Goal: Task Accomplishment & Management: Use online tool/utility

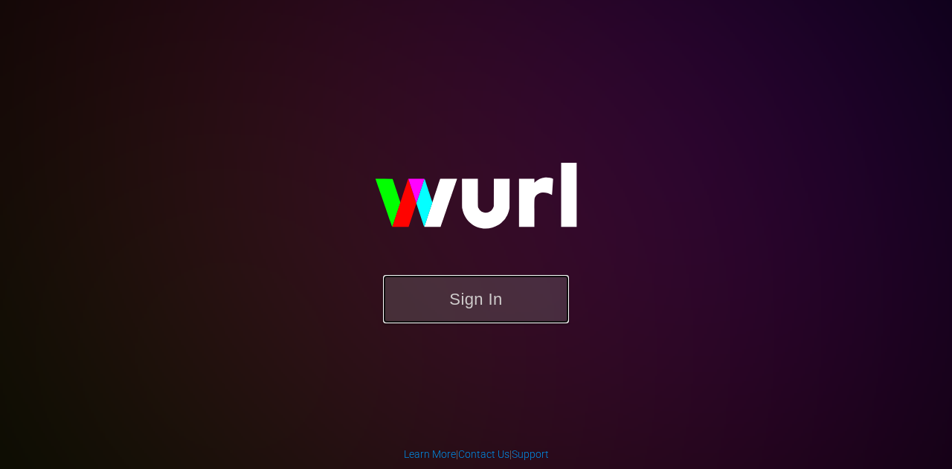
click at [485, 285] on button "Sign In" at bounding box center [476, 299] width 186 height 48
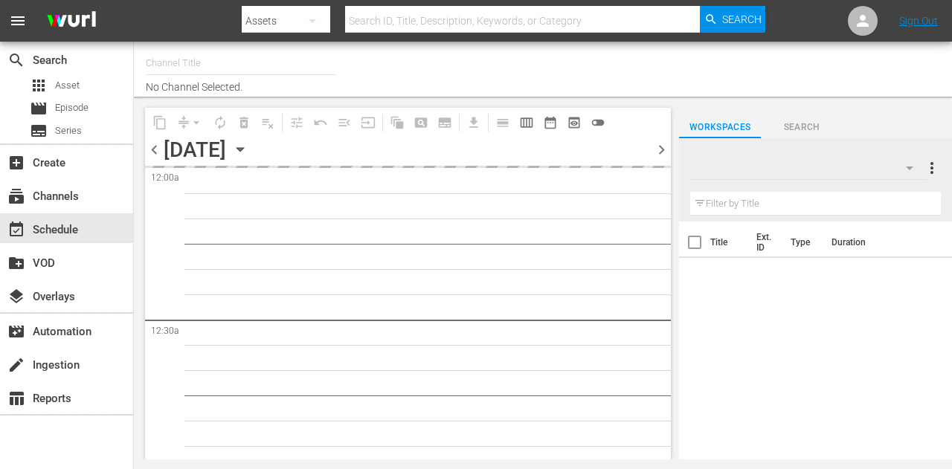
type input "Bronco (2058)"
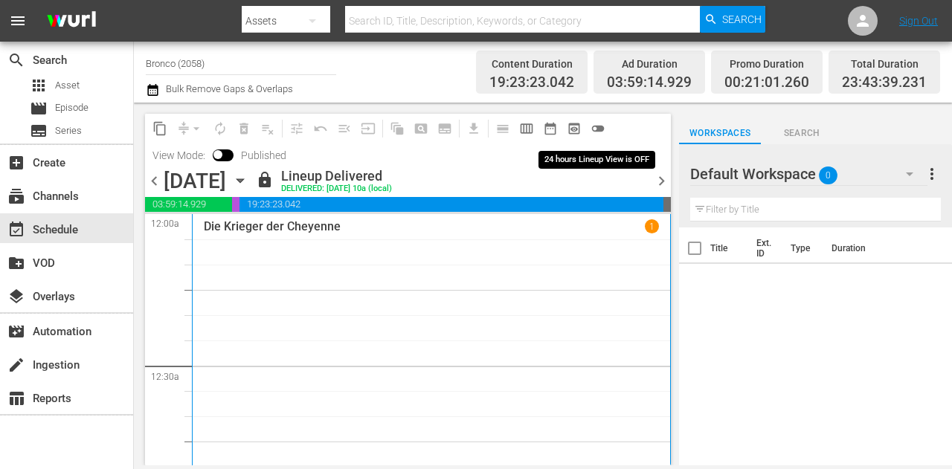
click at [601, 130] on span "toggle_off" at bounding box center [598, 128] width 15 height 15
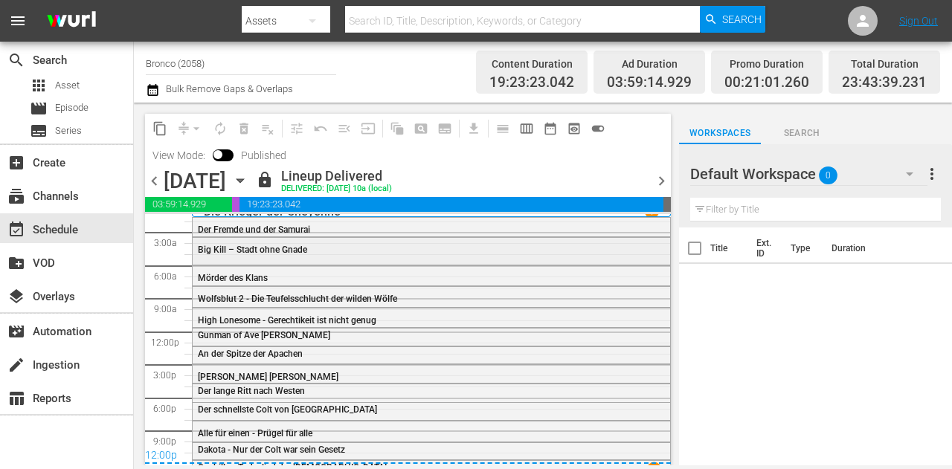
scroll to position [28, 0]
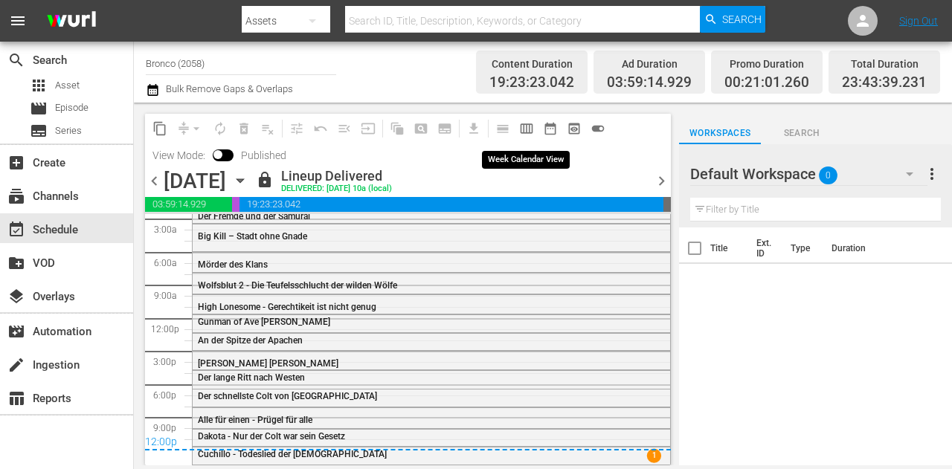
click at [524, 132] on span "calendar_view_week_outlined" at bounding box center [526, 128] width 15 height 15
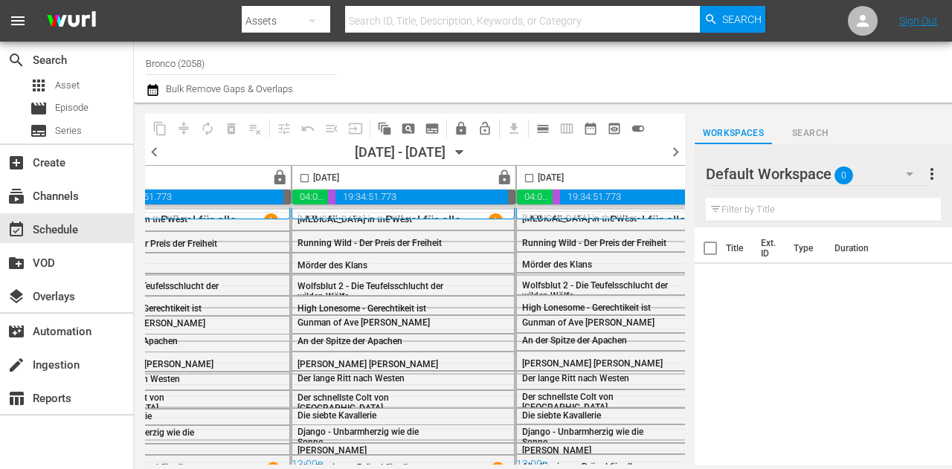
scroll to position [0, 1078]
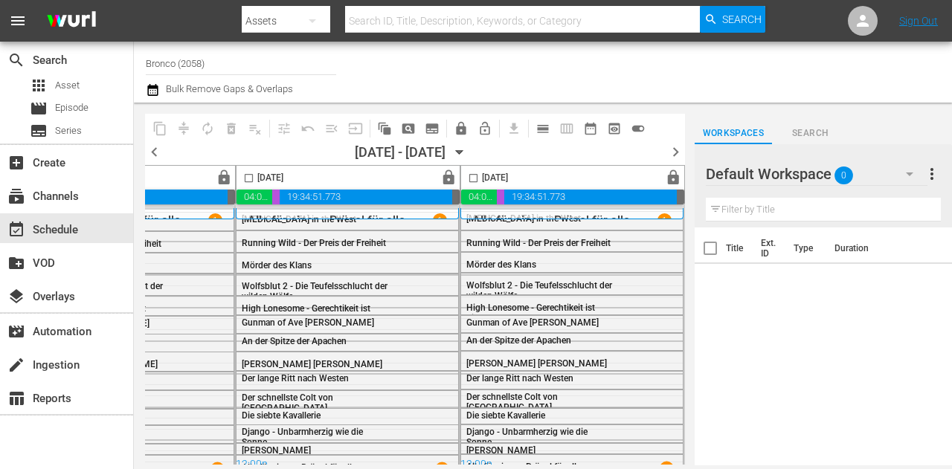
click at [678, 150] on span "chevron_right" at bounding box center [675, 152] width 19 height 19
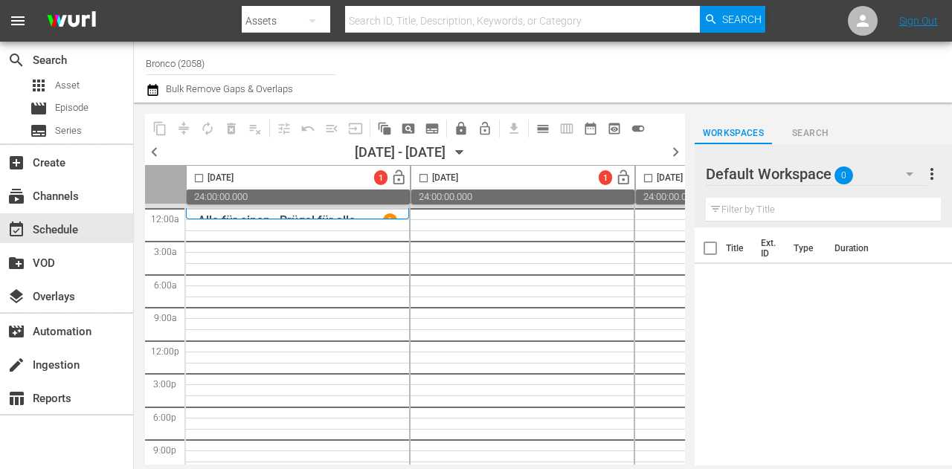
click at [892, 174] on button "button" at bounding box center [910, 174] width 36 height 36
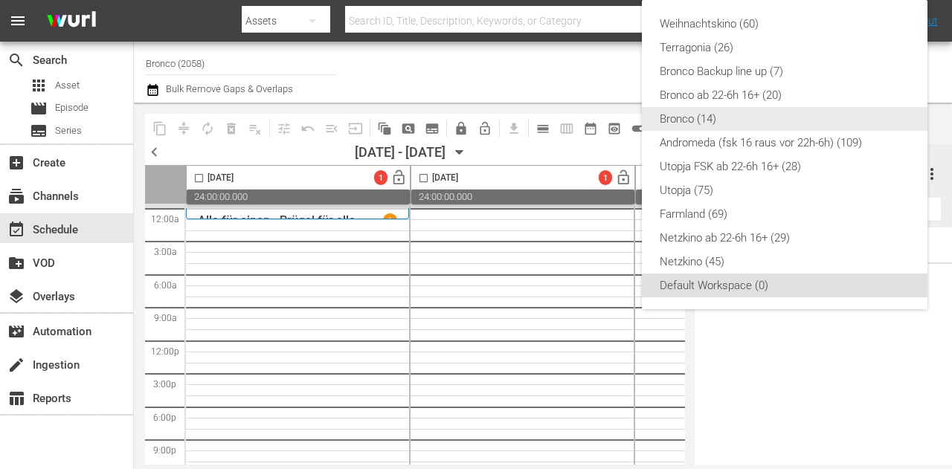
click at [724, 117] on div "Bronco (14)" at bounding box center [785, 119] width 250 height 24
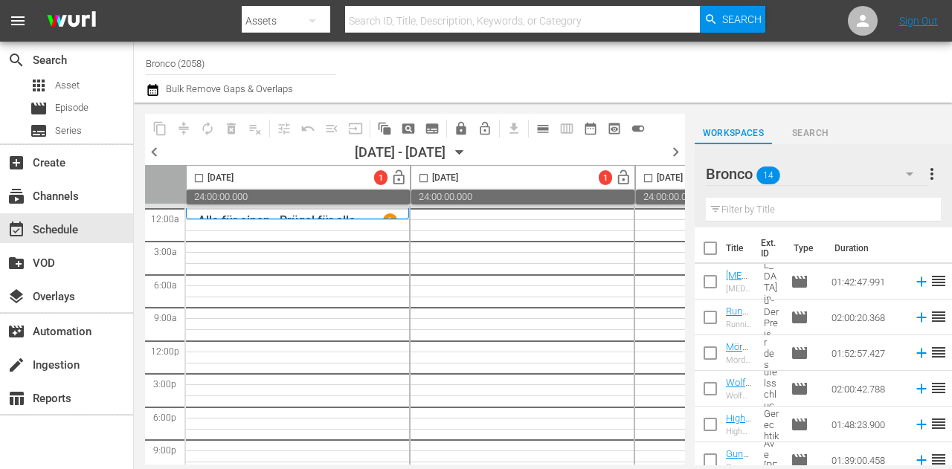
click at [715, 249] on input "checkbox" at bounding box center [710, 251] width 31 height 31
checkbox input "true"
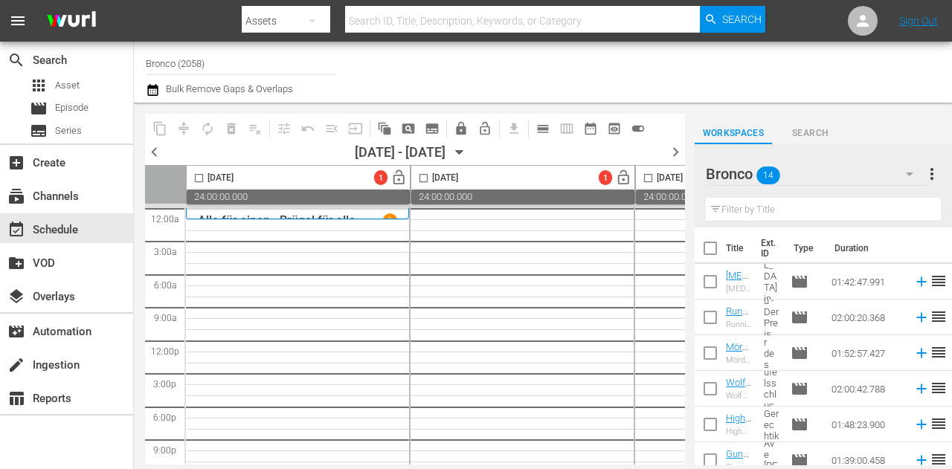
checkbox input "true"
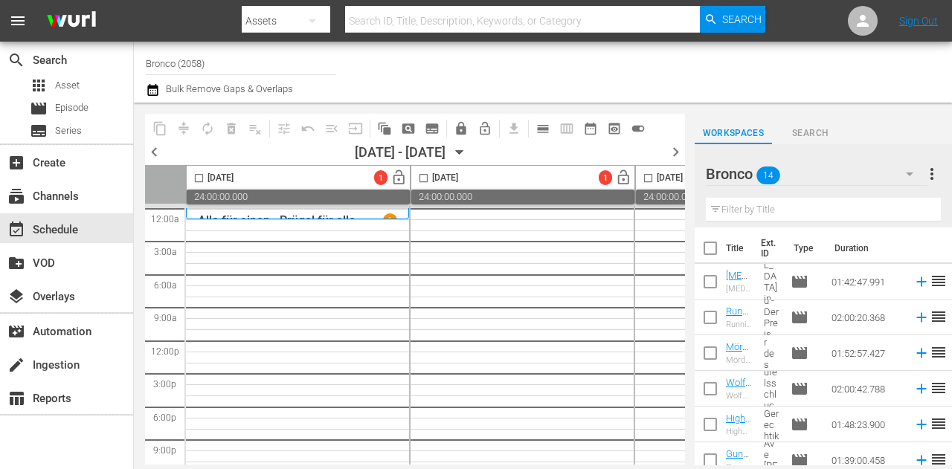
checkbox input "true"
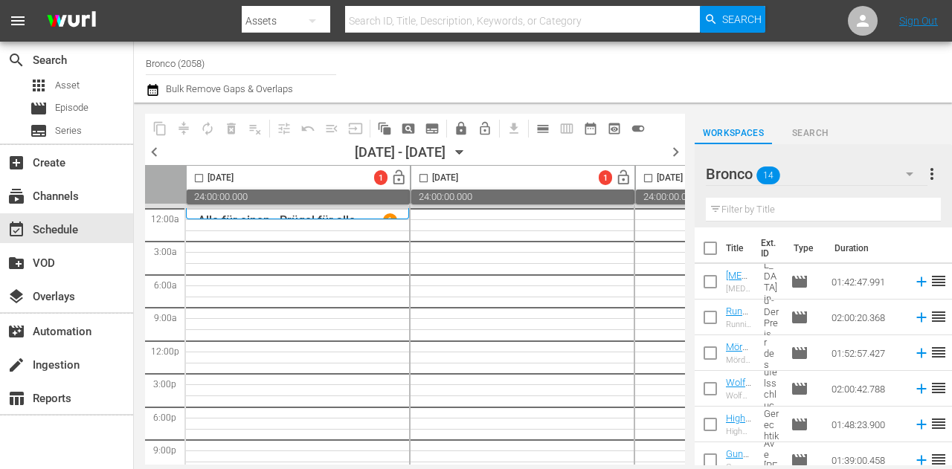
checkbox input "true"
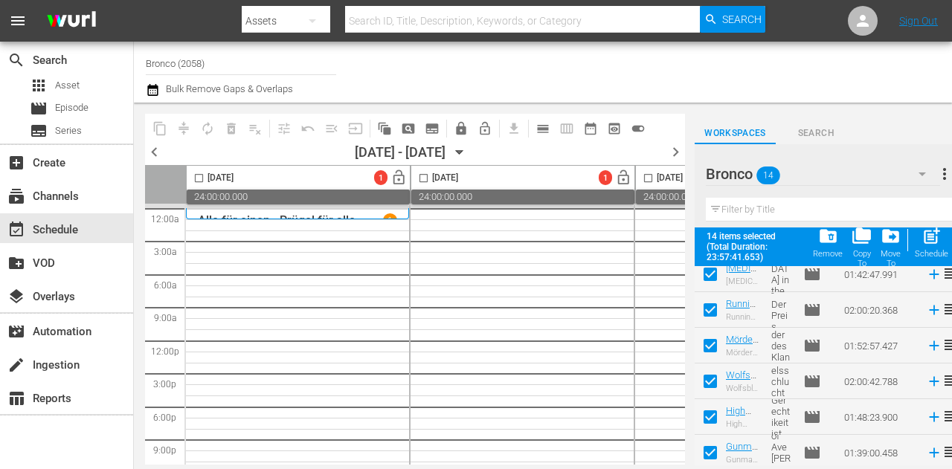
scroll to position [74, 0]
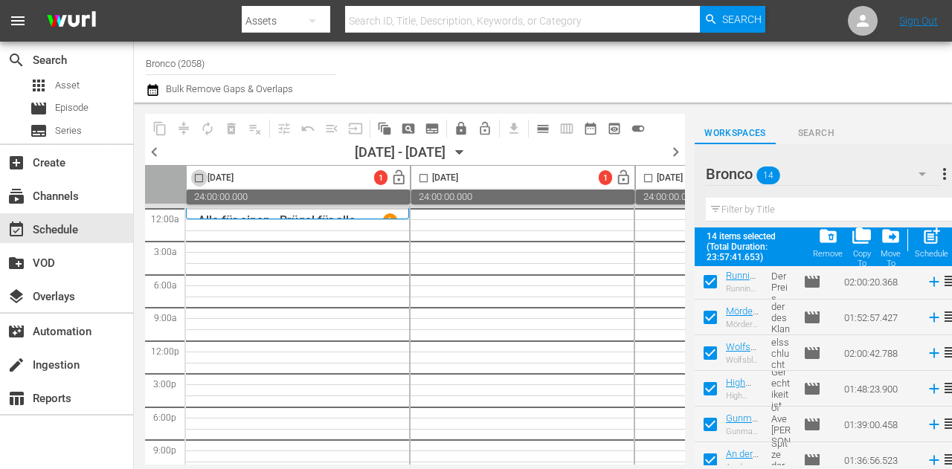
click at [202, 180] on input "checkbox" at bounding box center [198, 181] width 17 height 17
checkbox input "true"
click at [936, 244] on span "post_add" at bounding box center [931, 236] width 20 height 20
checkbox input "false"
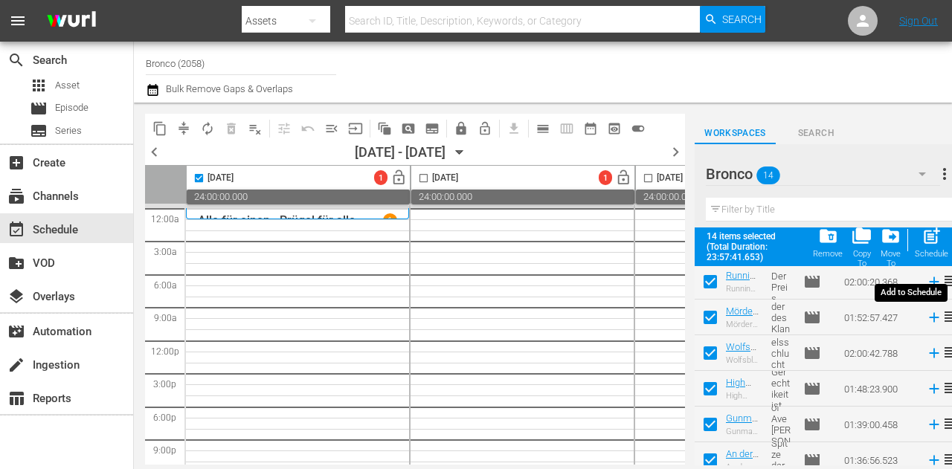
checkbox input "false"
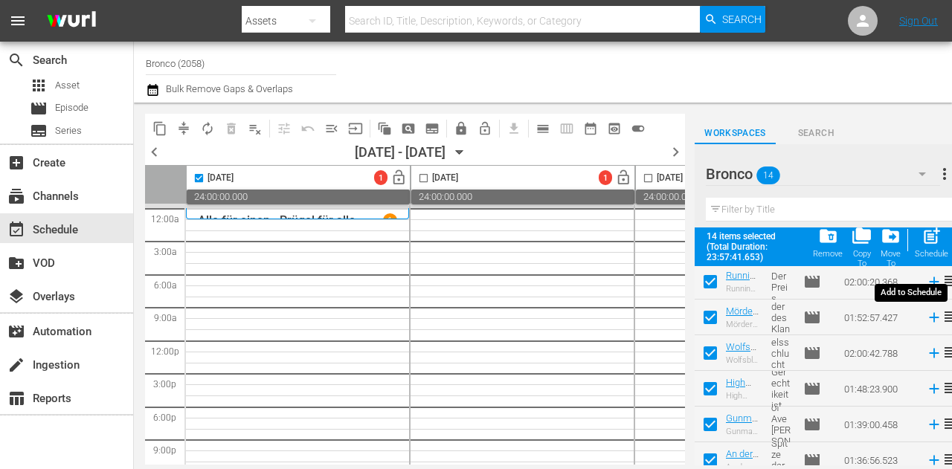
checkbox input "false"
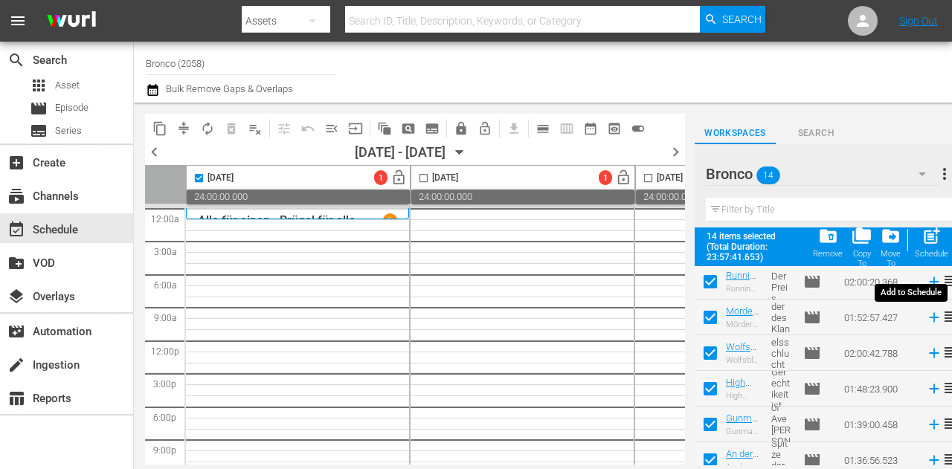
checkbox input "false"
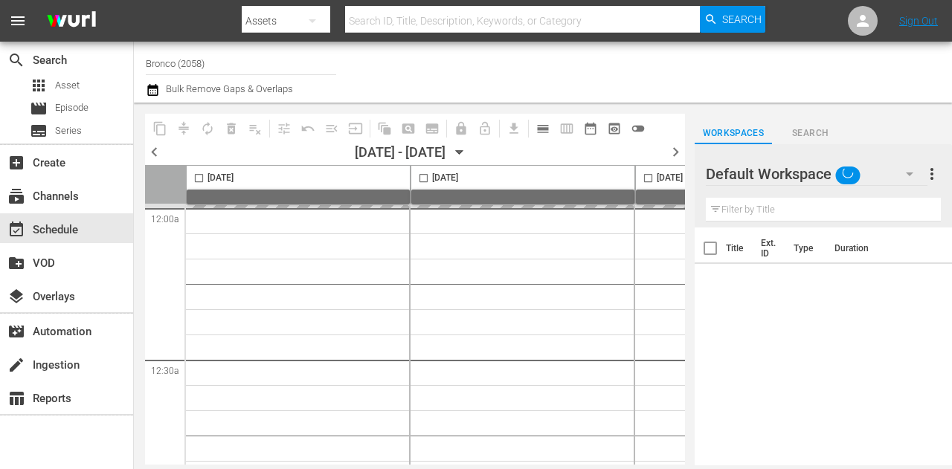
click at [638, 128] on span "toggle_off" at bounding box center [638, 128] width 15 height 15
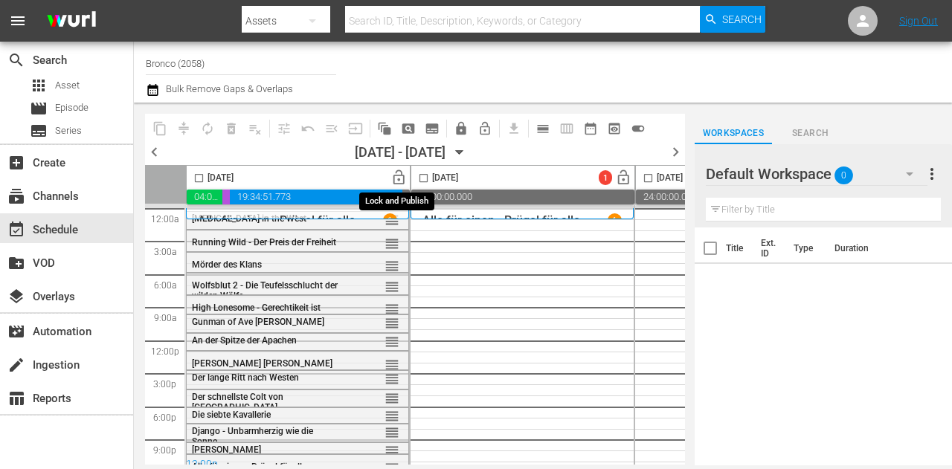
click at [401, 178] on span "lock_open" at bounding box center [398, 178] width 17 height 17
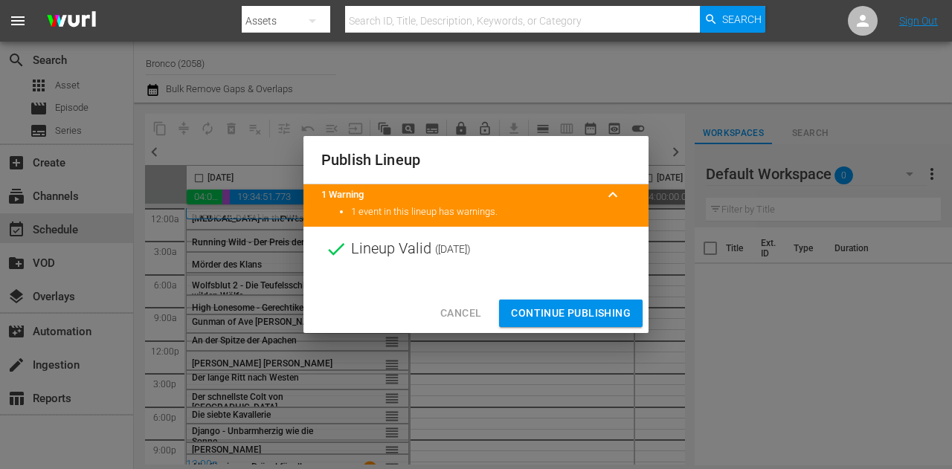
click at [567, 310] on span "Continue Publishing" at bounding box center [571, 313] width 120 height 19
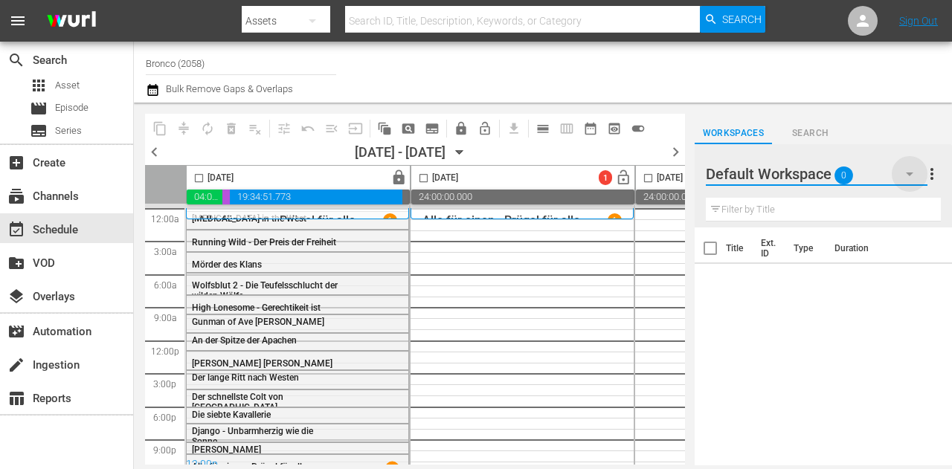
click at [906, 173] on icon "button" at bounding box center [910, 174] width 18 height 18
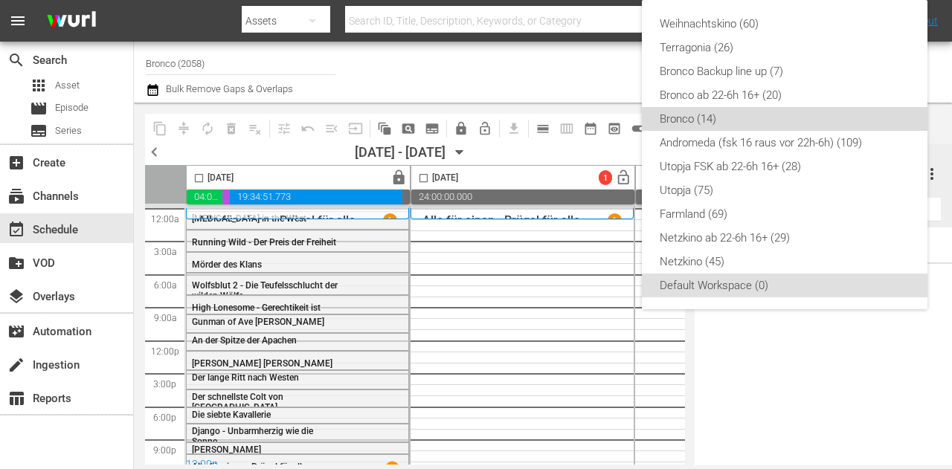
click at [716, 120] on div "Bronco (14)" at bounding box center [785, 119] width 250 height 24
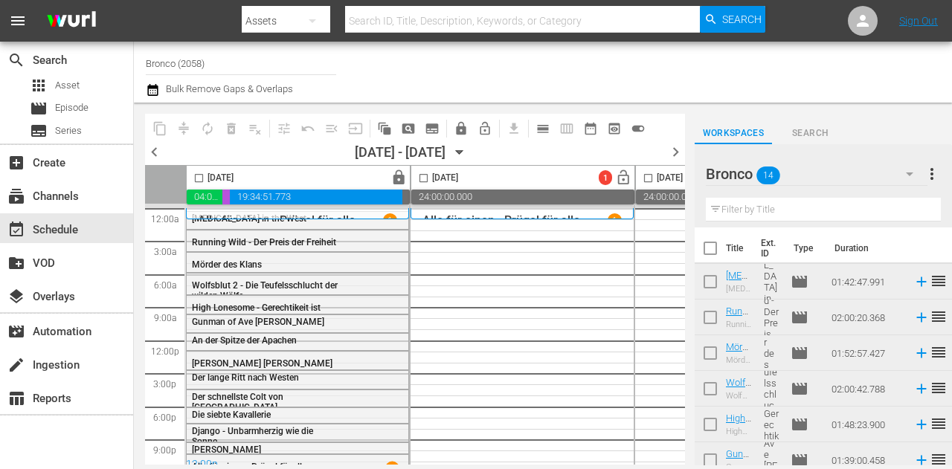
click at [713, 249] on input "checkbox" at bounding box center [710, 251] width 31 height 31
checkbox input "true"
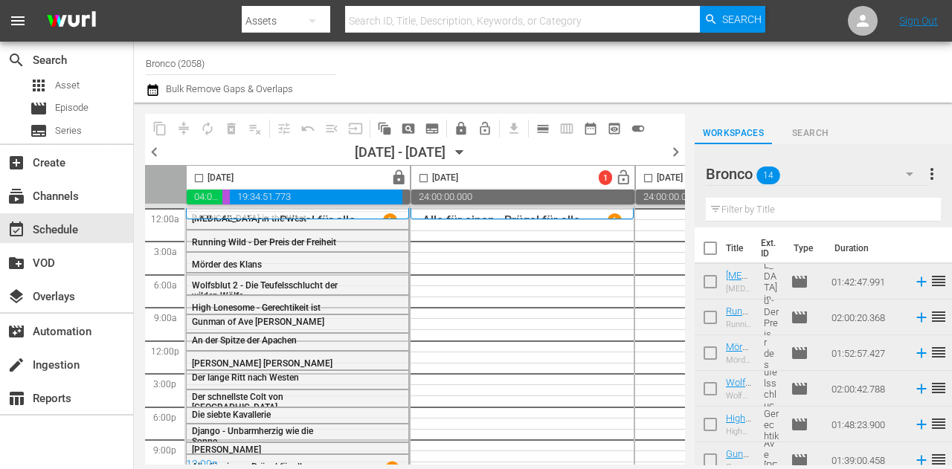
checkbox input "true"
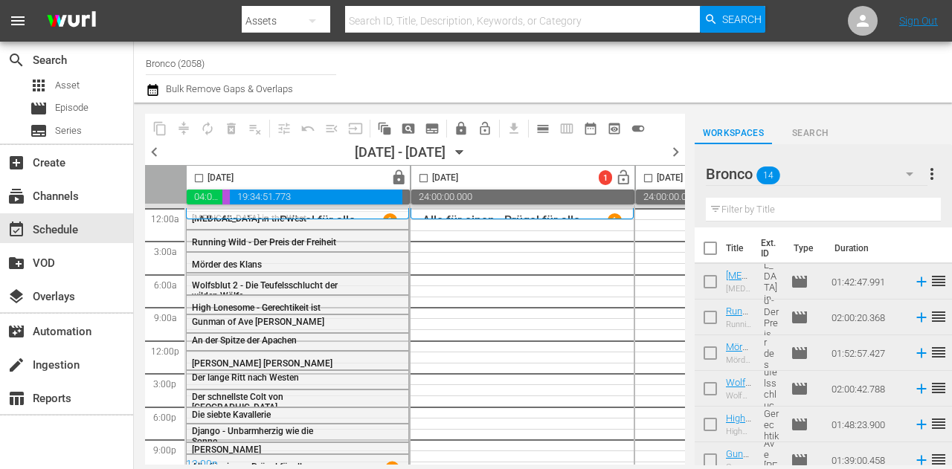
checkbox input "true"
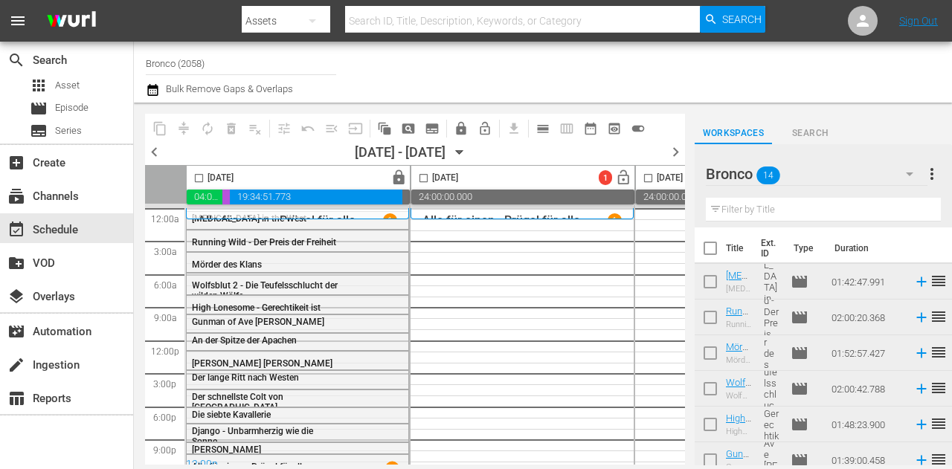
checkbox input "true"
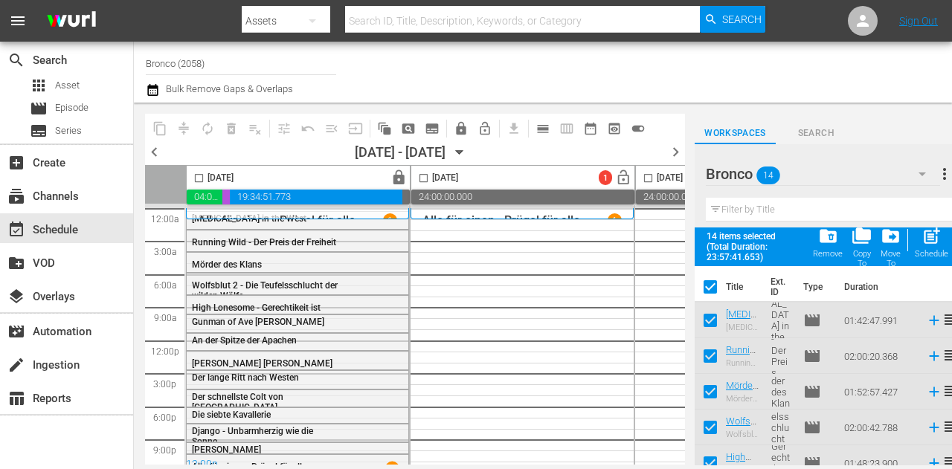
click at [416, 181] on input "checkbox" at bounding box center [423, 181] width 17 height 17
checkbox input "true"
click at [939, 244] on span "post_add" at bounding box center [931, 236] width 20 height 20
checkbox input "false"
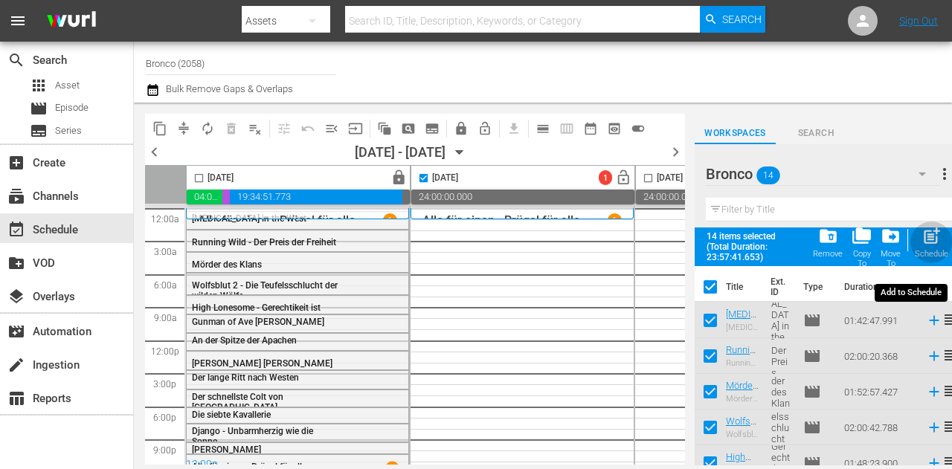
checkbox input "false"
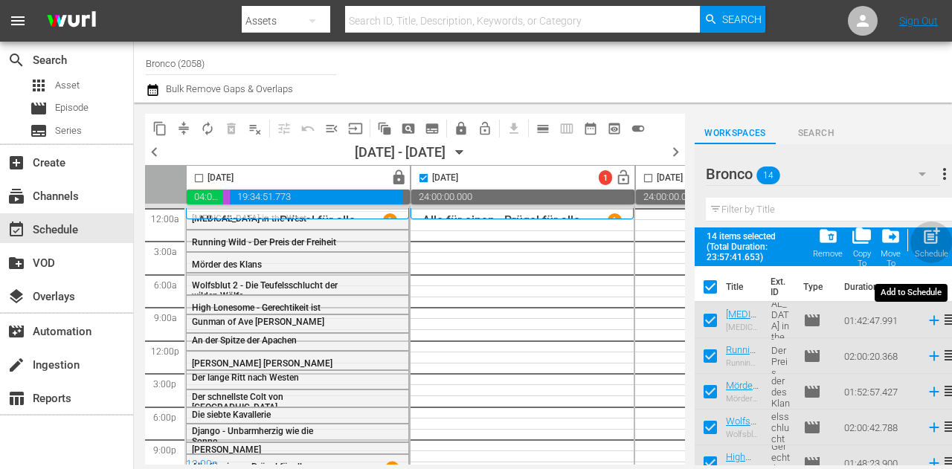
checkbox input "false"
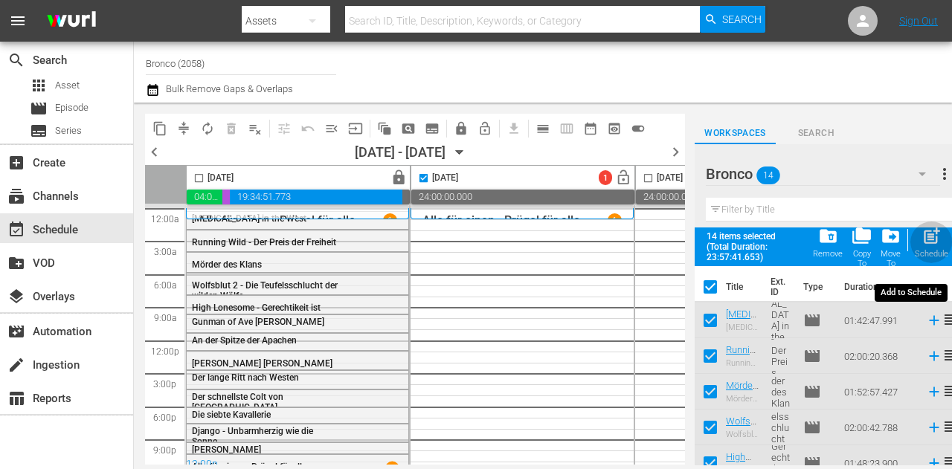
checkbox input "false"
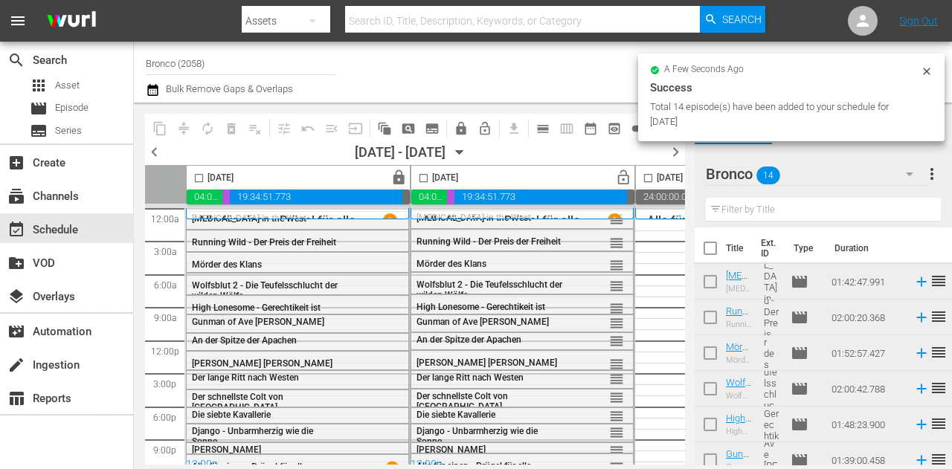
checkbox input "false"
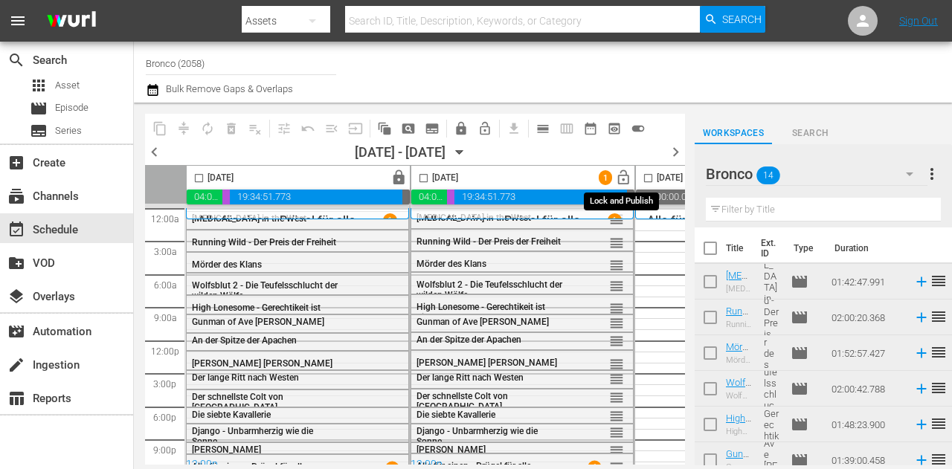
click at [623, 178] on span "lock_open" at bounding box center [623, 178] width 17 height 17
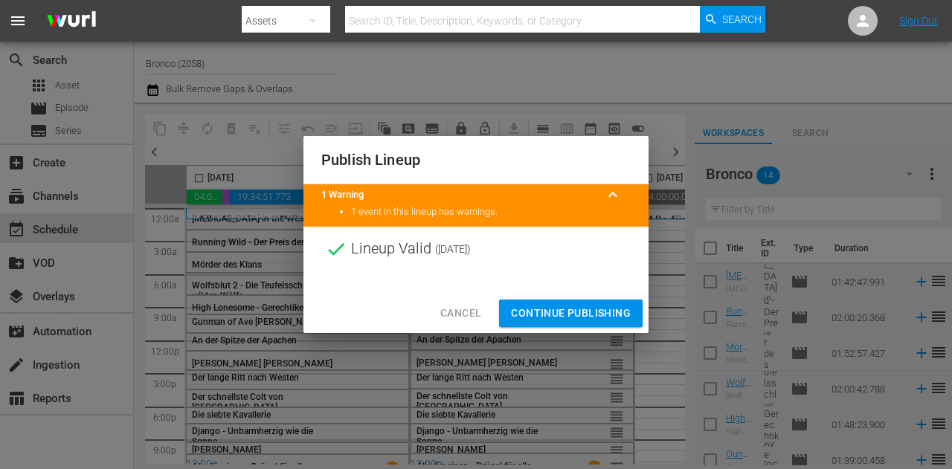
click at [599, 311] on span "Continue Publishing" at bounding box center [571, 313] width 120 height 19
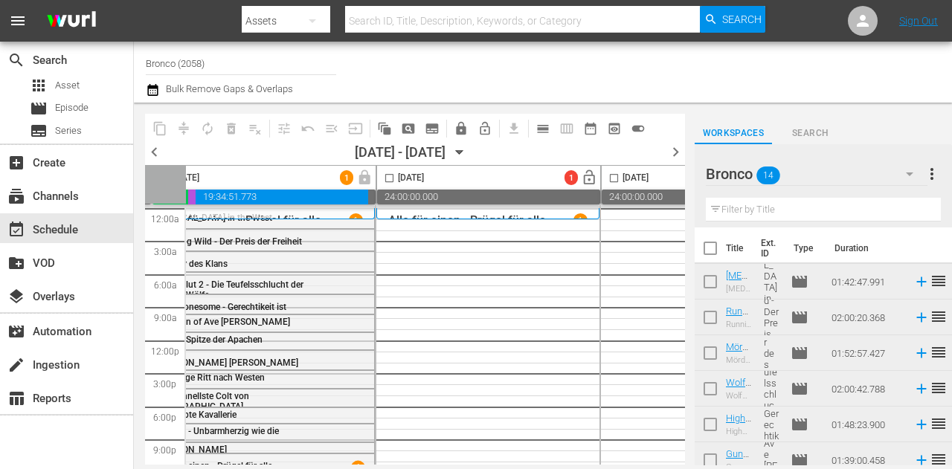
scroll to position [0, 300]
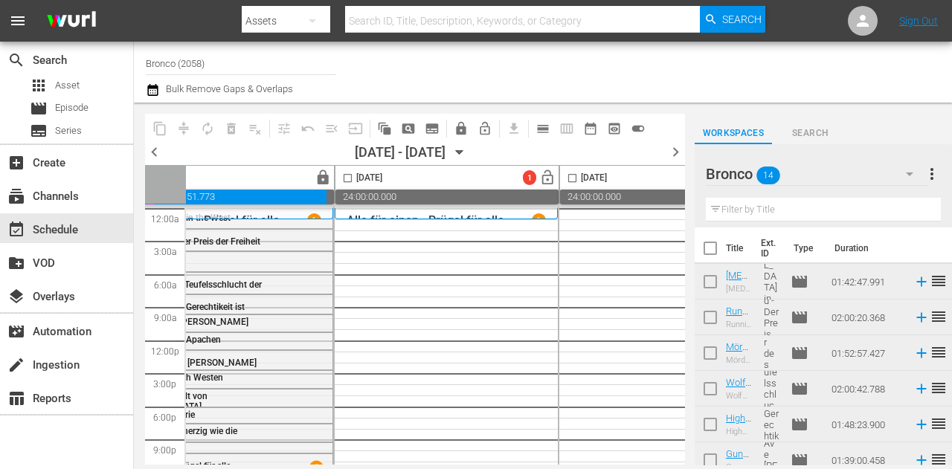
click at [710, 252] on input "checkbox" at bounding box center [710, 251] width 31 height 31
checkbox input "true"
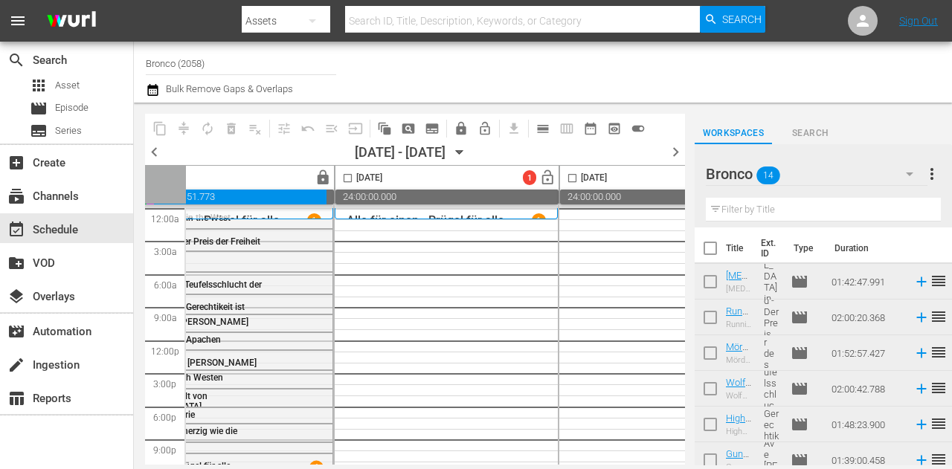
checkbox input "true"
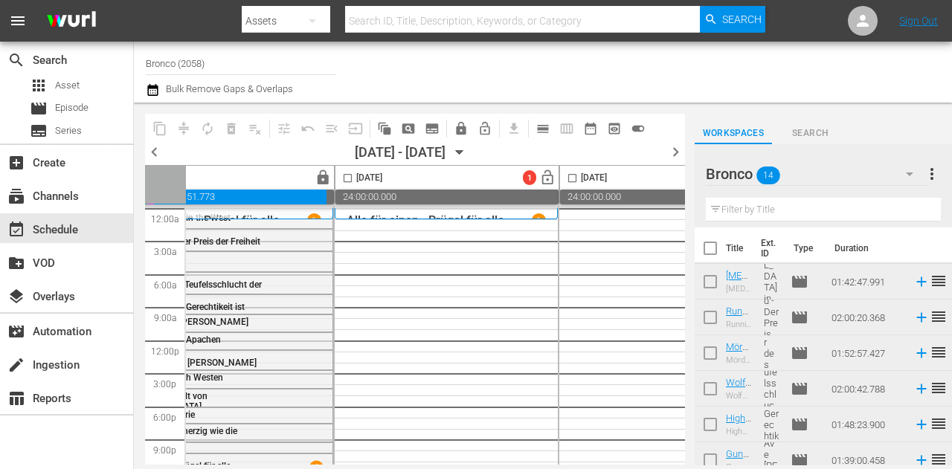
checkbox input "true"
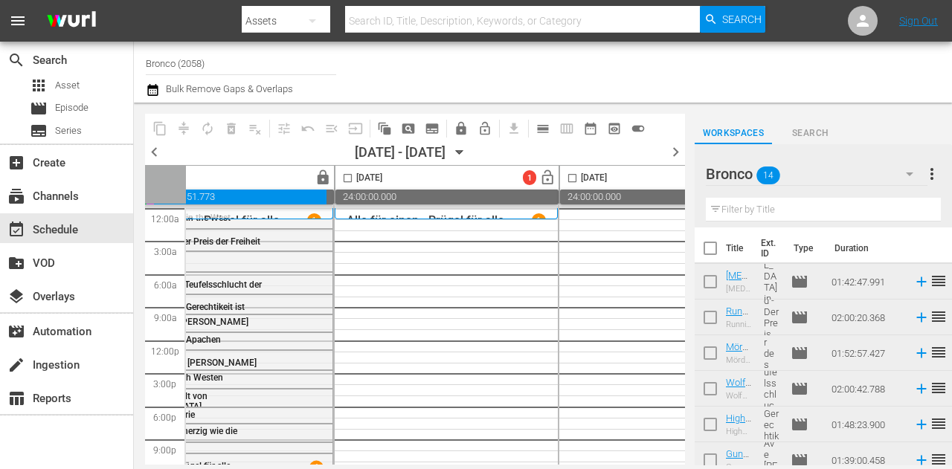
checkbox input "true"
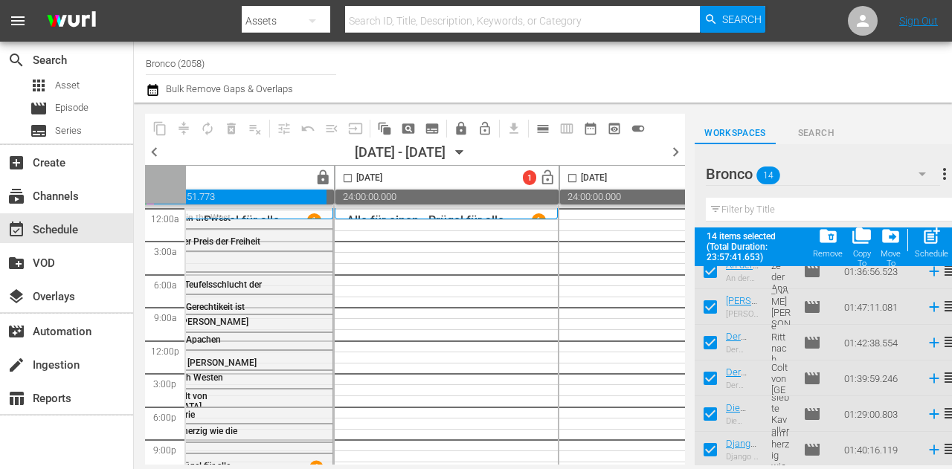
scroll to position [297, 0]
click at [343, 181] on input "checkbox" at bounding box center [347, 181] width 17 height 17
checkbox input "true"
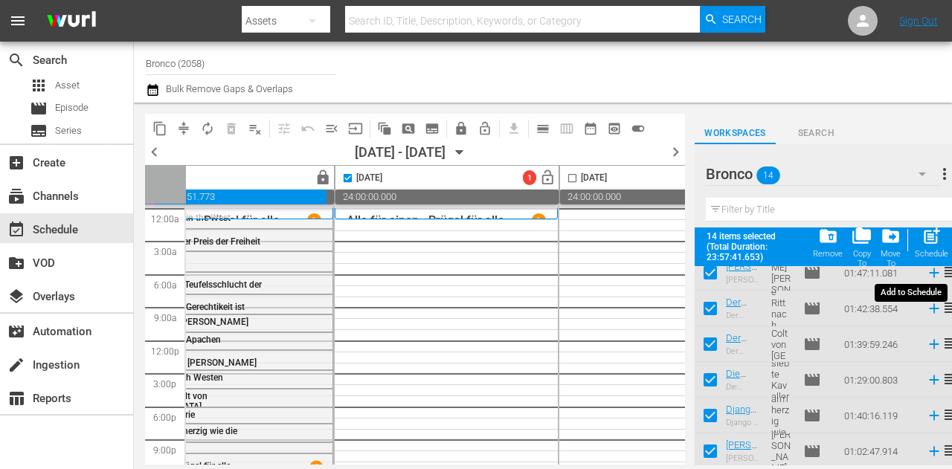
click at [927, 242] on span "post_add" at bounding box center [931, 236] width 20 height 20
checkbox input "false"
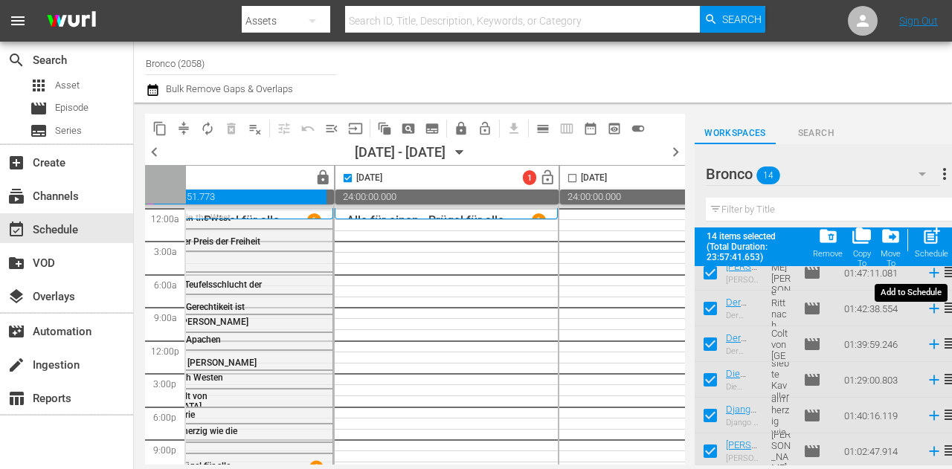
checkbox input "false"
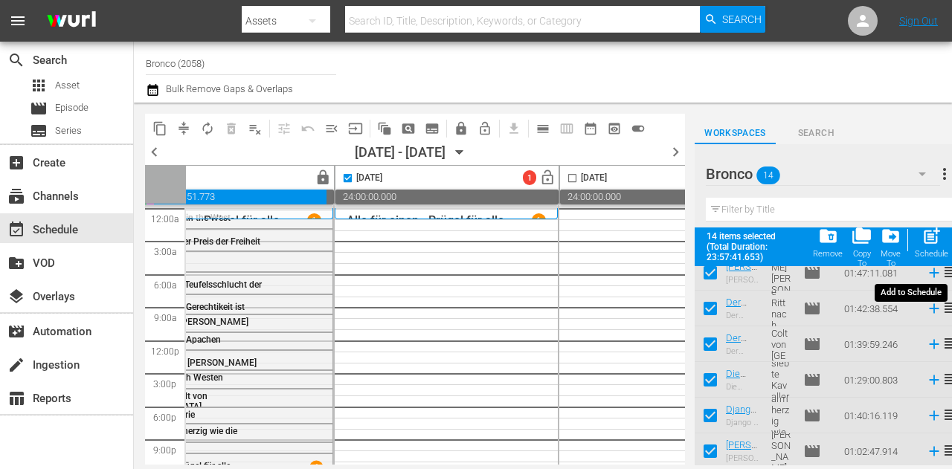
checkbox input "false"
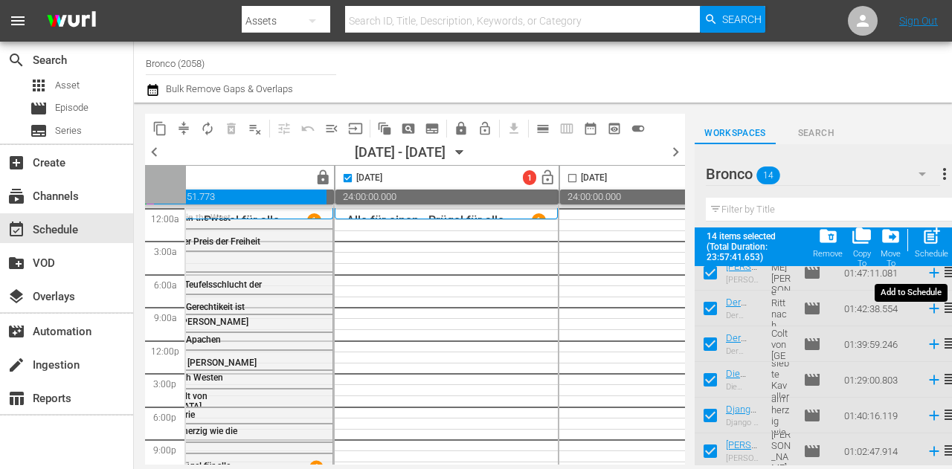
checkbox input "false"
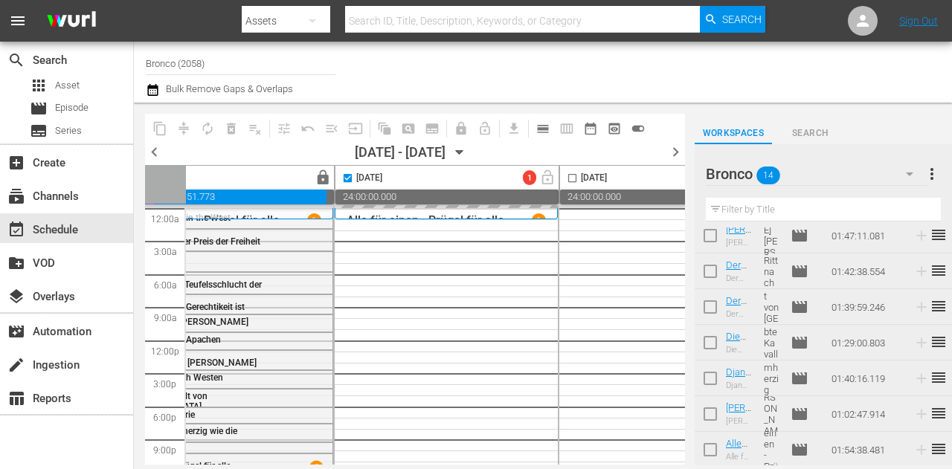
scroll to position [295, 0]
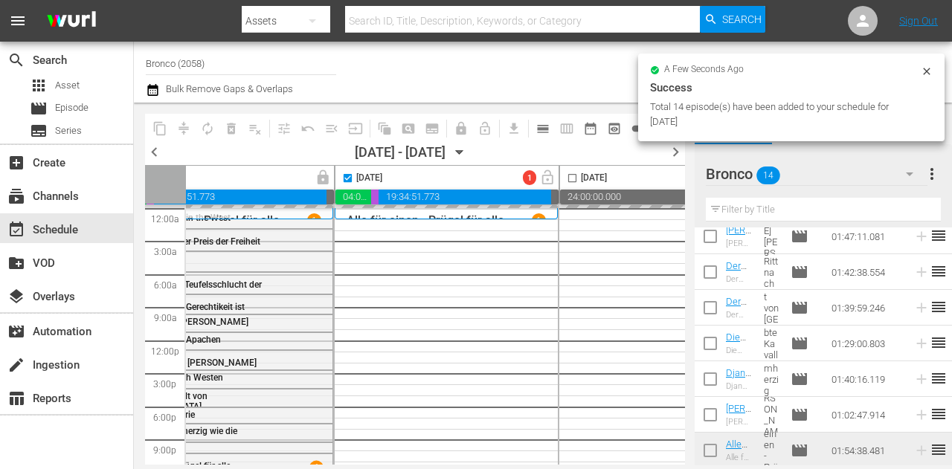
checkbox input "false"
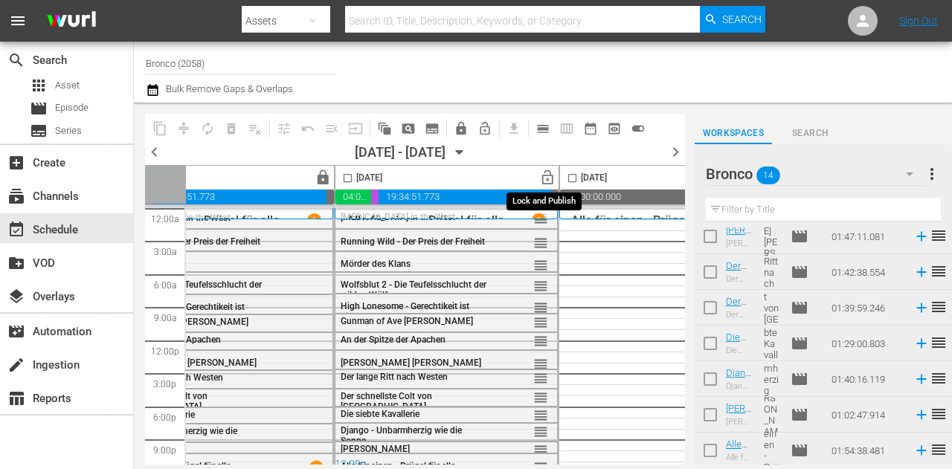
click at [550, 178] on span "lock_open" at bounding box center [547, 178] width 17 height 17
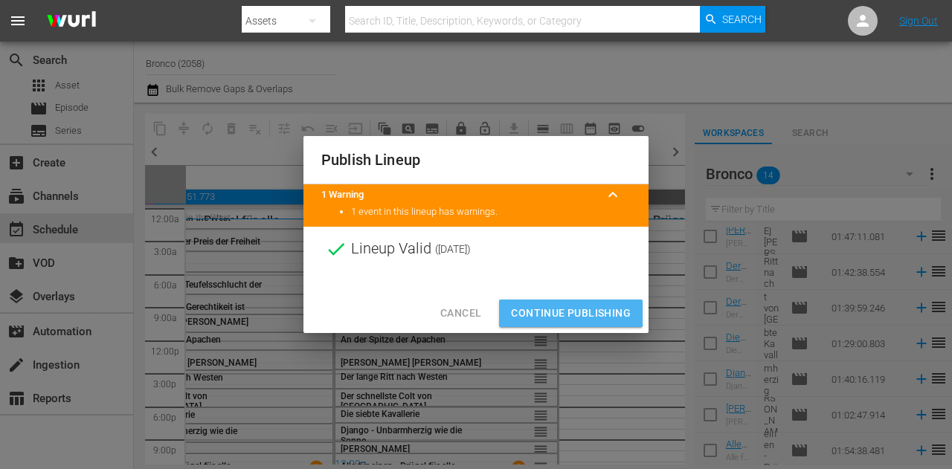
click at [560, 312] on span "Continue Publishing" at bounding box center [571, 313] width 120 height 19
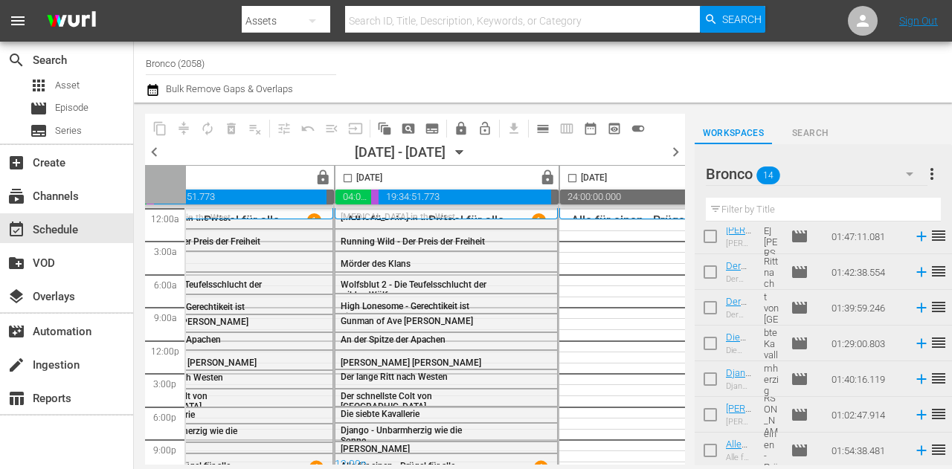
click at [715, 239] on input "checkbox" at bounding box center [710, 239] width 31 height 31
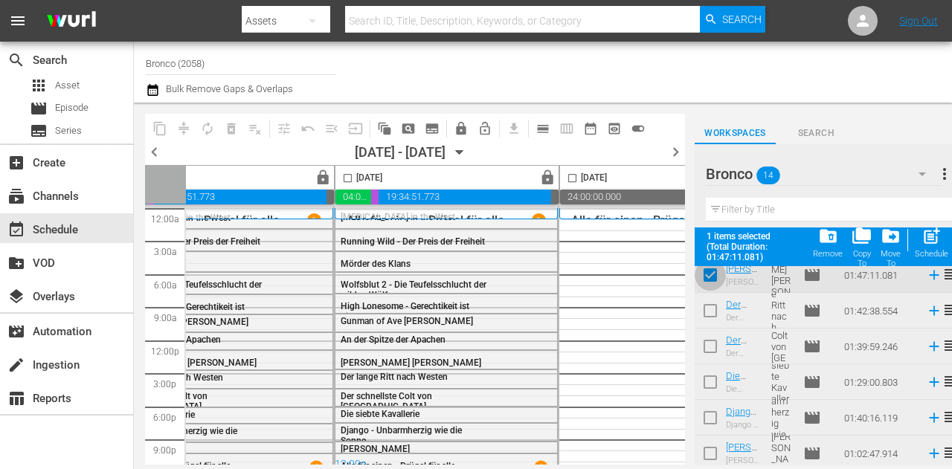
drag, startPoint x: 712, startPoint y: 281, endPoint x: 710, endPoint y: 269, distance: 12.1
click at [712, 280] on input "checkbox" at bounding box center [710, 278] width 31 height 31
checkbox input "false"
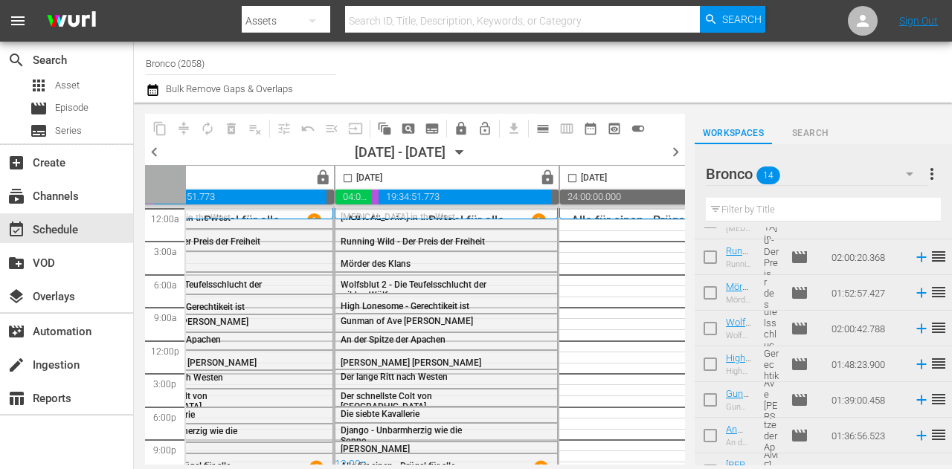
scroll to position [0, 0]
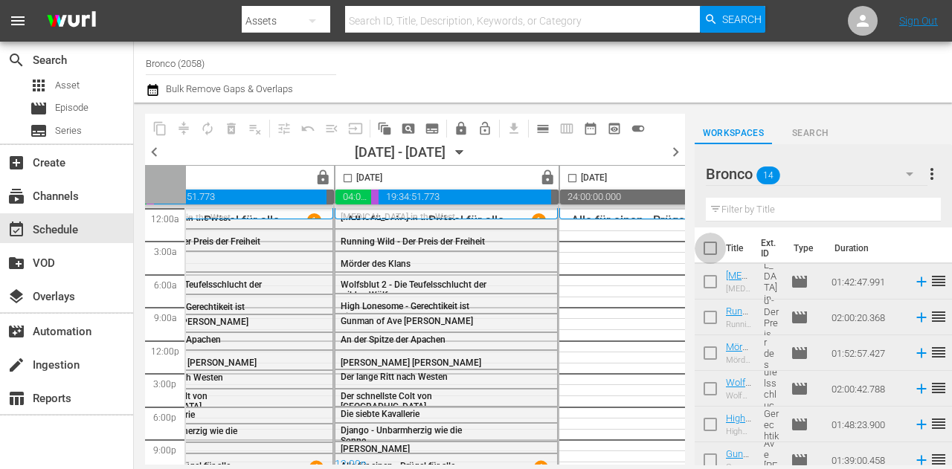
click at [708, 243] on input "checkbox" at bounding box center [710, 251] width 31 height 31
checkbox input "true"
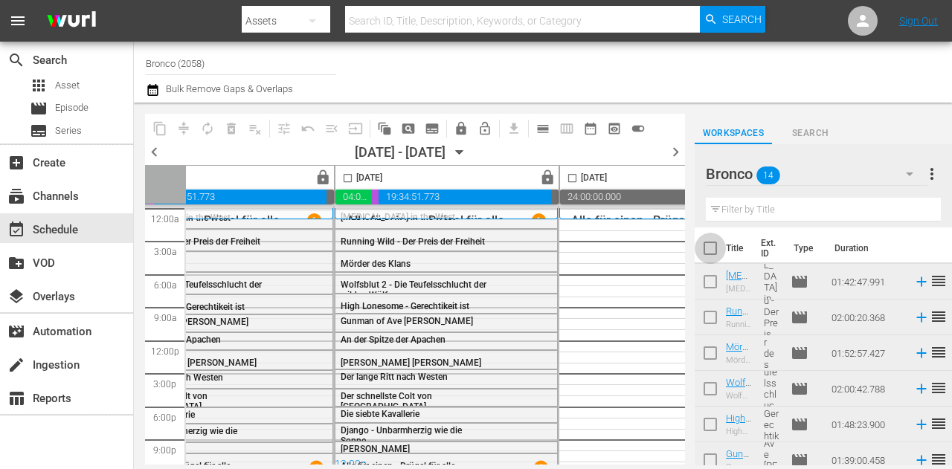
checkbox input "true"
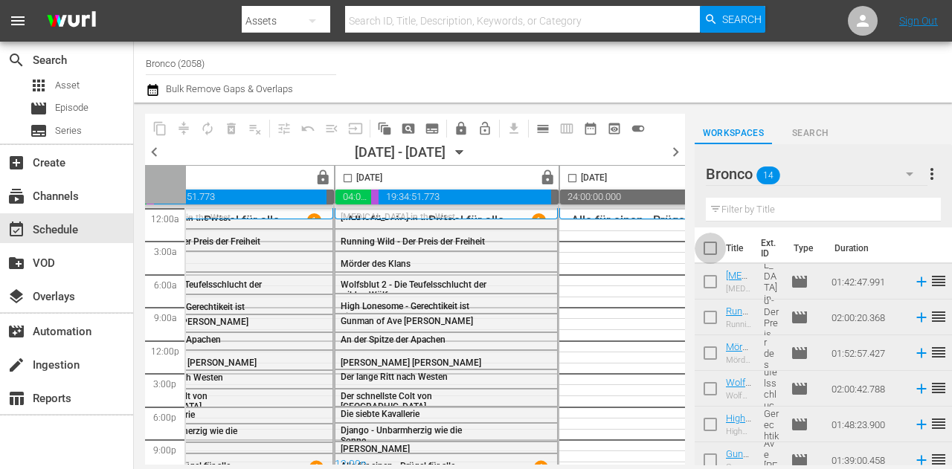
checkbox input "true"
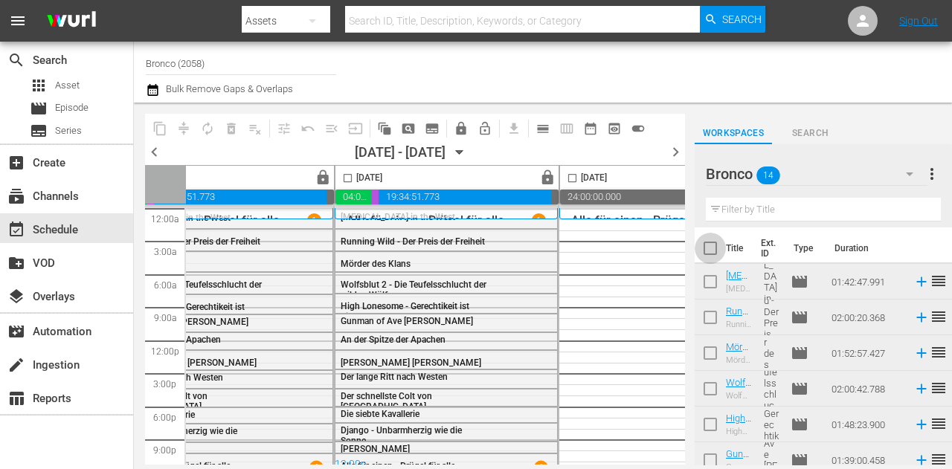
checkbox input "true"
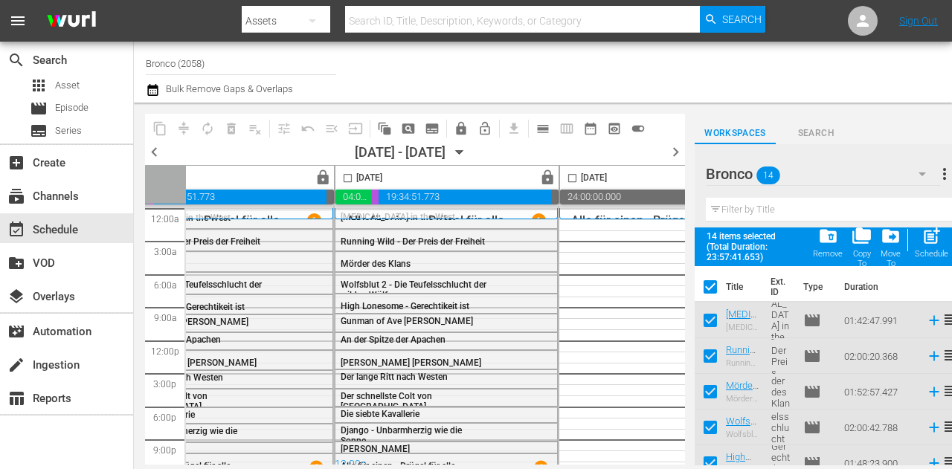
click at [571, 173] on input "checkbox" at bounding box center [572, 181] width 17 height 17
checkbox input "true"
click at [937, 243] on span "post_add" at bounding box center [931, 236] width 20 height 20
checkbox input "false"
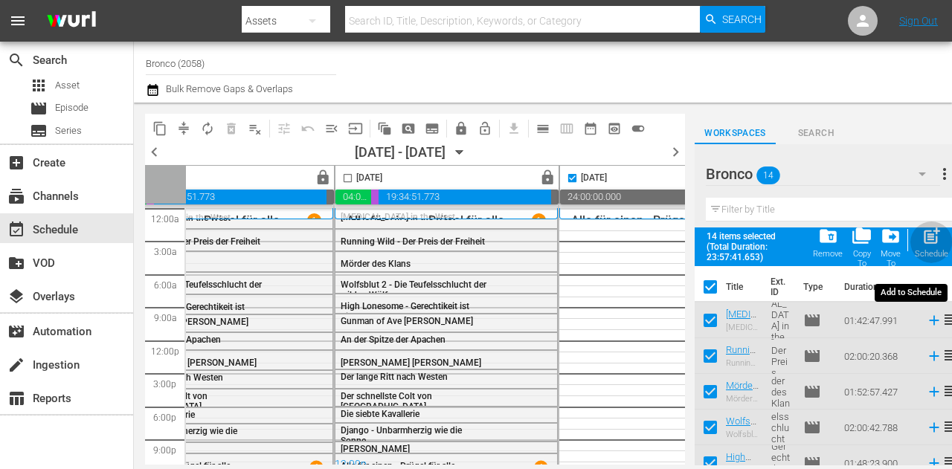
checkbox input "false"
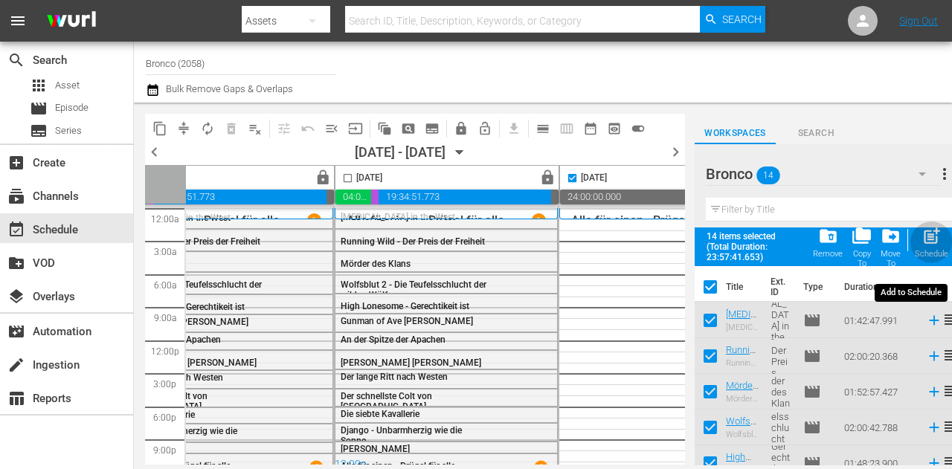
checkbox input "false"
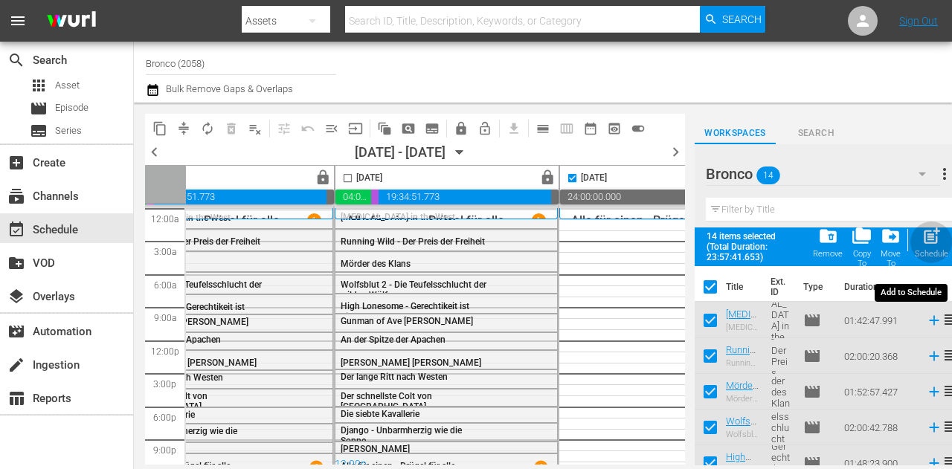
checkbox input "false"
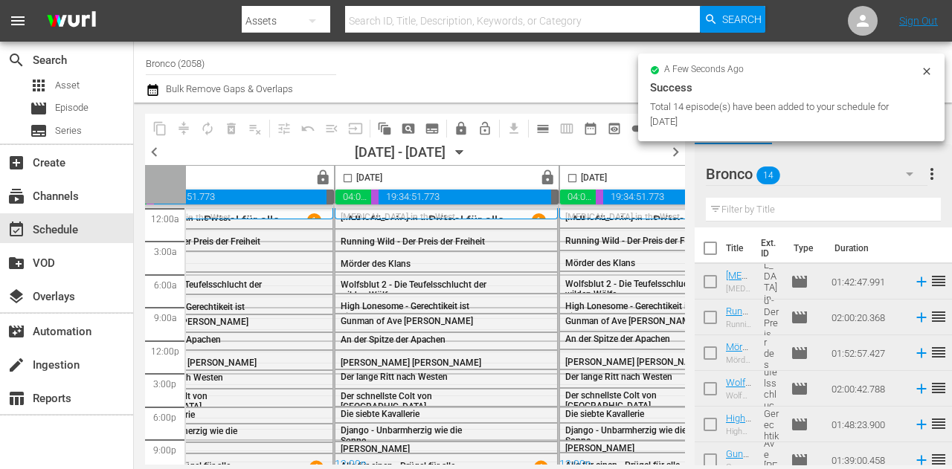
checkbox input "false"
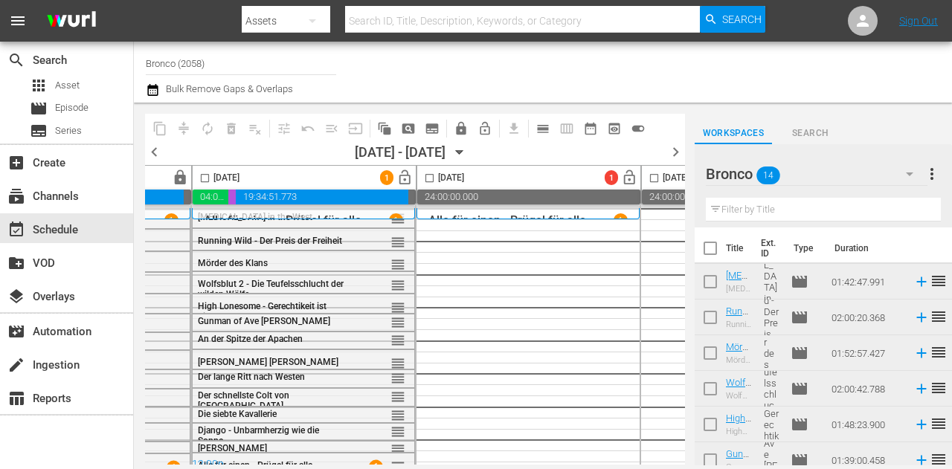
scroll to position [0, 678]
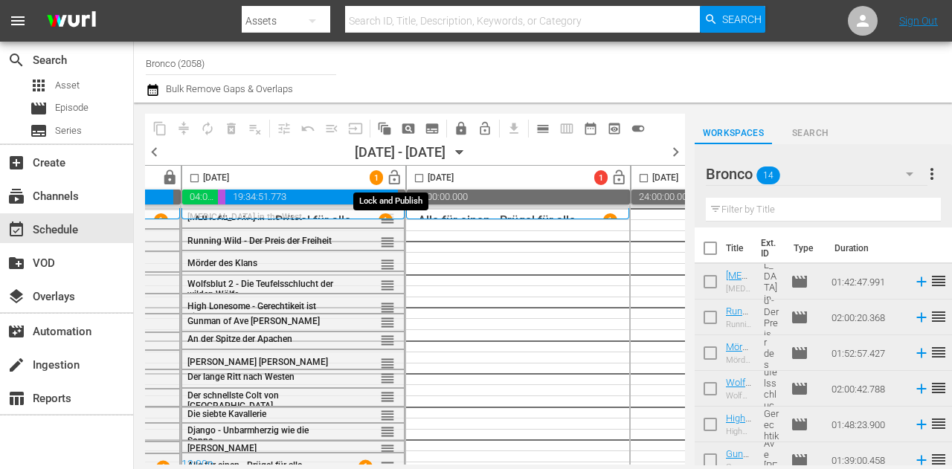
click at [390, 176] on span "lock_open" at bounding box center [394, 178] width 17 height 17
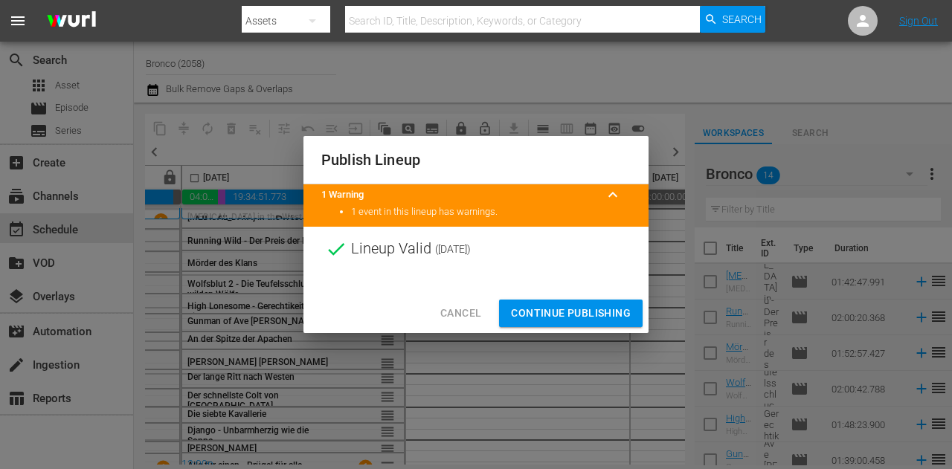
click at [530, 313] on span "Continue Publishing" at bounding box center [571, 313] width 120 height 19
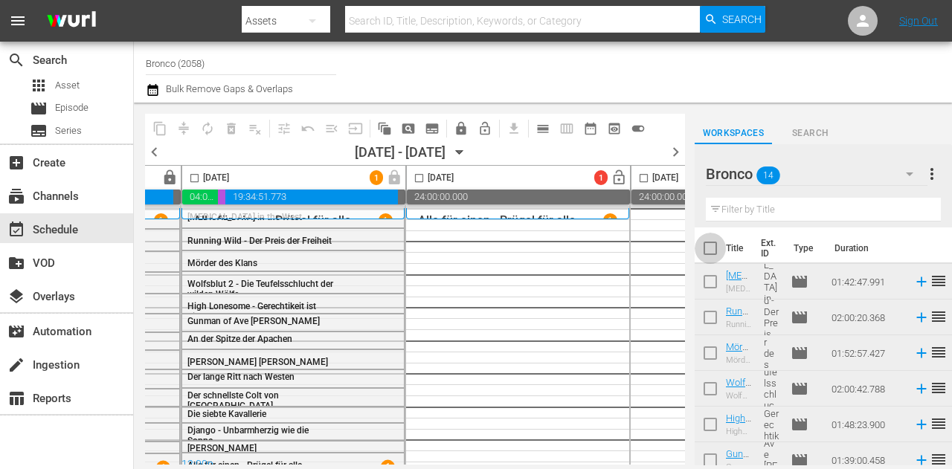
click at [717, 248] on input "checkbox" at bounding box center [710, 251] width 31 height 31
checkbox input "true"
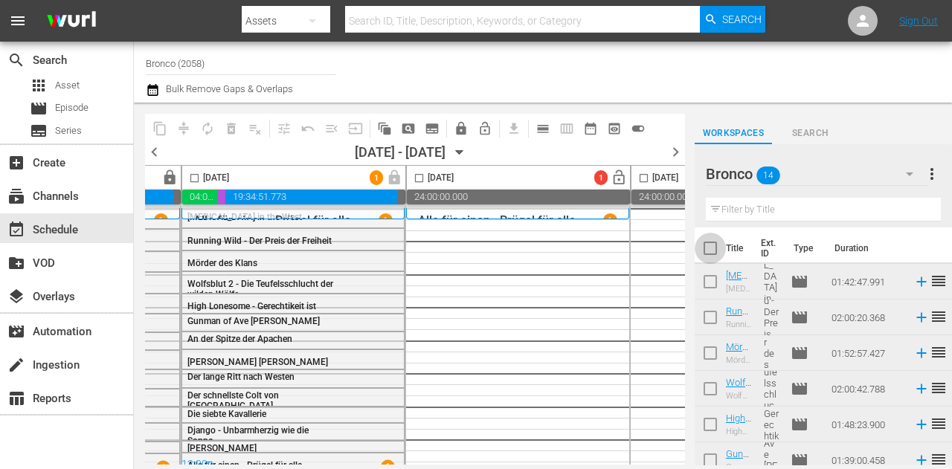
checkbox input "true"
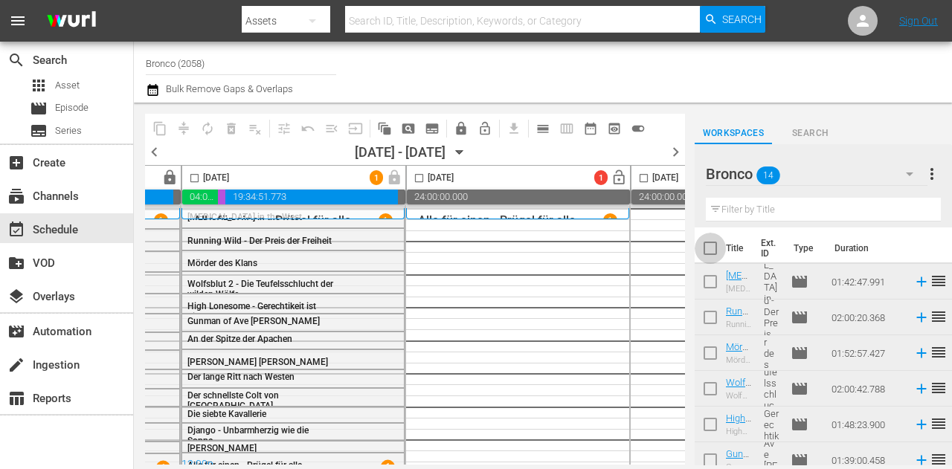
checkbox input "true"
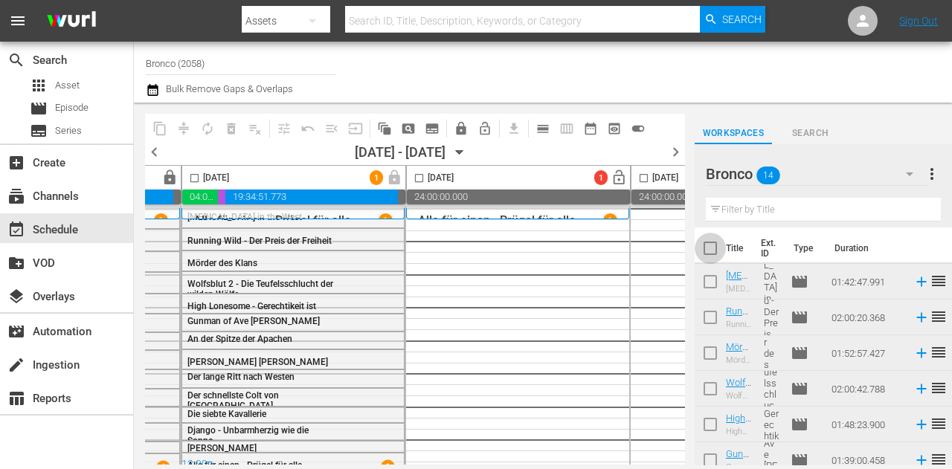
checkbox input "true"
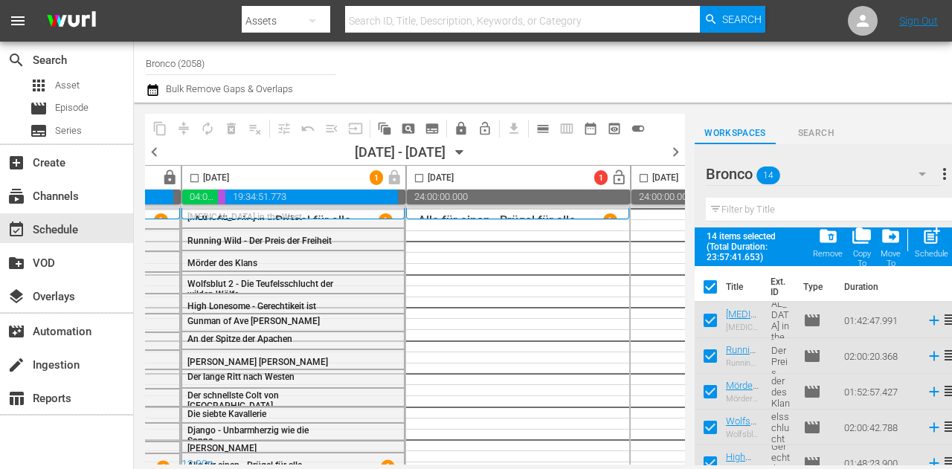
click at [411, 176] on input "checkbox" at bounding box center [419, 181] width 17 height 17
checkbox input "true"
click at [934, 242] on span "post_add" at bounding box center [931, 236] width 20 height 20
checkbox input "false"
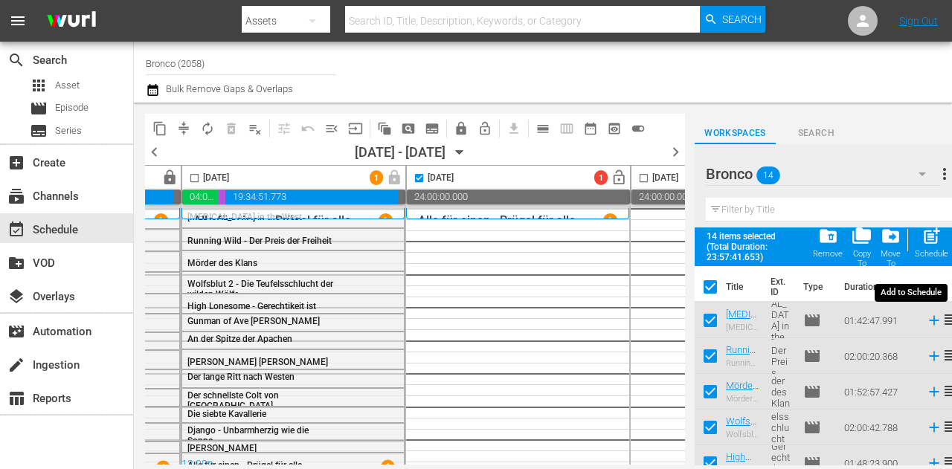
checkbox input "false"
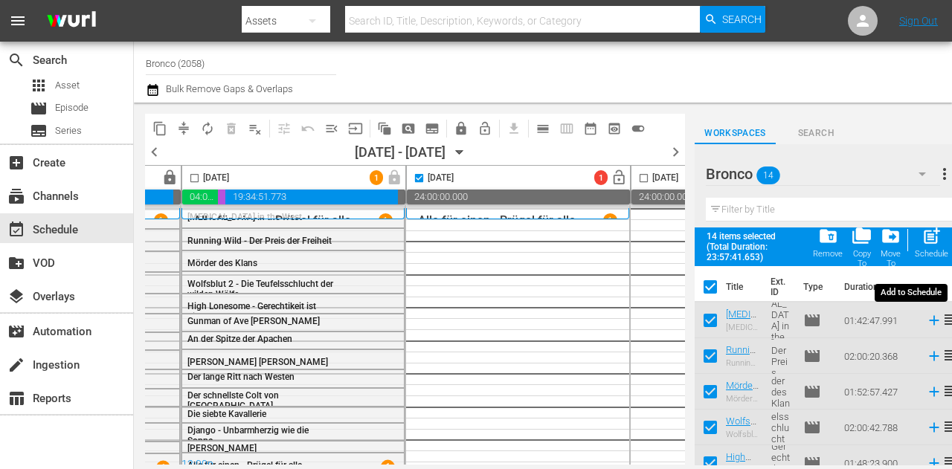
checkbox input "false"
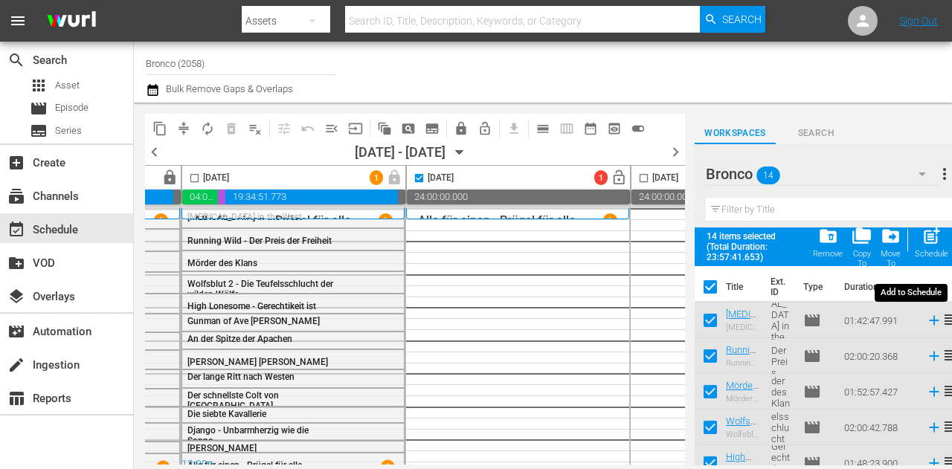
checkbox input "false"
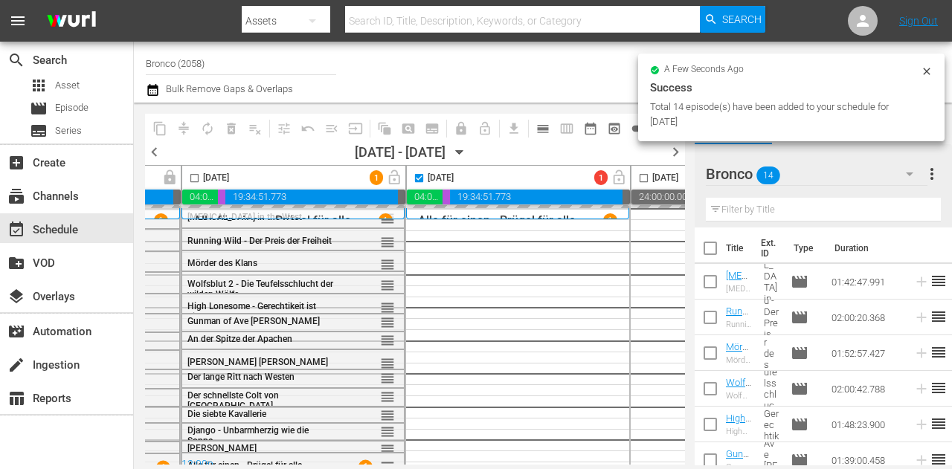
checkbox input "false"
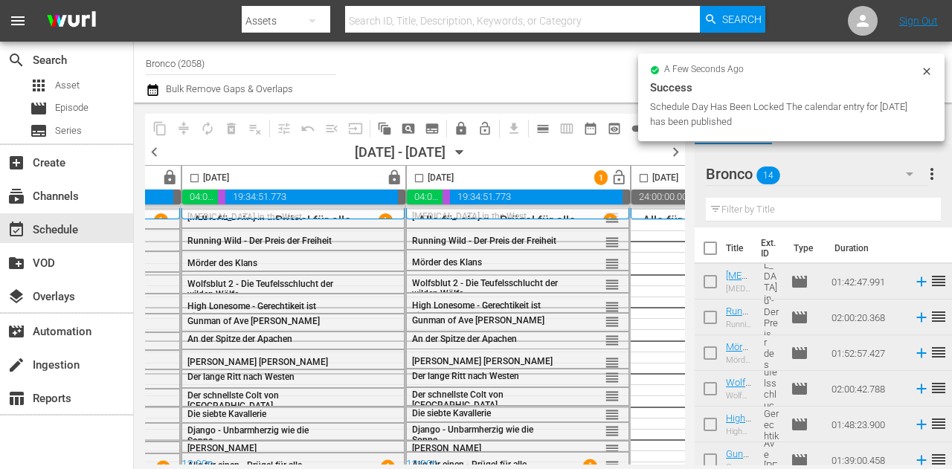
drag, startPoint x: 710, startPoint y: 248, endPoint x: 644, endPoint y: 179, distance: 94.7
click at [710, 248] on input "checkbox" at bounding box center [710, 251] width 31 height 31
checkbox input "true"
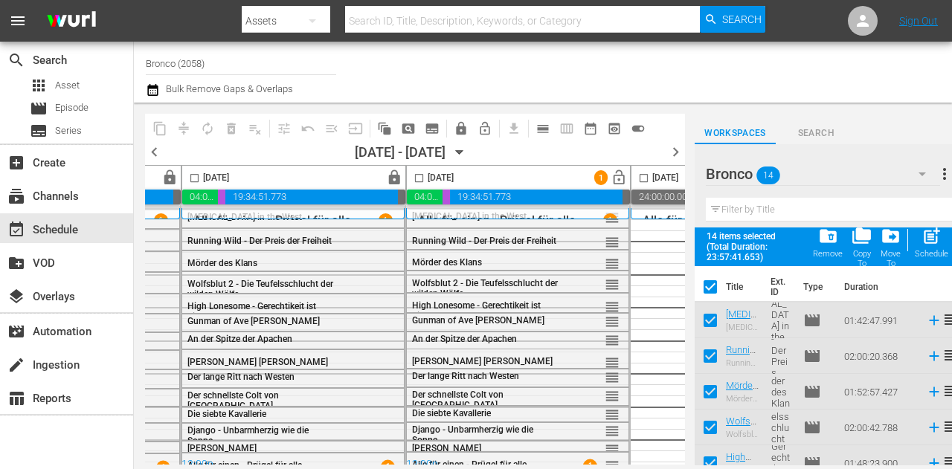
checkbox input "true"
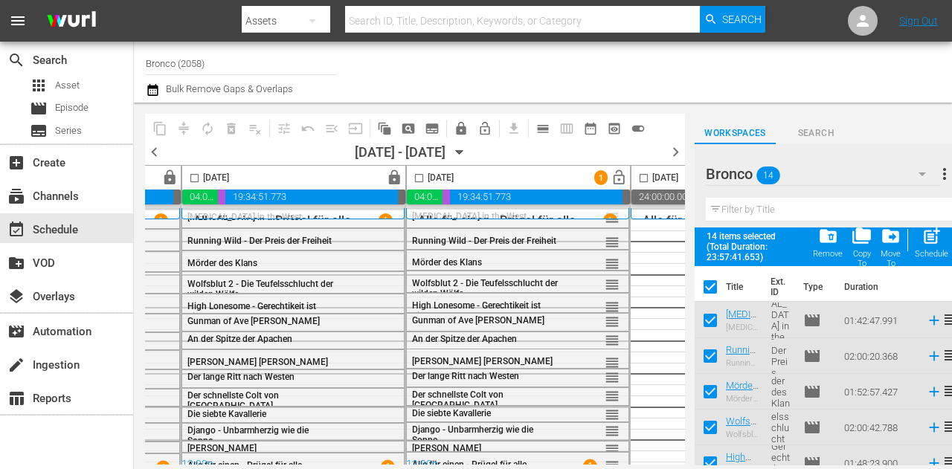
checkbox input "true"
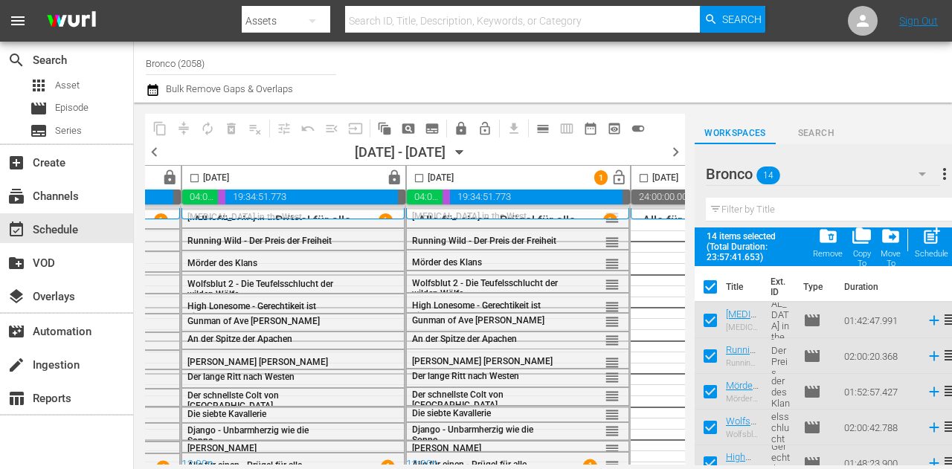
checkbox input "true"
click at [641, 178] on input "checkbox" at bounding box center [643, 181] width 17 height 17
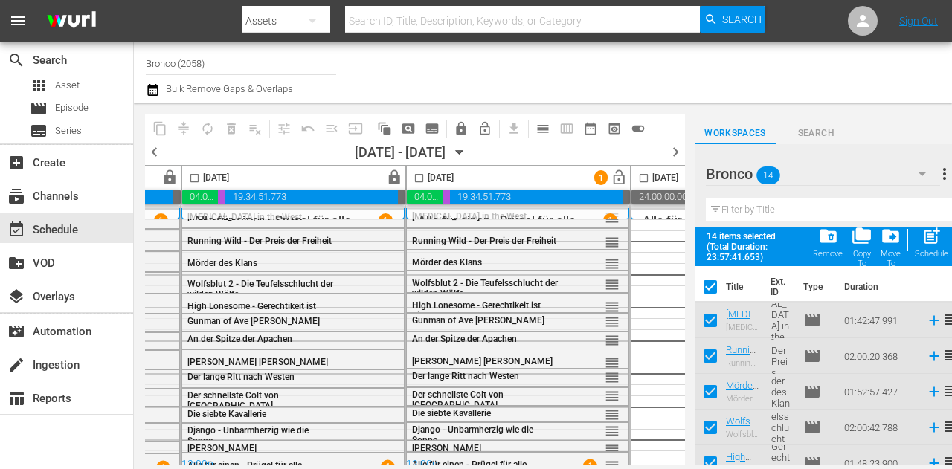
checkbox input "true"
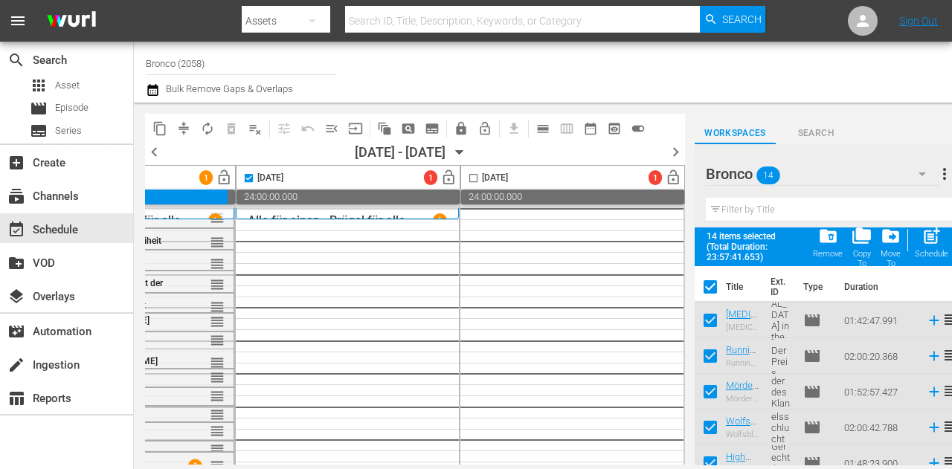
scroll to position [0, 1078]
click at [933, 241] on span "post_add" at bounding box center [931, 236] width 20 height 20
checkbox input "false"
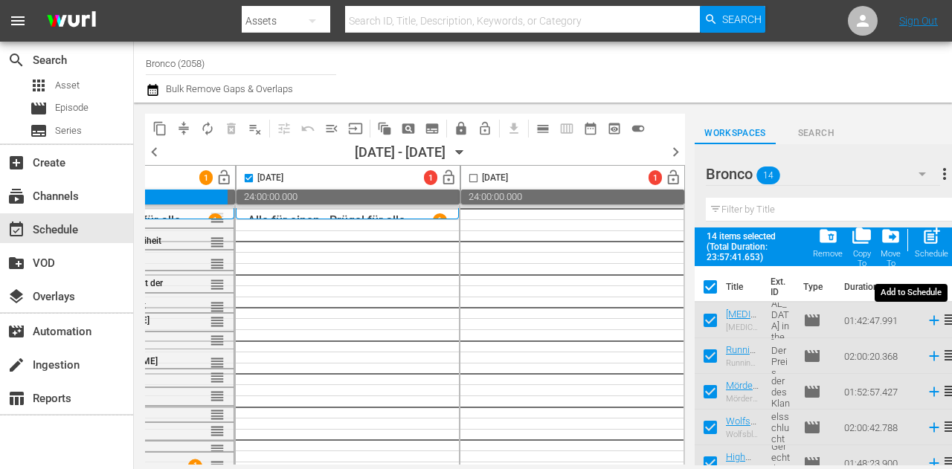
checkbox input "false"
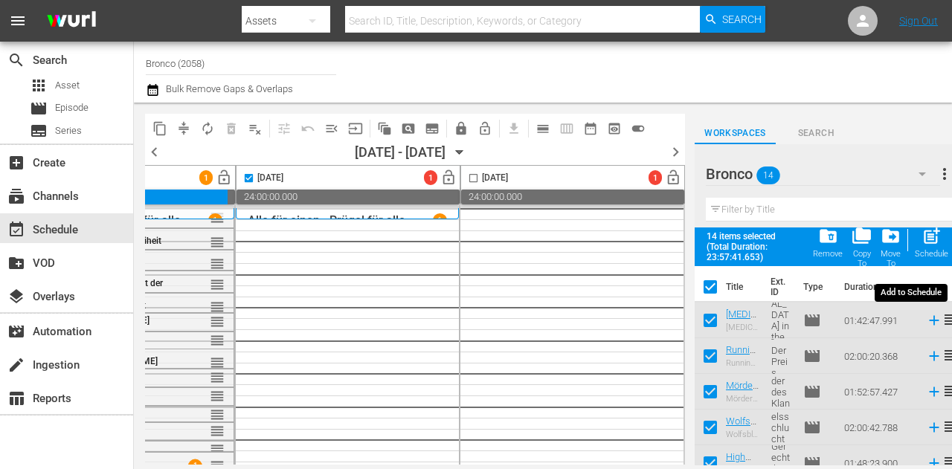
checkbox input "false"
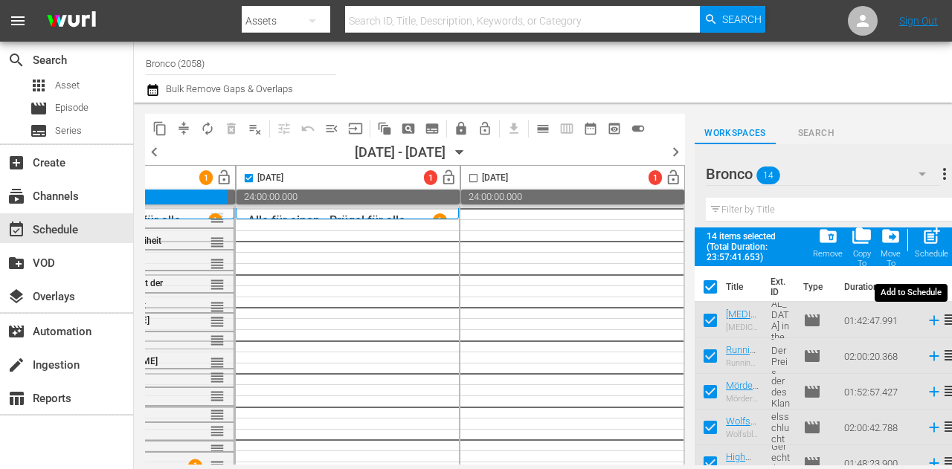
checkbox input "false"
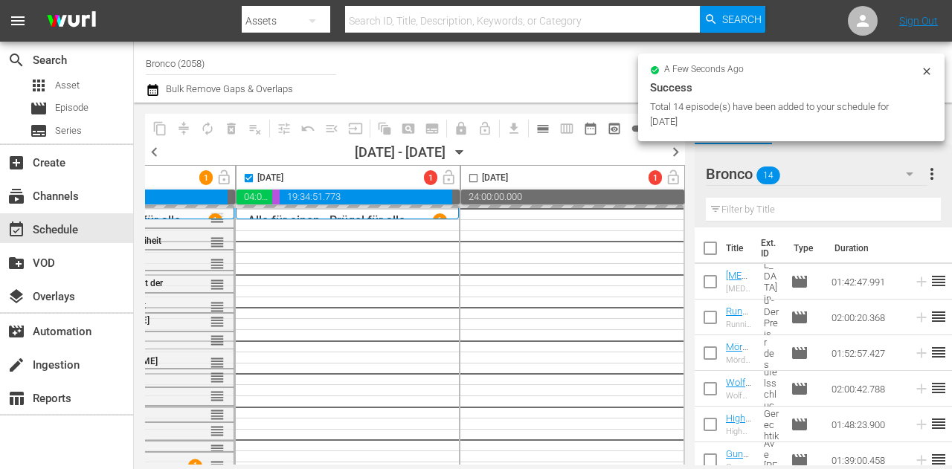
checkbox input "false"
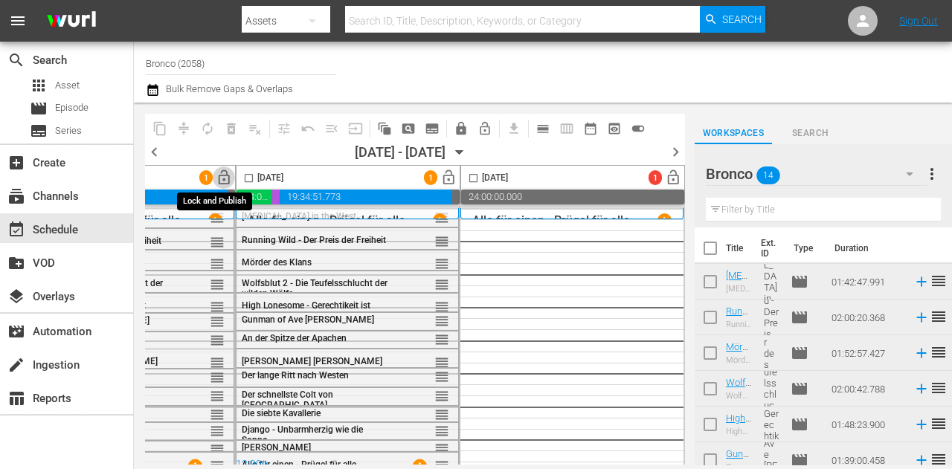
click at [216, 176] on span "lock_open" at bounding box center [224, 178] width 17 height 17
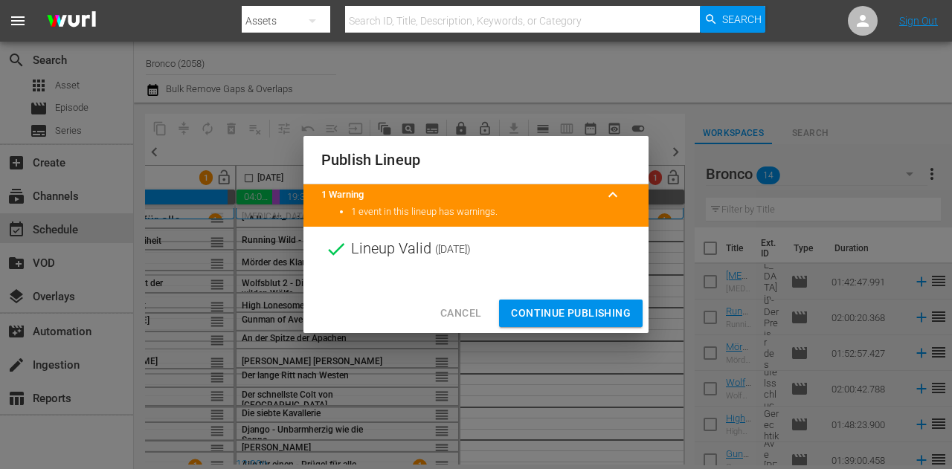
click at [538, 313] on span "Continue Publishing" at bounding box center [571, 313] width 120 height 19
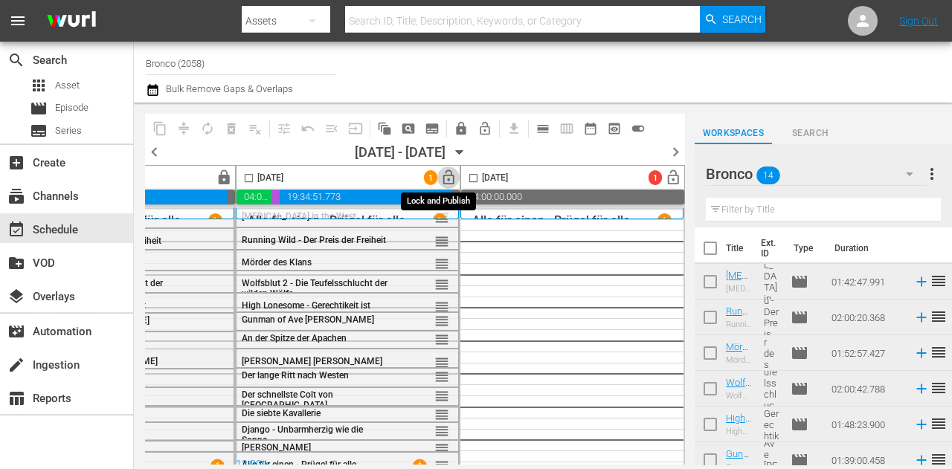
click at [440, 175] on span "lock_open" at bounding box center [448, 178] width 17 height 17
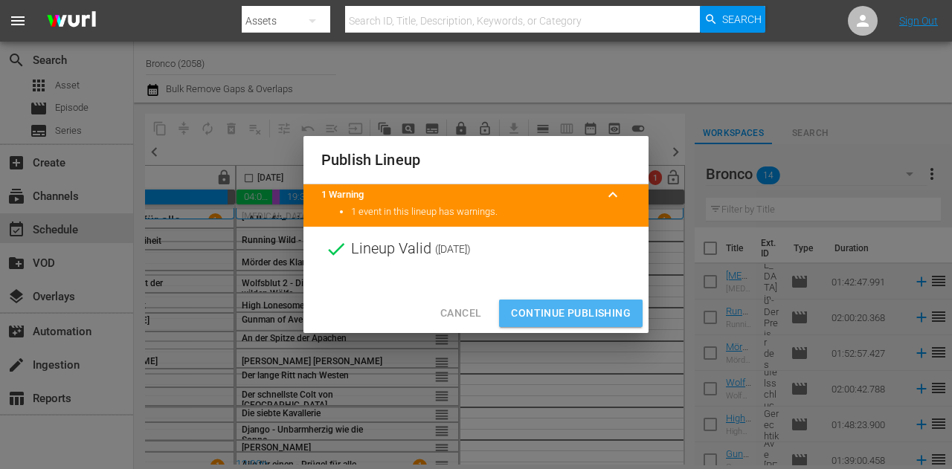
click at [556, 321] on span "Continue Publishing" at bounding box center [571, 313] width 120 height 19
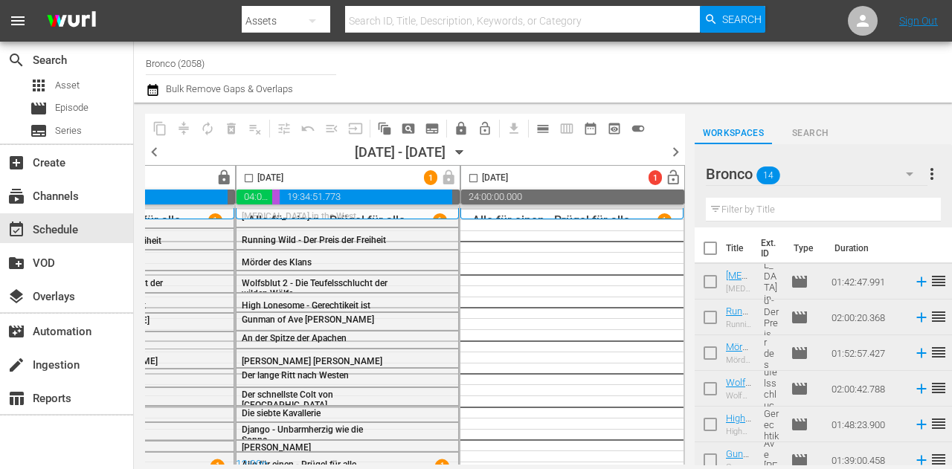
click at [715, 248] on input "checkbox" at bounding box center [710, 251] width 31 height 31
checkbox input "true"
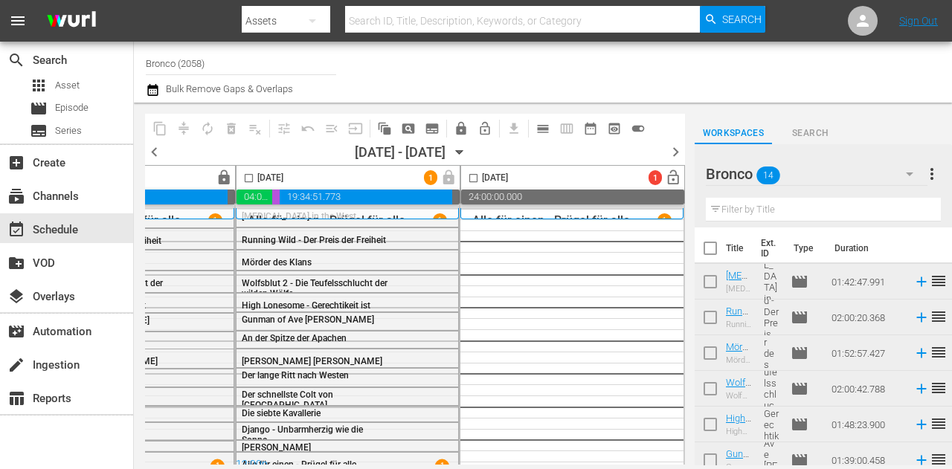
checkbox input "true"
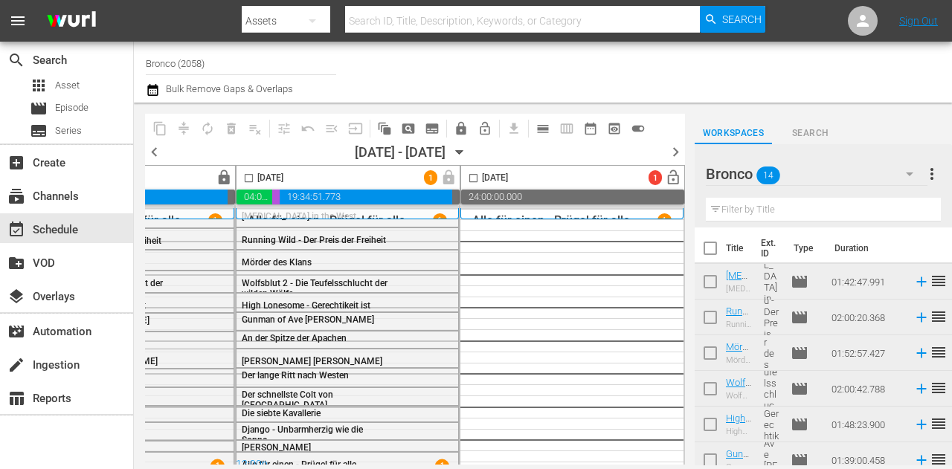
checkbox input "true"
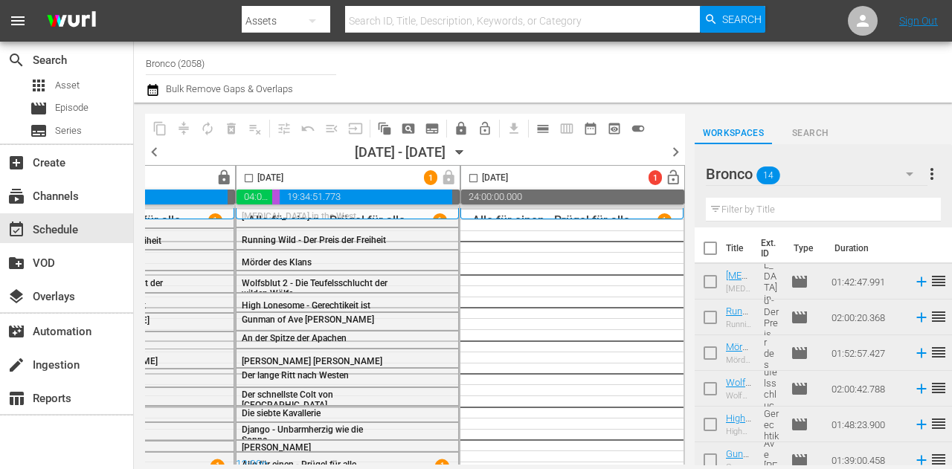
checkbox input "true"
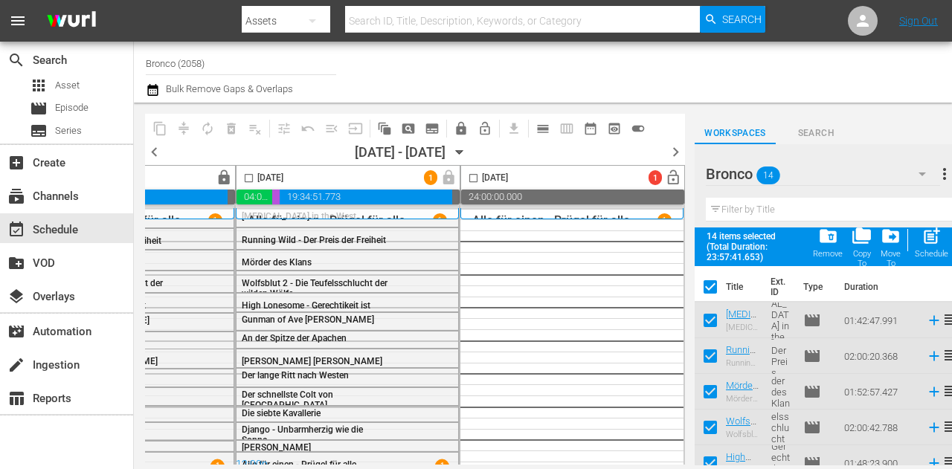
click at [465, 176] on input "checkbox" at bounding box center [473, 181] width 17 height 17
checkbox input "true"
click at [936, 244] on span "post_add" at bounding box center [931, 236] width 20 height 20
checkbox input "false"
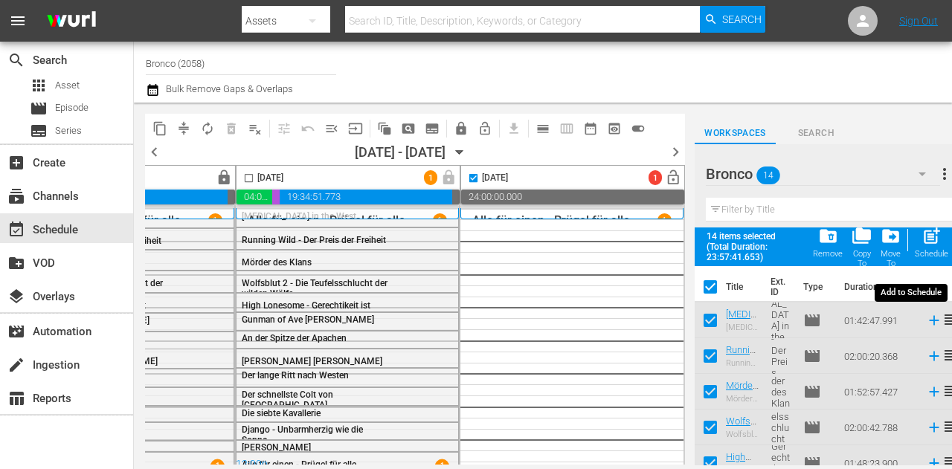
checkbox input "false"
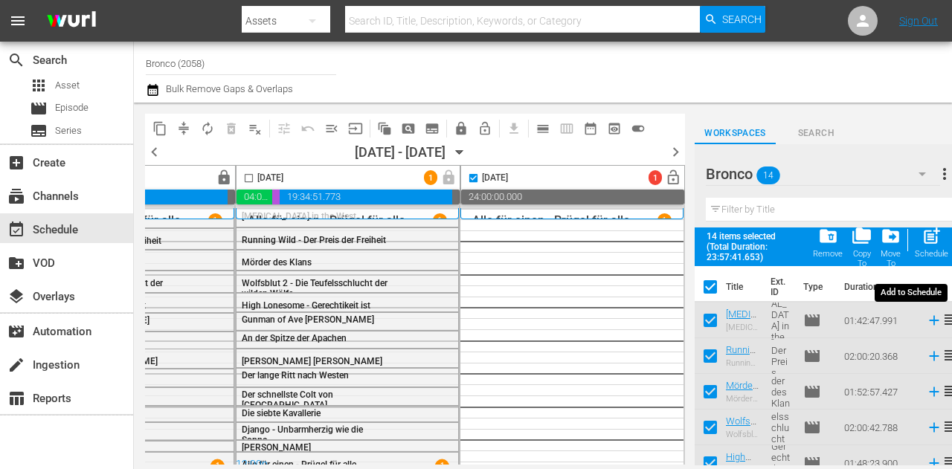
checkbox input "false"
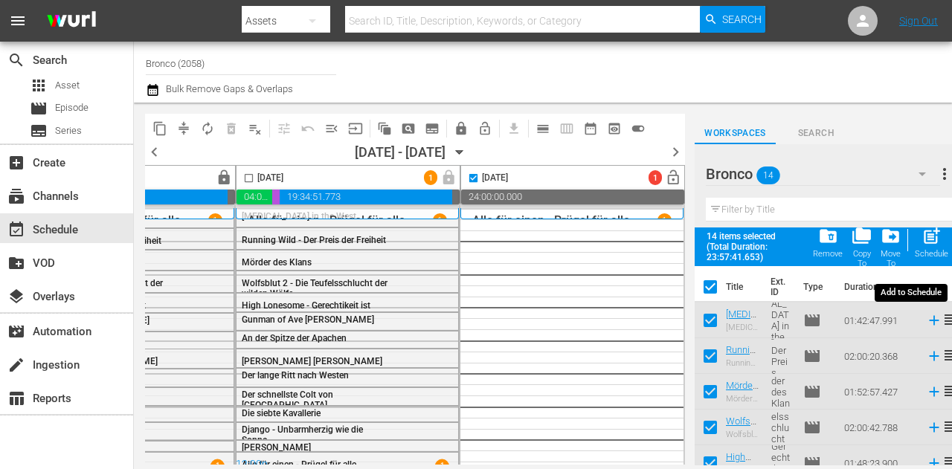
checkbox input "false"
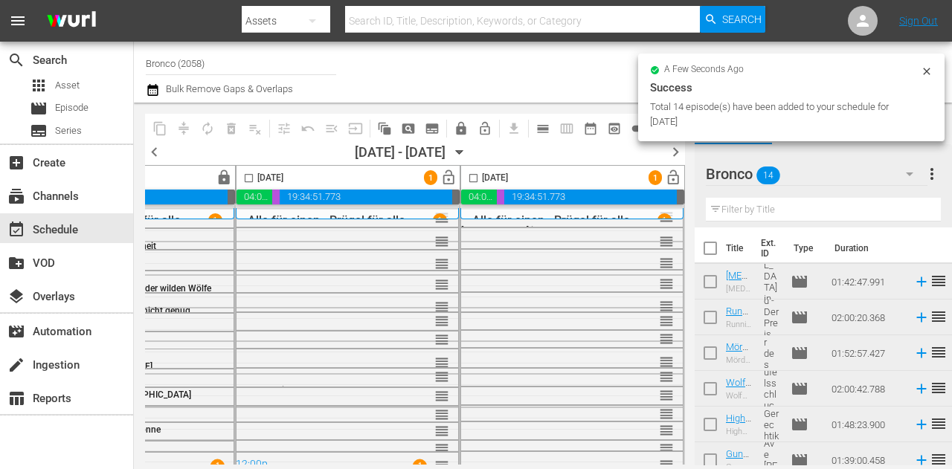
checkbox input "false"
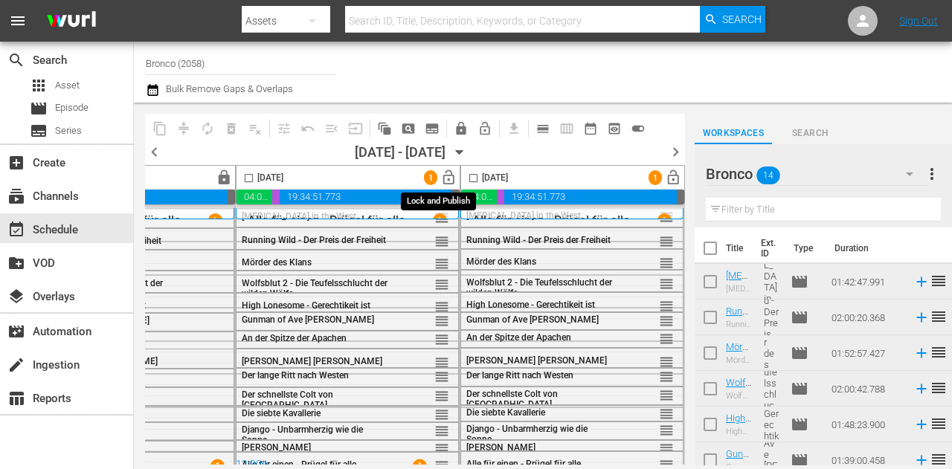
click at [440, 178] on span "lock_open" at bounding box center [448, 178] width 17 height 17
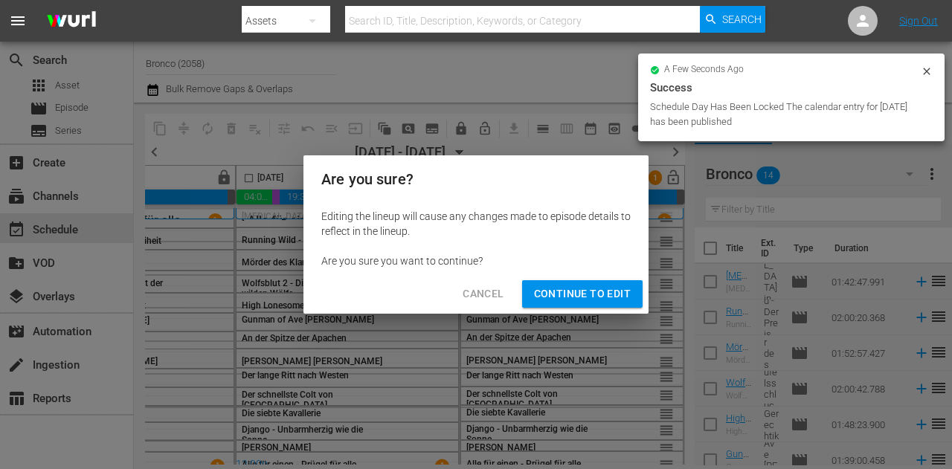
click at [477, 292] on span "Cancel" at bounding box center [483, 294] width 41 height 19
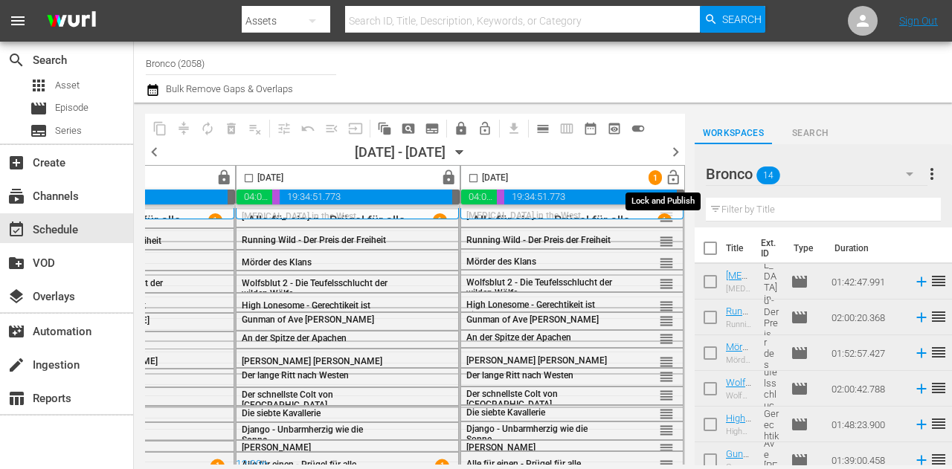
click at [665, 172] on span "lock_open" at bounding box center [673, 178] width 17 height 17
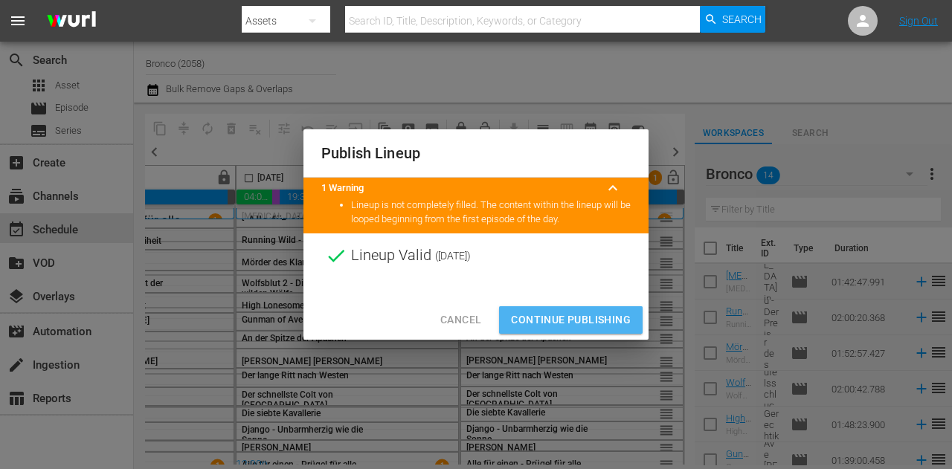
click at [532, 321] on span "Continue Publishing" at bounding box center [571, 320] width 120 height 19
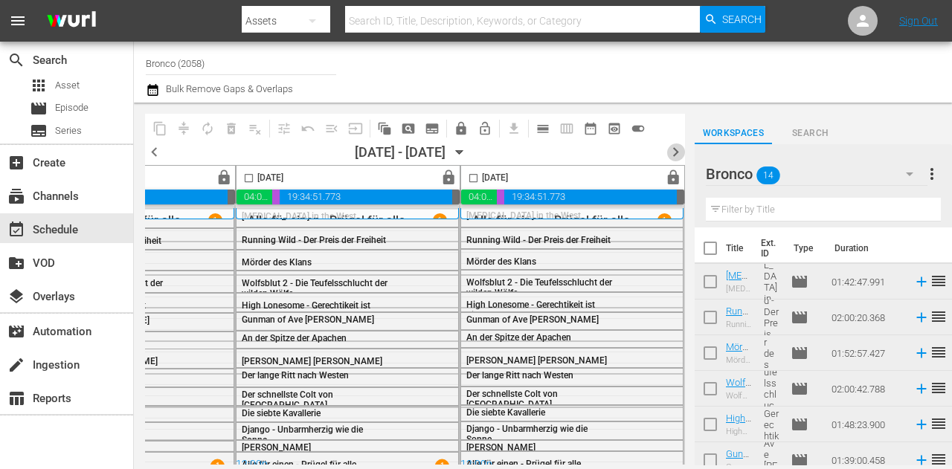
click at [679, 149] on span "chevron_right" at bounding box center [675, 152] width 19 height 19
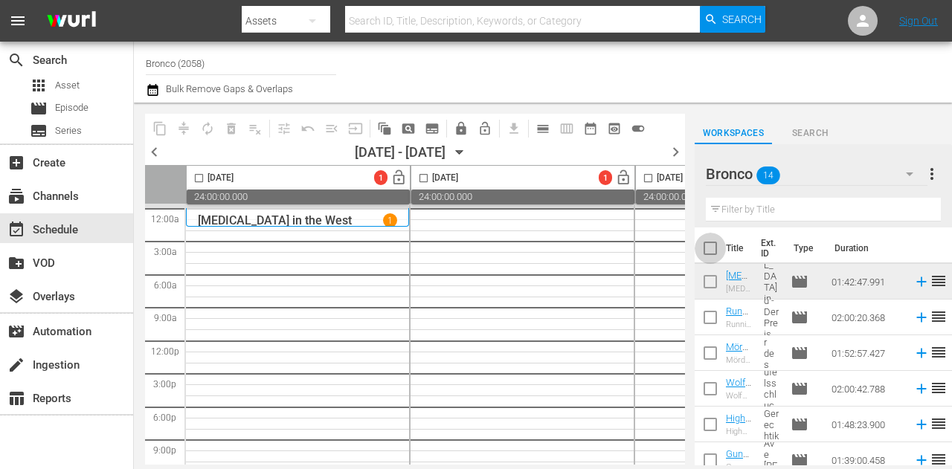
click at [710, 254] on input "checkbox" at bounding box center [710, 251] width 31 height 31
checkbox input "true"
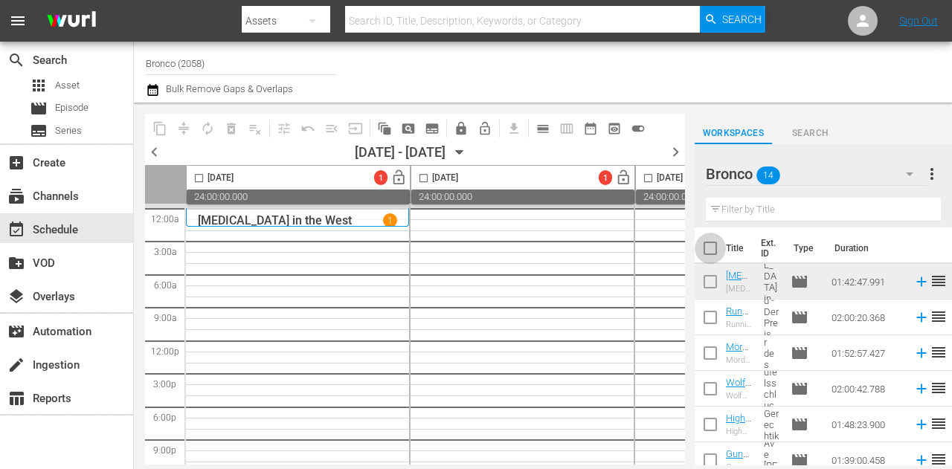
checkbox input "true"
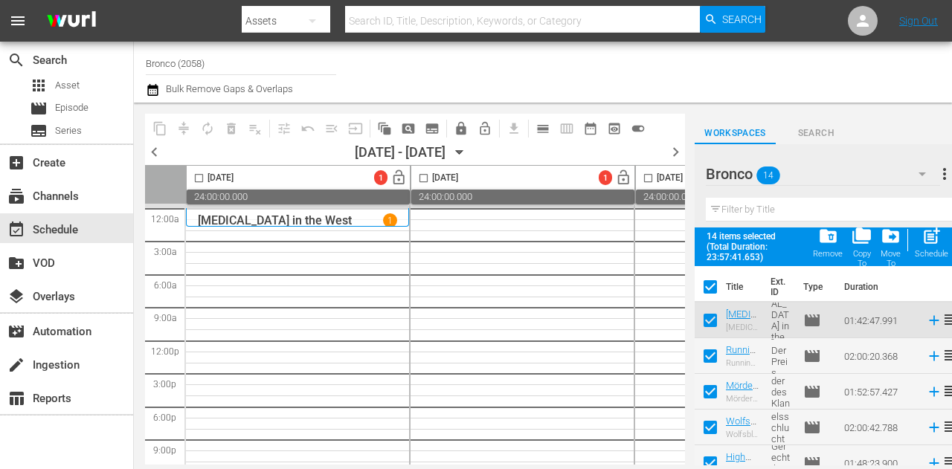
click at [193, 176] on input "checkbox" at bounding box center [198, 181] width 17 height 17
click at [925, 239] on span "post_add" at bounding box center [931, 236] width 20 height 20
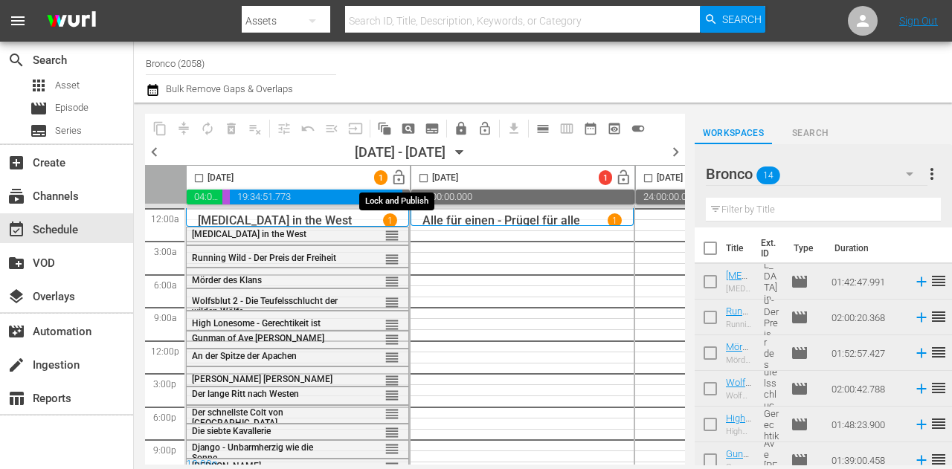
click at [399, 176] on span "lock_open" at bounding box center [398, 178] width 17 height 17
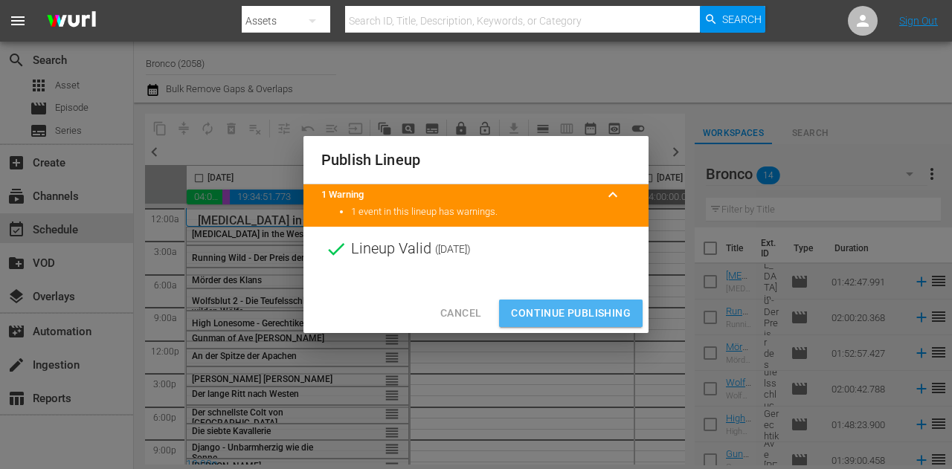
click at [546, 308] on span "Continue Publishing" at bounding box center [571, 313] width 120 height 19
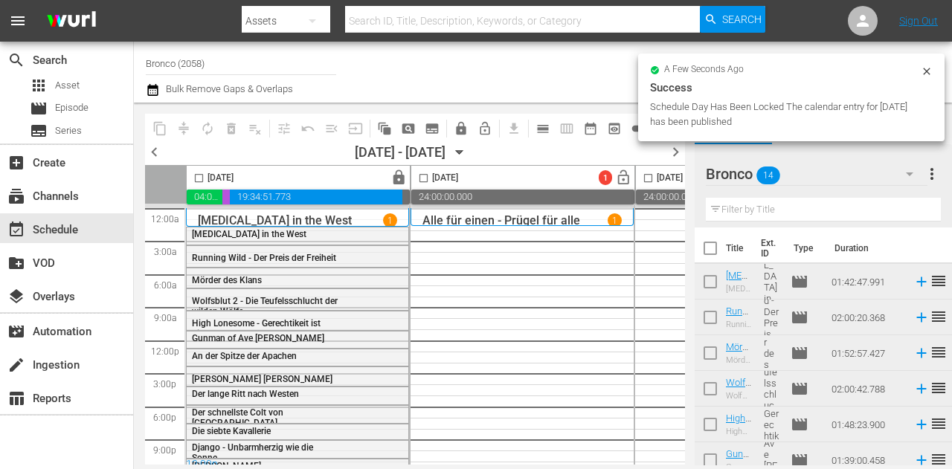
click at [715, 252] on input "checkbox" at bounding box center [710, 251] width 31 height 31
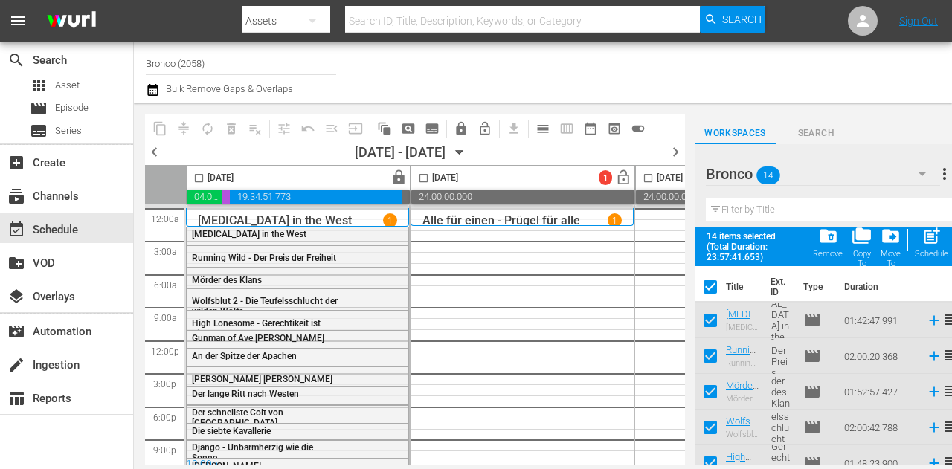
click at [424, 179] on input "checkbox" at bounding box center [423, 181] width 17 height 17
click at [937, 245] on span "post_add" at bounding box center [931, 236] width 20 height 20
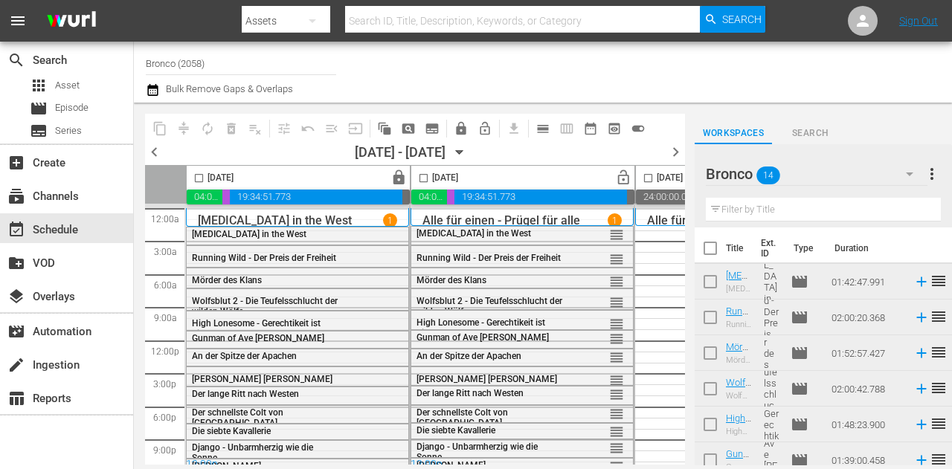
scroll to position [13, 0]
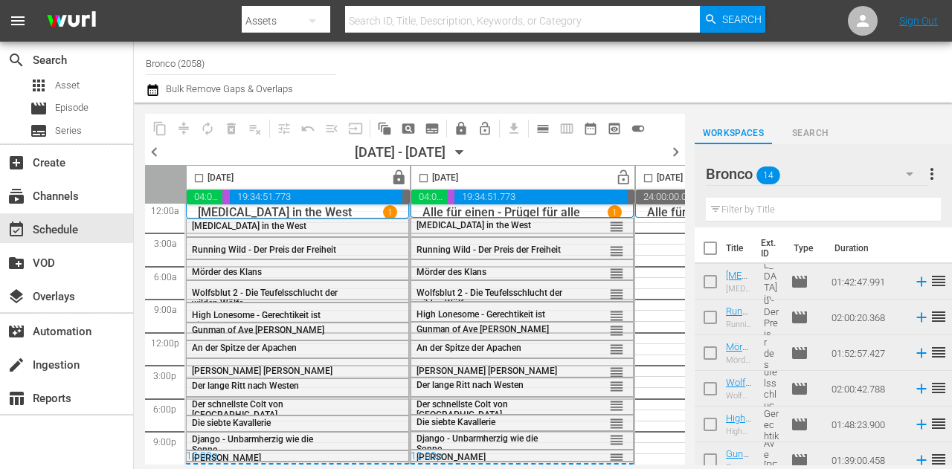
drag, startPoint x: 309, startPoint y: 459, endPoint x: 351, endPoint y: 455, distance: 41.8
click at [350, 455] on div "12:00p" at bounding box center [297, 457] width 223 height 15
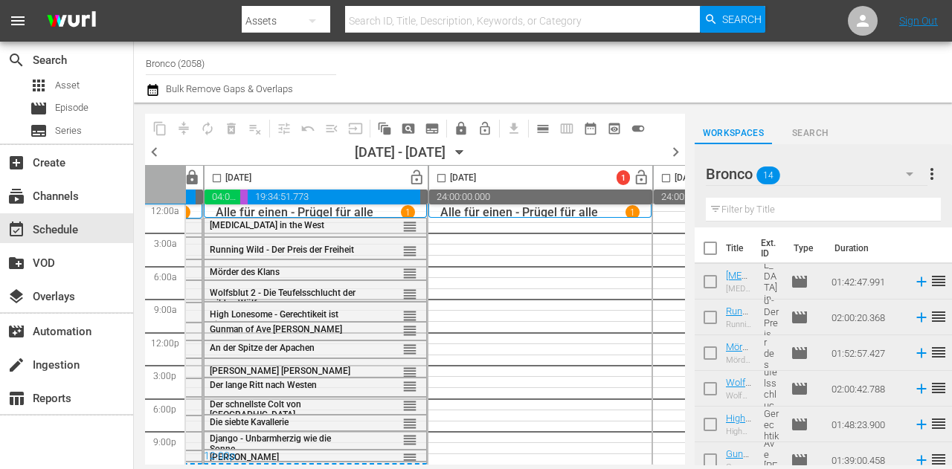
scroll to position [13, 229]
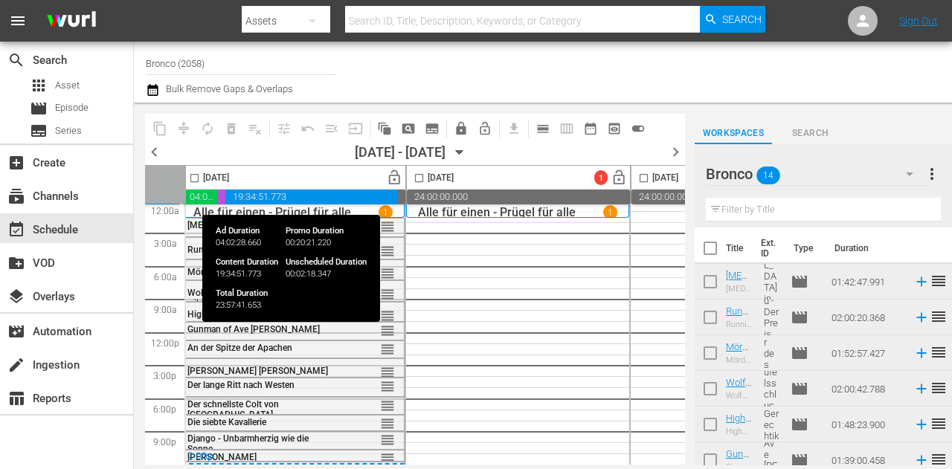
click at [395, 181] on span "lock_open" at bounding box center [394, 178] width 17 height 17
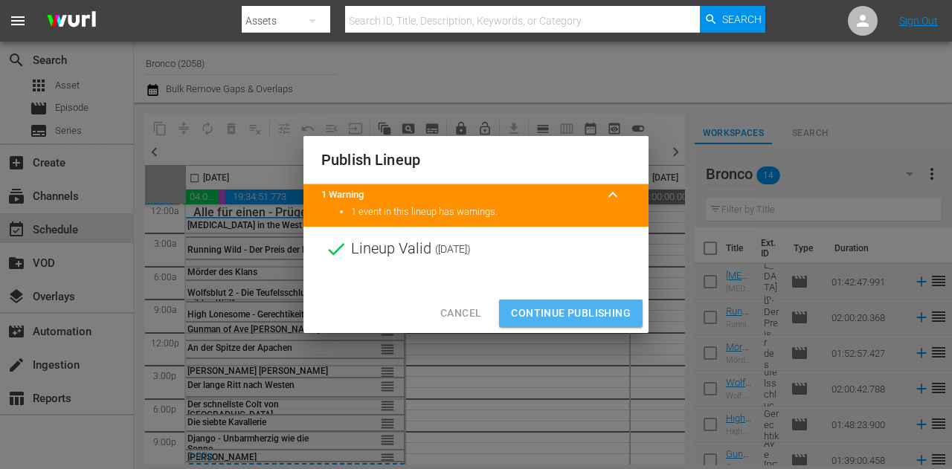
click at [549, 319] on span "Continue Publishing" at bounding box center [571, 313] width 120 height 19
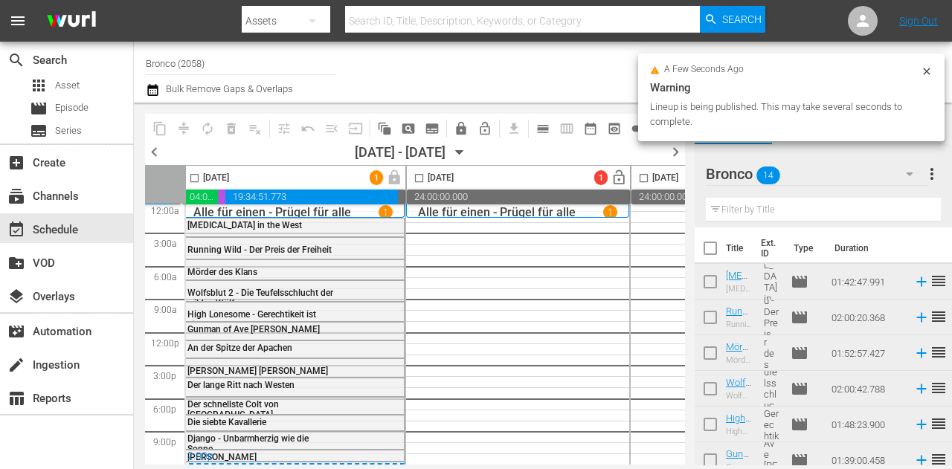
click at [714, 249] on input "checkbox" at bounding box center [710, 251] width 31 height 31
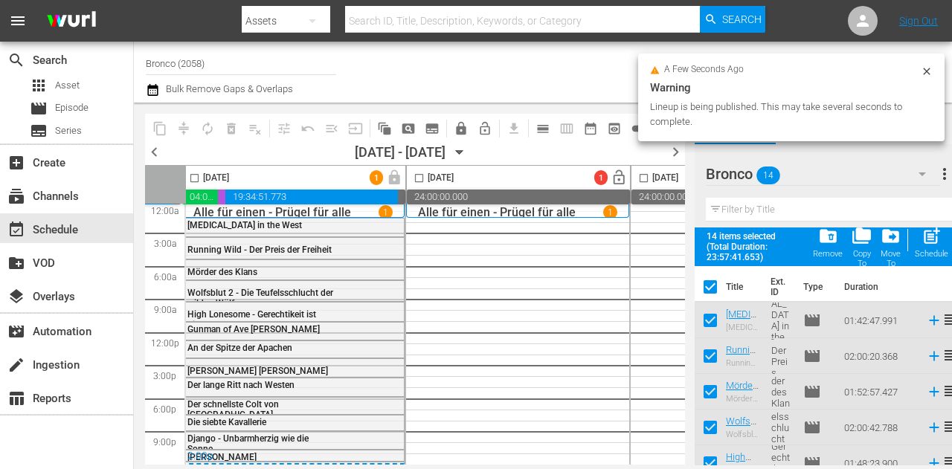
click at [414, 178] on input "checkbox" at bounding box center [419, 181] width 17 height 17
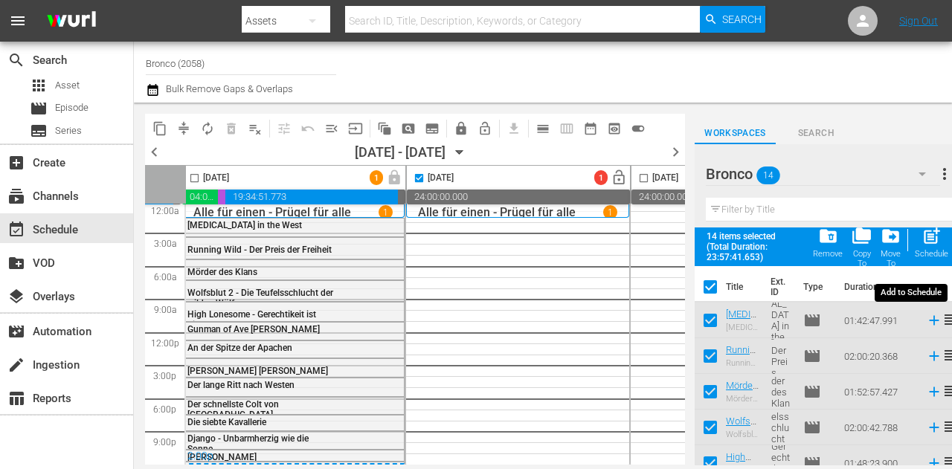
click at [936, 234] on span "post_add" at bounding box center [931, 236] width 20 height 20
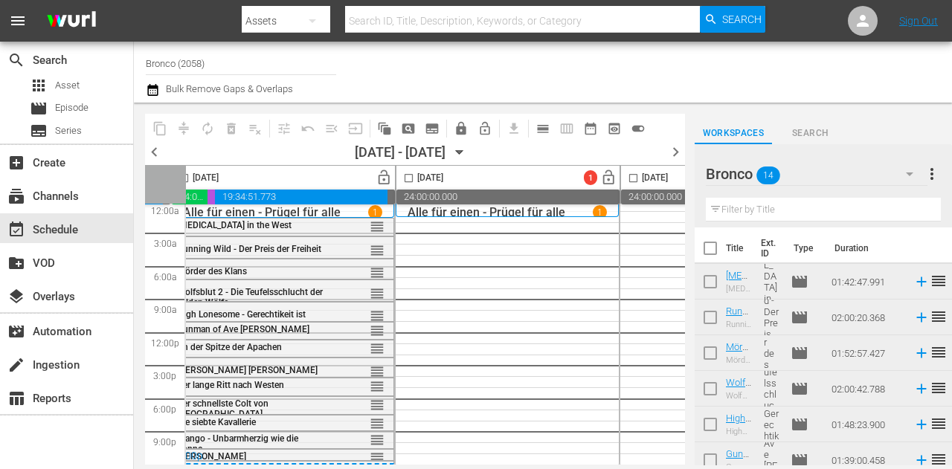
scroll to position [13, 488]
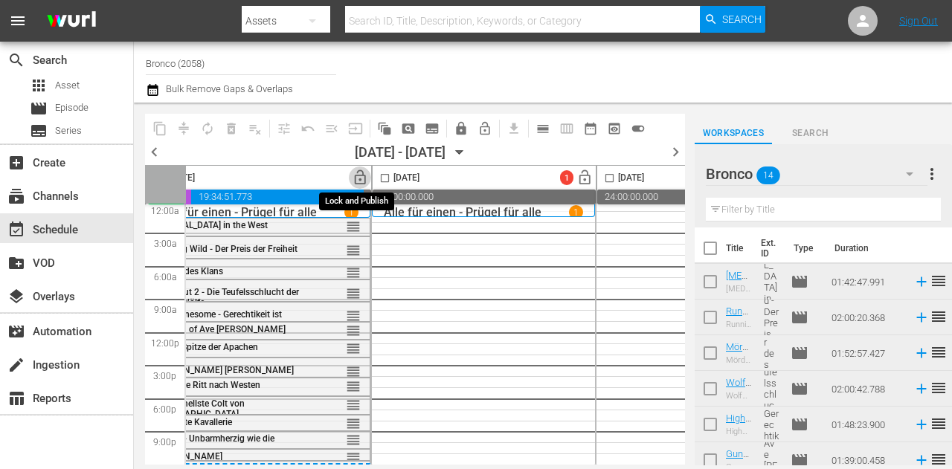
click at [356, 179] on span "lock_open" at bounding box center [360, 178] width 17 height 17
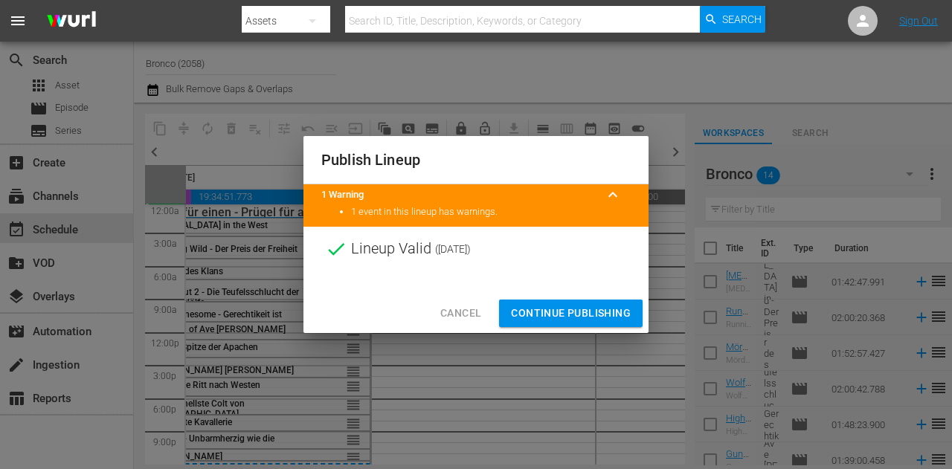
click at [566, 315] on span "Continue Publishing" at bounding box center [571, 313] width 120 height 19
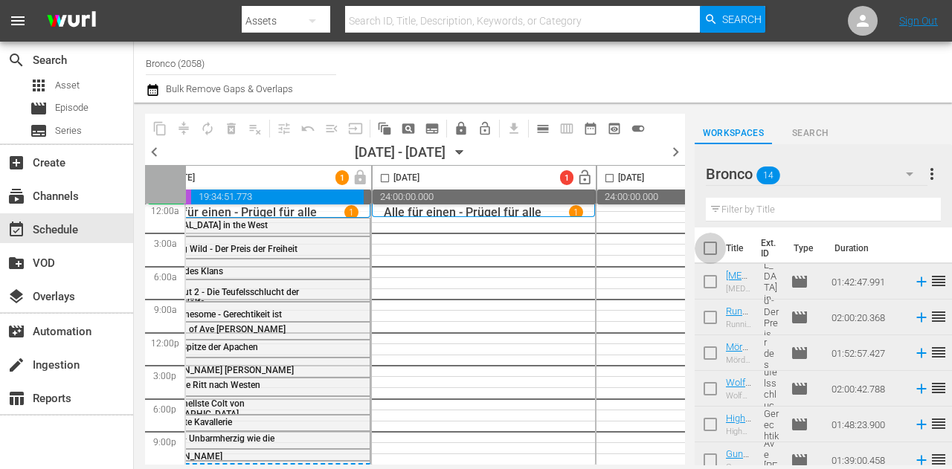
click at [708, 246] on input "checkbox" at bounding box center [710, 251] width 31 height 31
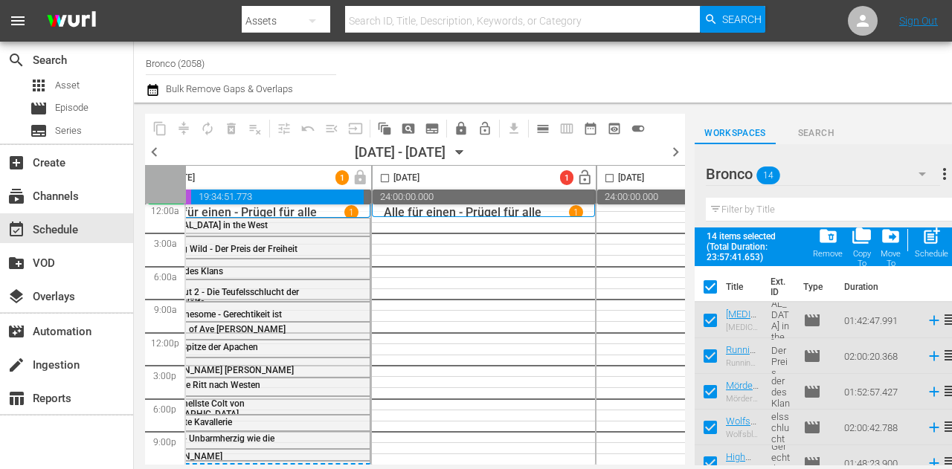
click at [384, 178] on input "checkbox" at bounding box center [384, 181] width 17 height 17
click at [933, 244] on span "post_add" at bounding box center [931, 236] width 20 height 20
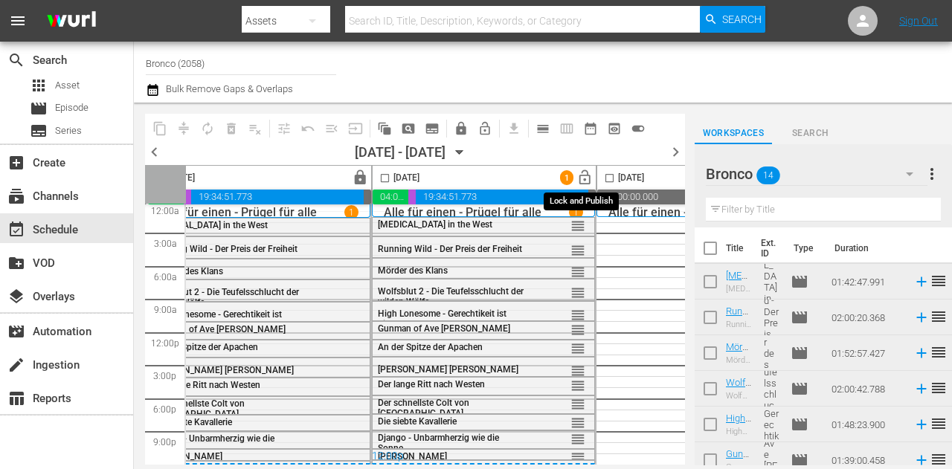
click at [583, 179] on span "lock_open" at bounding box center [584, 178] width 17 height 17
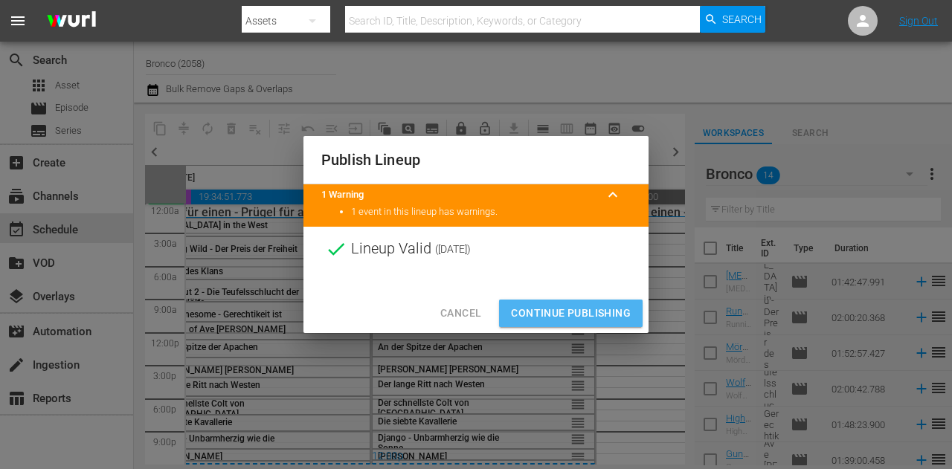
click at [602, 319] on span "Continue Publishing" at bounding box center [571, 313] width 120 height 19
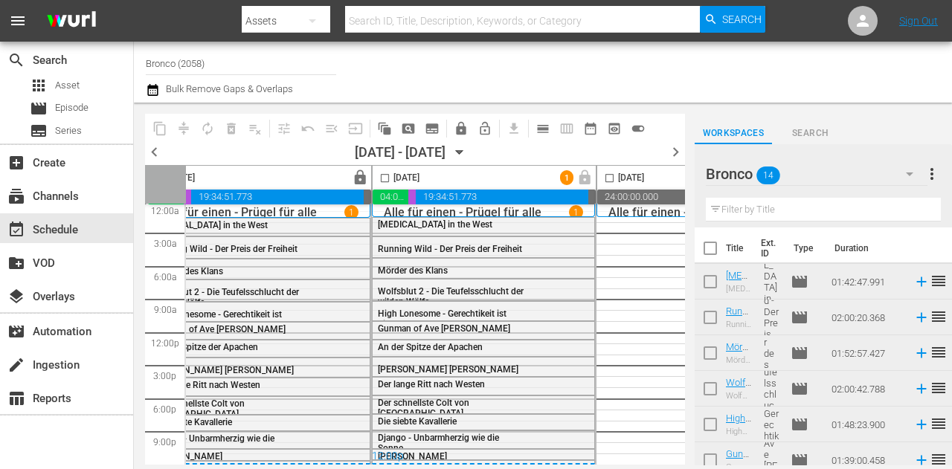
drag, startPoint x: 710, startPoint y: 248, endPoint x: 665, endPoint y: 213, distance: 57.7
click at [711, 248] on input "checkbox" at bounding box center [710, 251] width 31 height 31
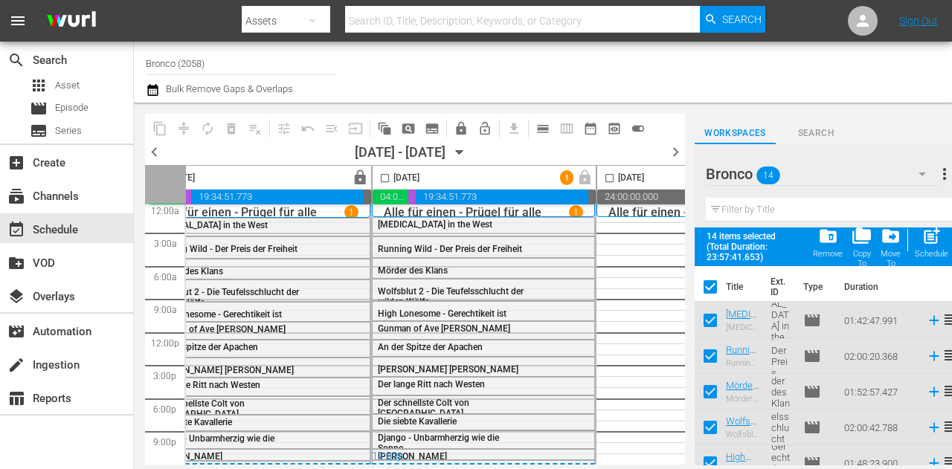
click at [606, 178] on input "checkbox" at bounding box center [609, 181] width 17 height 17
click at [933, 240] on span "post_add" at bounding box center [931, 236] width 20 height 20
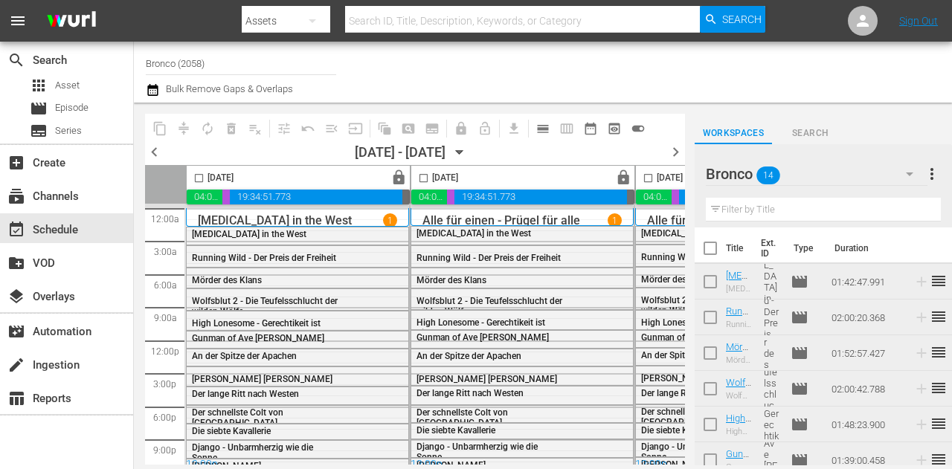
scroll to position [13, 488]
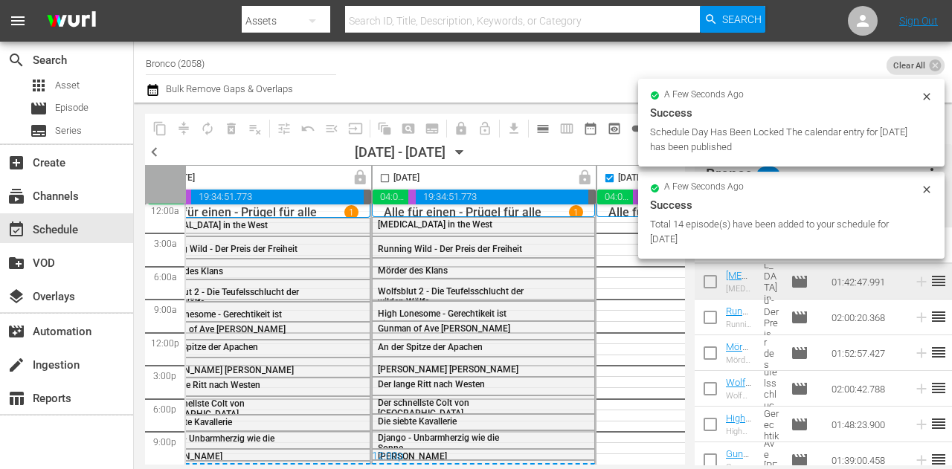
checkbox input "false"
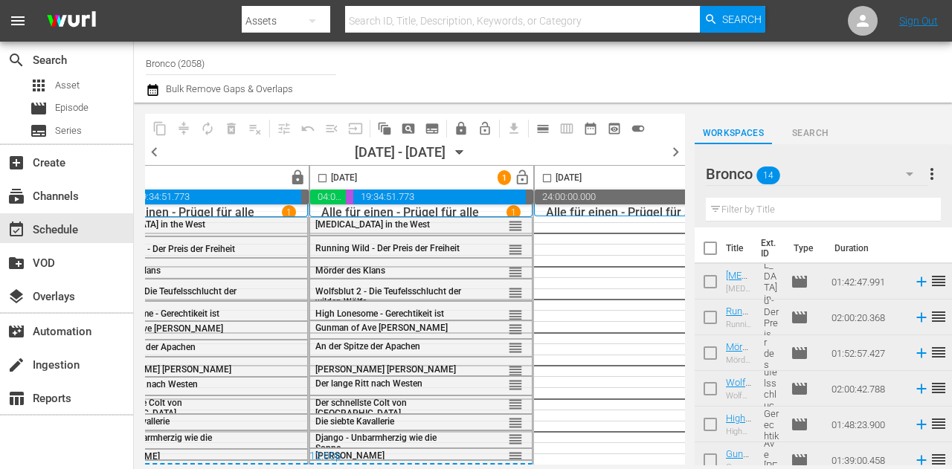
scroll to position [13, 785]
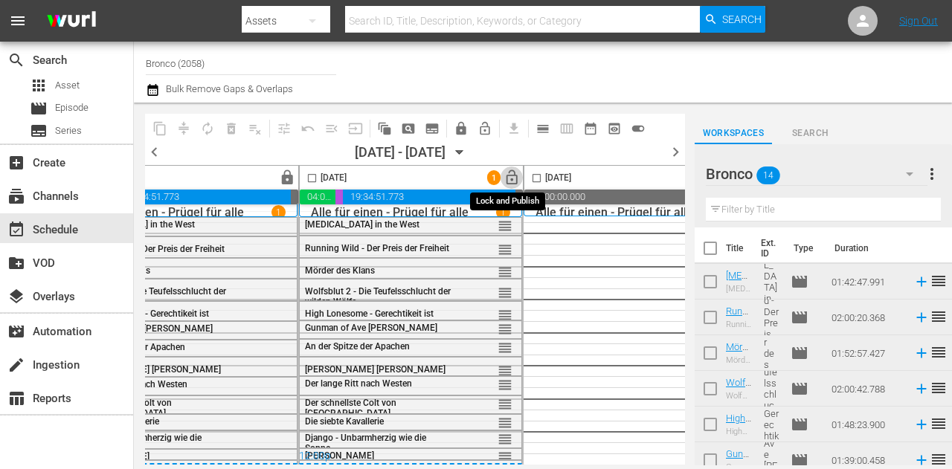
click at [511, 176] on span "lock_open" at bounding box center [512, 178] width 17 height 17
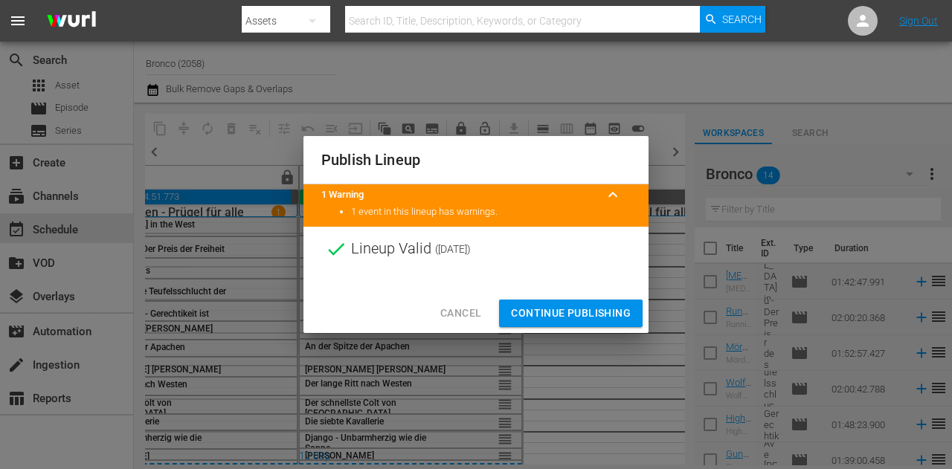
click at [549, 309] on span "Continue Publishing" at bounding box center [571, 313] width 120 height 19
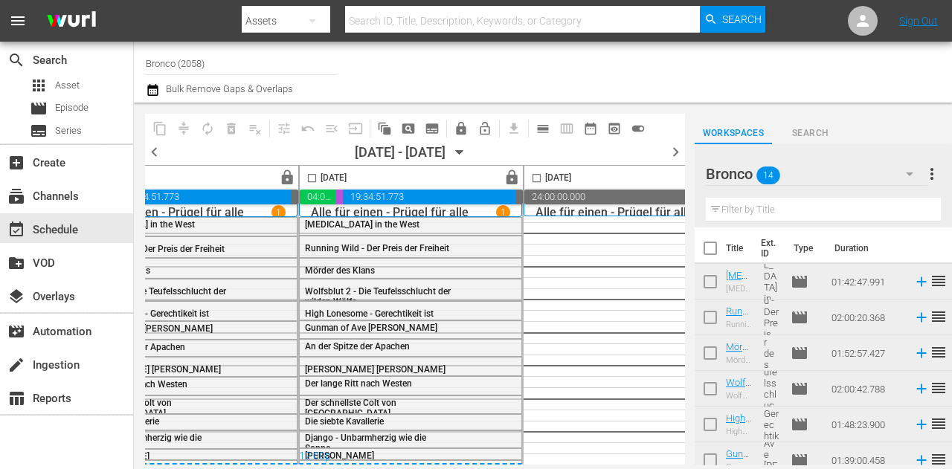
click at [235, 62] on input "Bronco (2058)" at bounding box center [241, 63] width 190 height 36
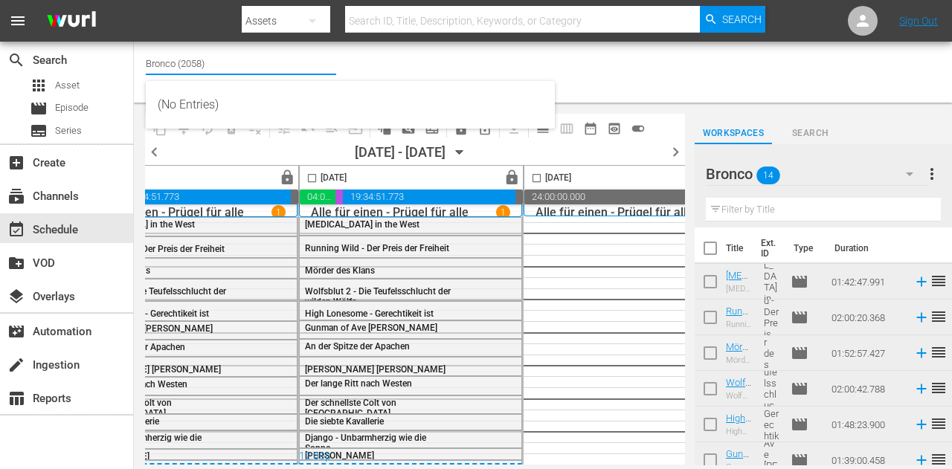
click at [235, 62] on input "Bronco (2058)" at bounding box center [241, 63] width 190 height 36
click at [85, 200] on div "subscriptions Channels" at bounding box center [66, 195] width 133 height 30
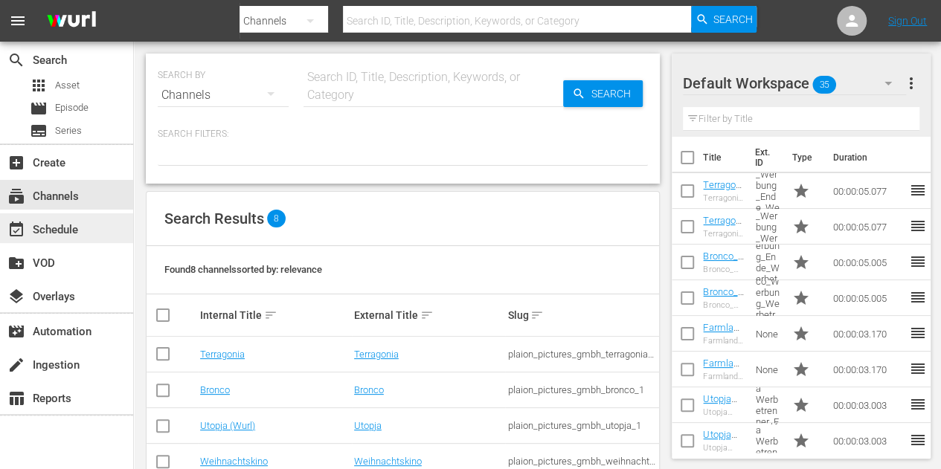
click at [68, 226] on div "event_available Schedule" at bounding box center [41, 227] width 83 height 13
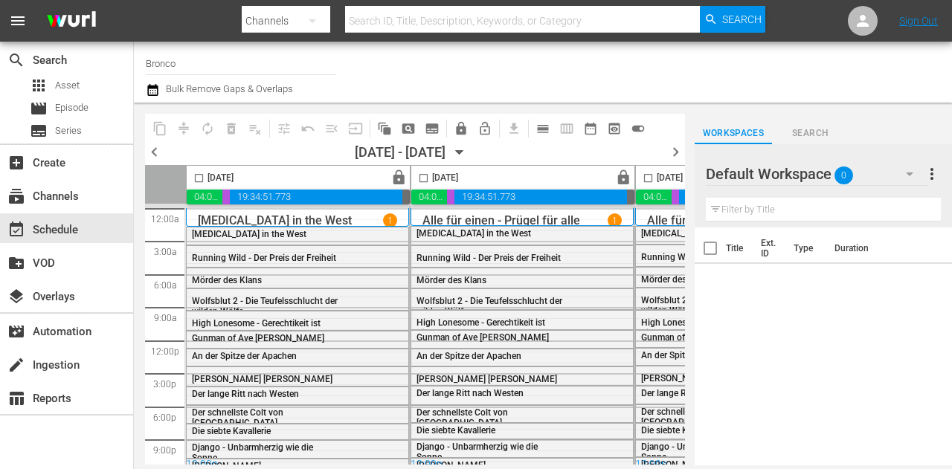
drag, startPoint x: 297, startPoint y: 465, endPoint x: 323, endPoint y: 465, distance: 25.3
click at [325, 465] on div "[DATE] lock 04:02:28.660 00:20:21.220 19:34:51.773 00:02:18.347 [DATE] lock 04:…" at bounding box center [415, 315] width 540 height 300
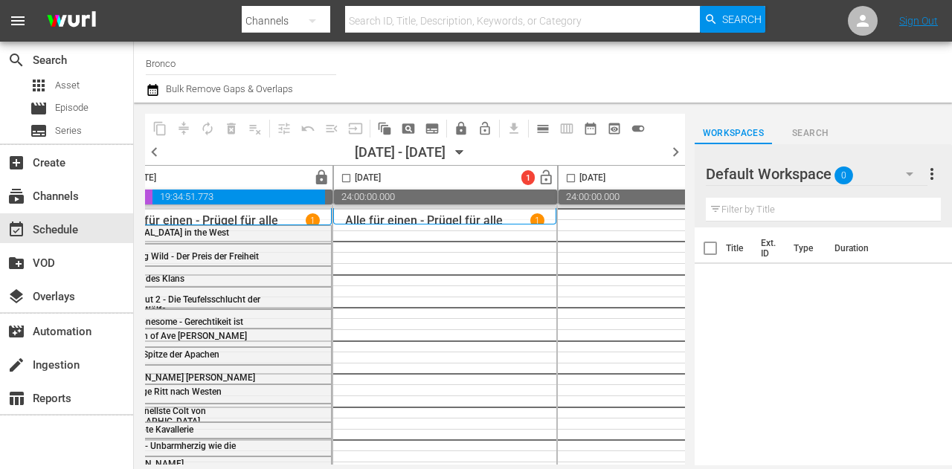
scroll to position [0, 989]
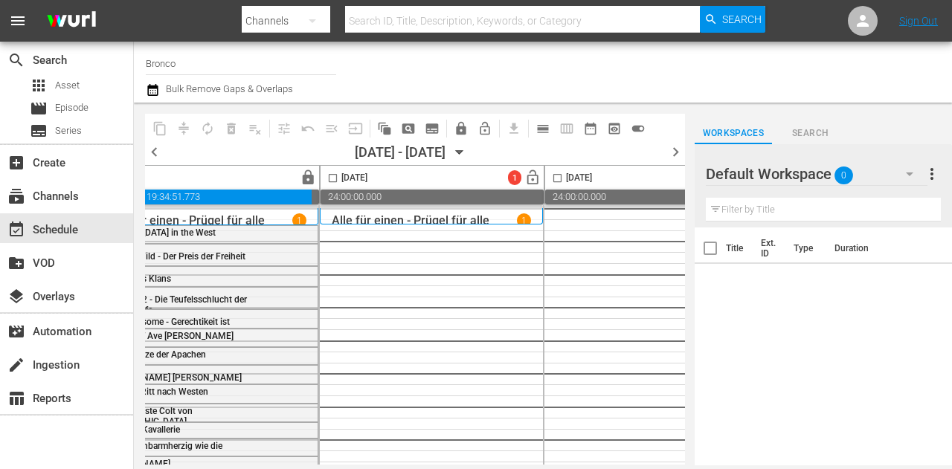
click at [904, 174] on icon "button" at bounding box center [910, 174] width 18 height 18
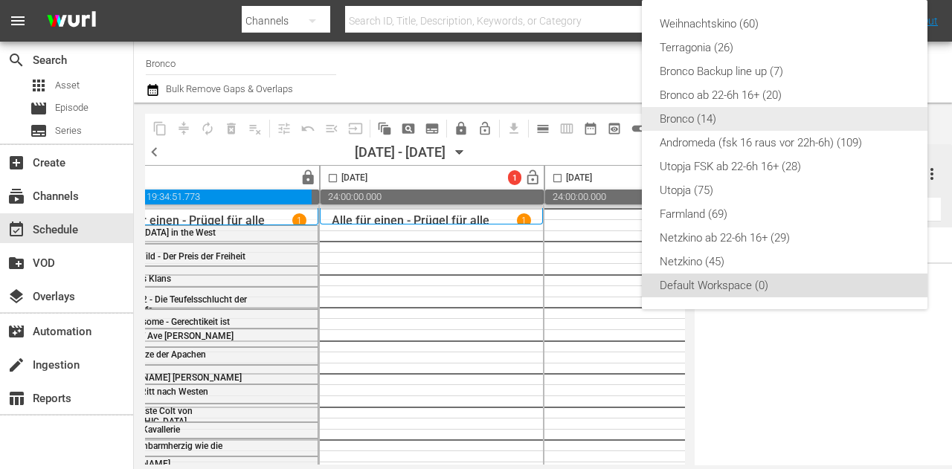
click at [692, 123] on div "Bronco (14)" at bounding box center [785, 119] width 250 height 24
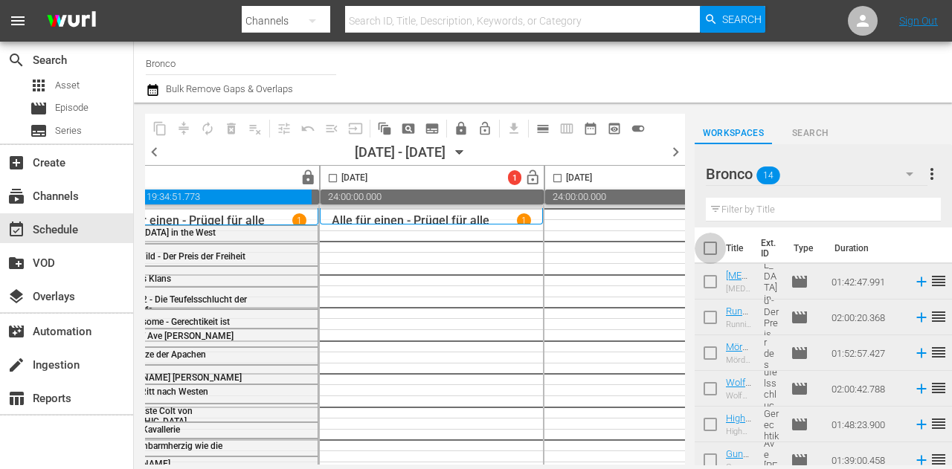
click at [712, 254] on input "checkbox" at bounding box center [710, 251] width 31 height 31
checkbox input "true"
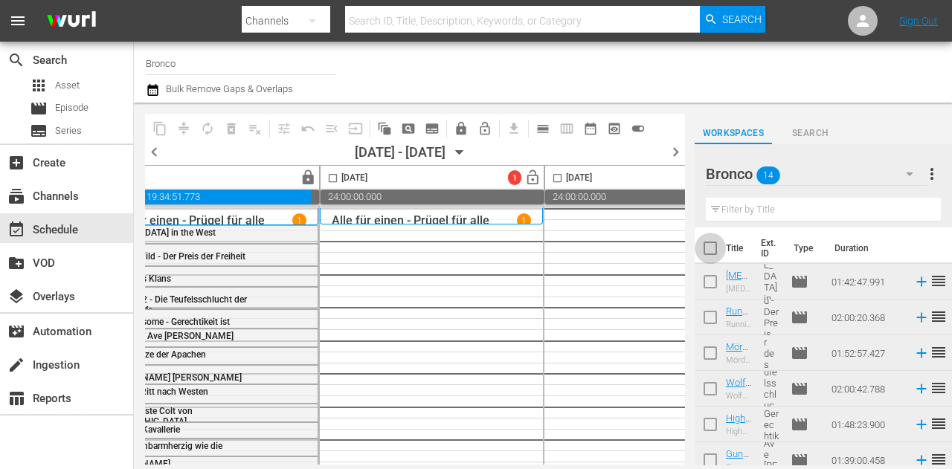
checkbox input "true"
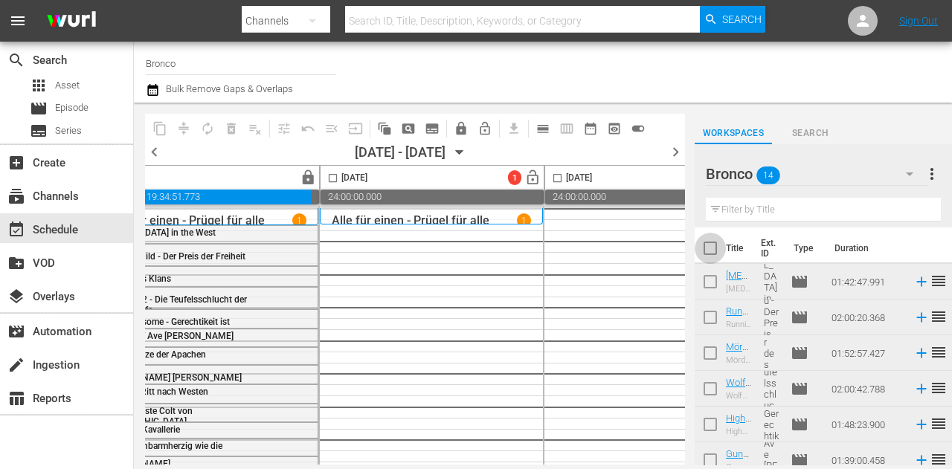
checkbox input "true"
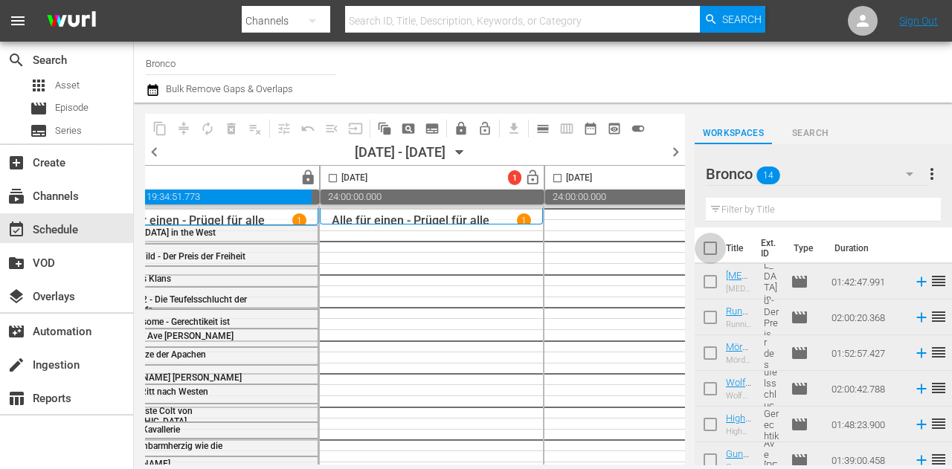
checkbox input "true"
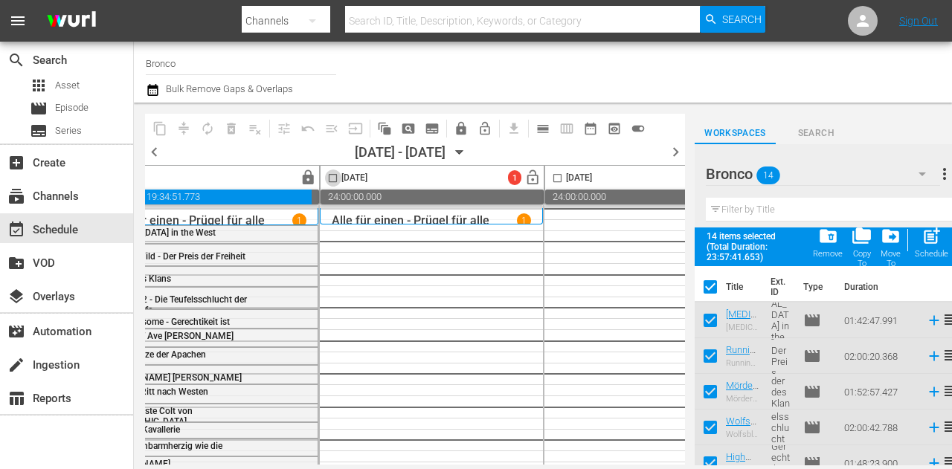
click at [330, 180] on input "checkbox" at bounding box center [332, 181] width 17 height 17
checkbox input "true"
click at [937, 245] on span "post_add" at bounding box center [931, 236] width 20 height 20
checkbox input "false"
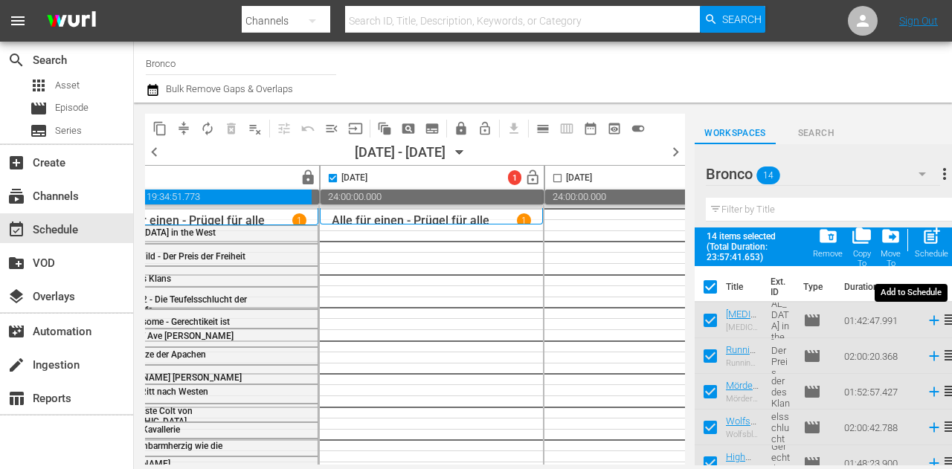
checkbox input "false"
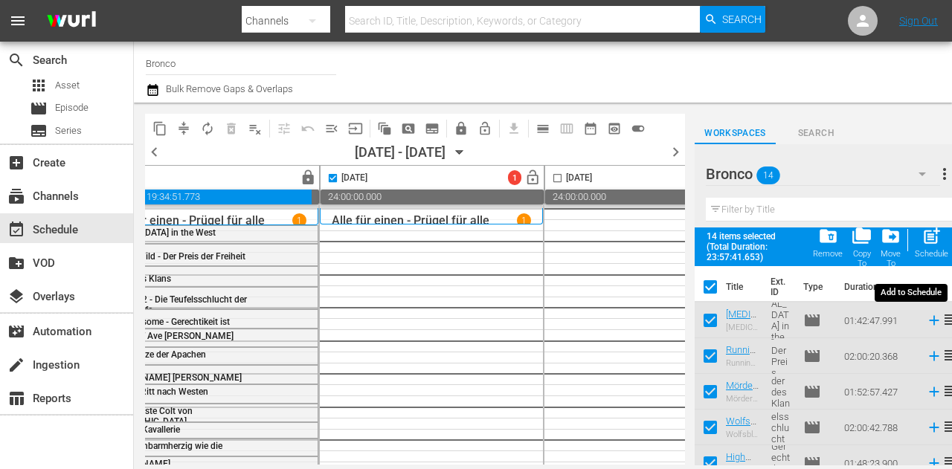
checkbox input "false"
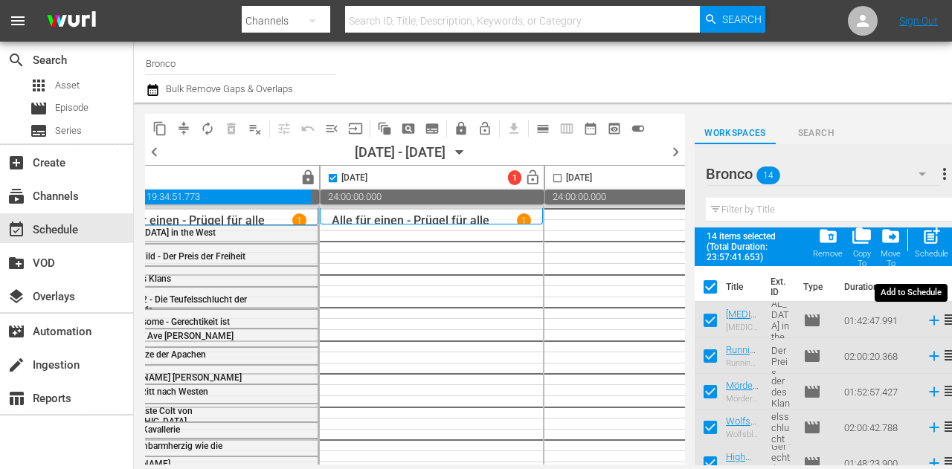
checkbox input "false"
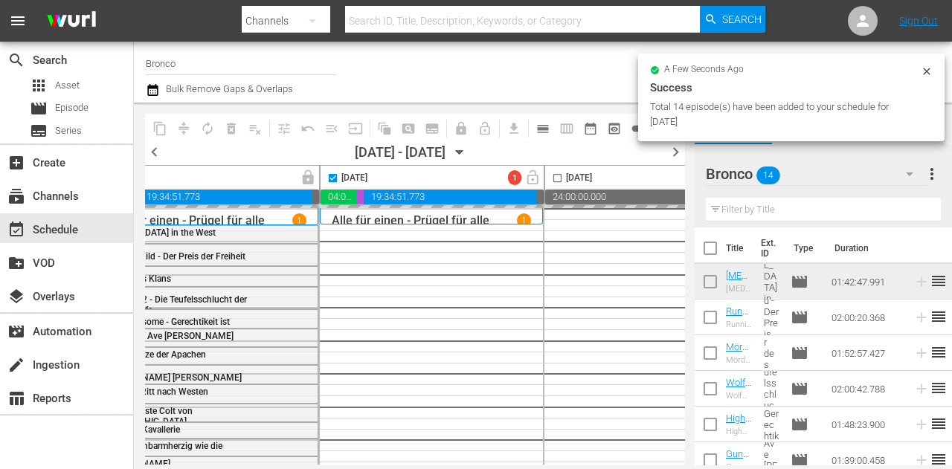
checkbox input "false"
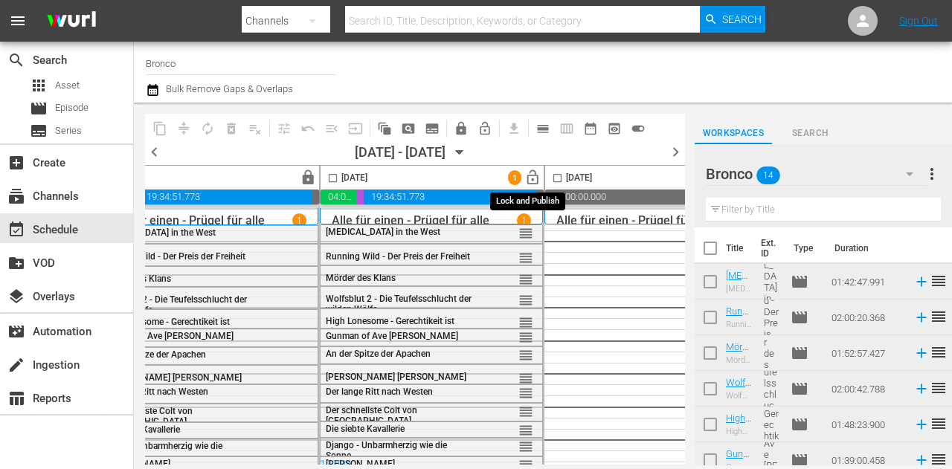
click at [527, 173] on span "lock_open" at bounding box center [532, 178] width 17 height 17
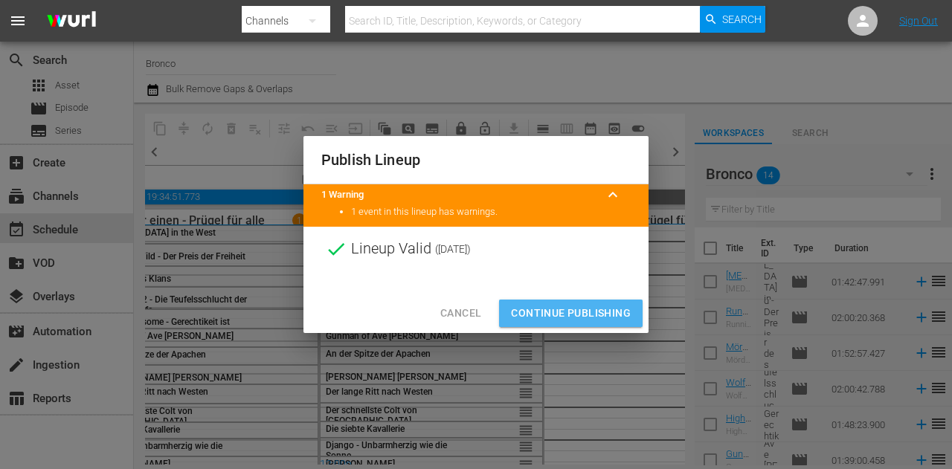
click at [576, 303] on button "Continue Publishing" at bounding box center [571, 314] width 144 height 28
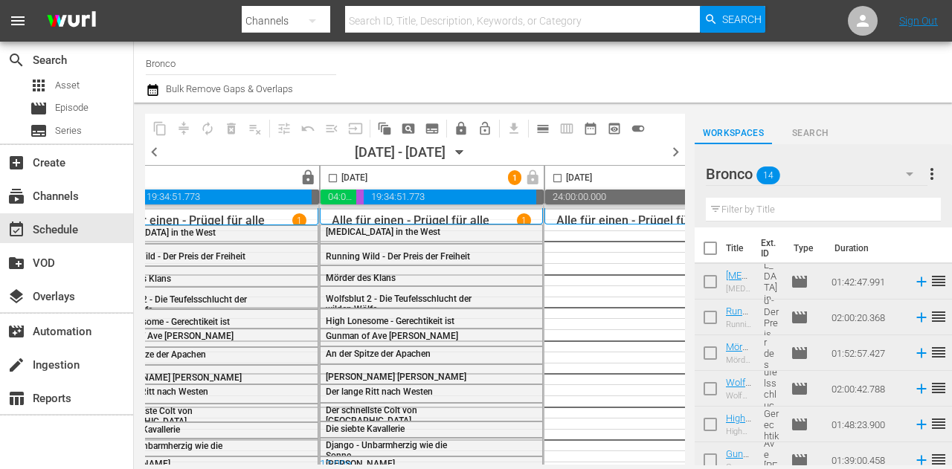
click at [715, 247] on input "checkbox" at bounding box center [710, 251] width 31 height 31
checkbox input "true"
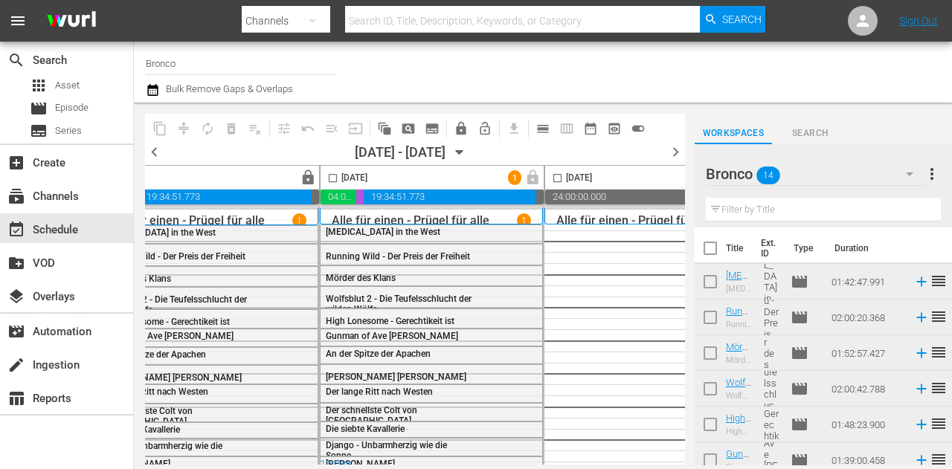
checkbox input "true"
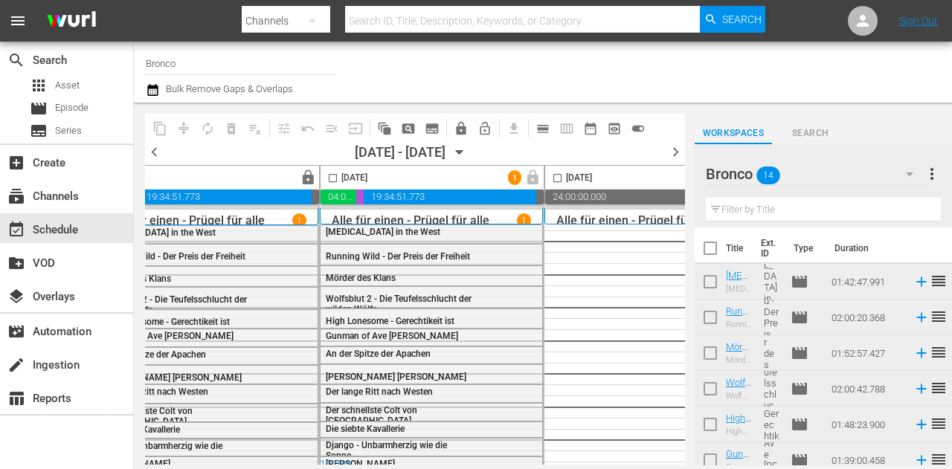
checkbox input "true"
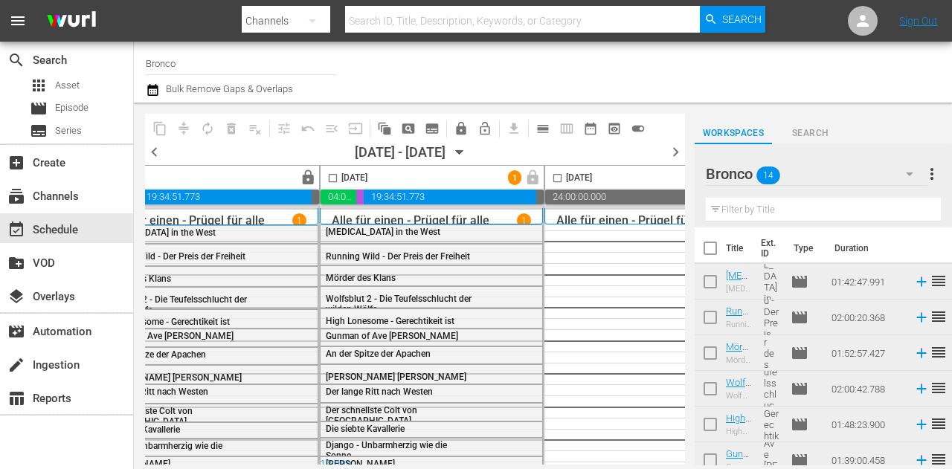
checkbox input "true"
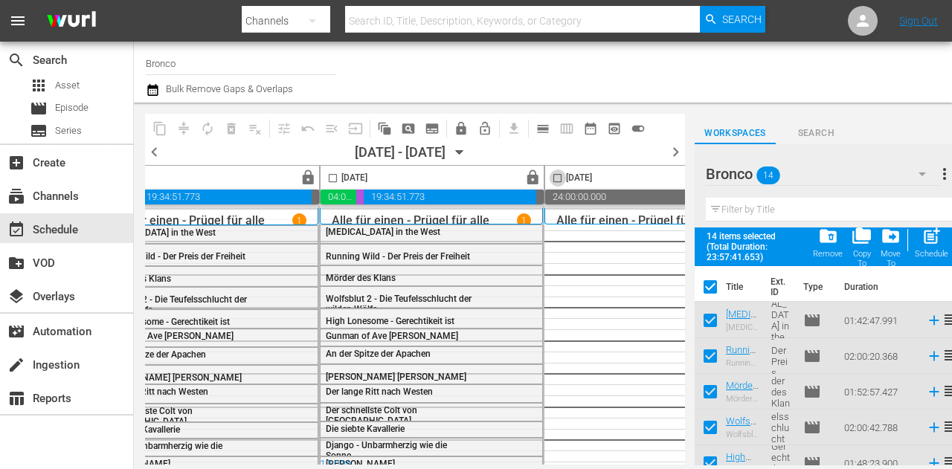
click at [555, 178] on input "checkbox" at bounding box center [557, 181] width 17 height 17
checkbox input "true"
click at [925, 245] on span "post_add" at bounding box center [931, 236] width 20 height 20
checkbox input "false"
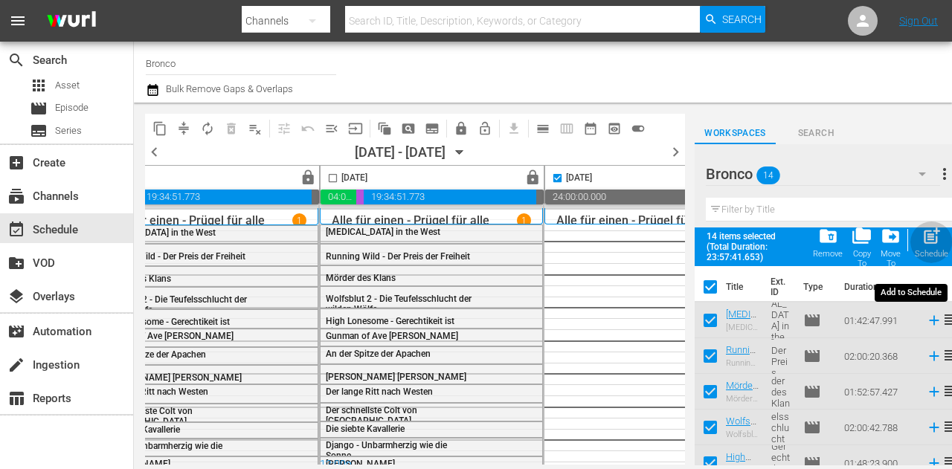
checkbox input "false"
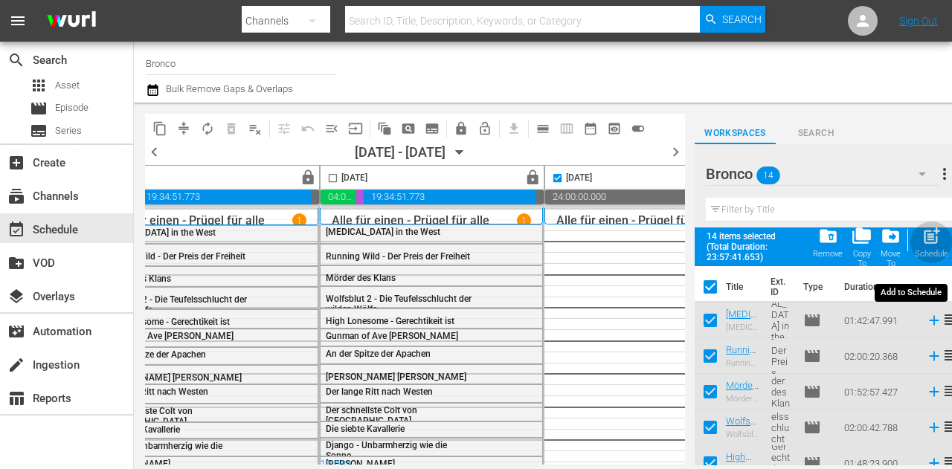
checkbox input "false"
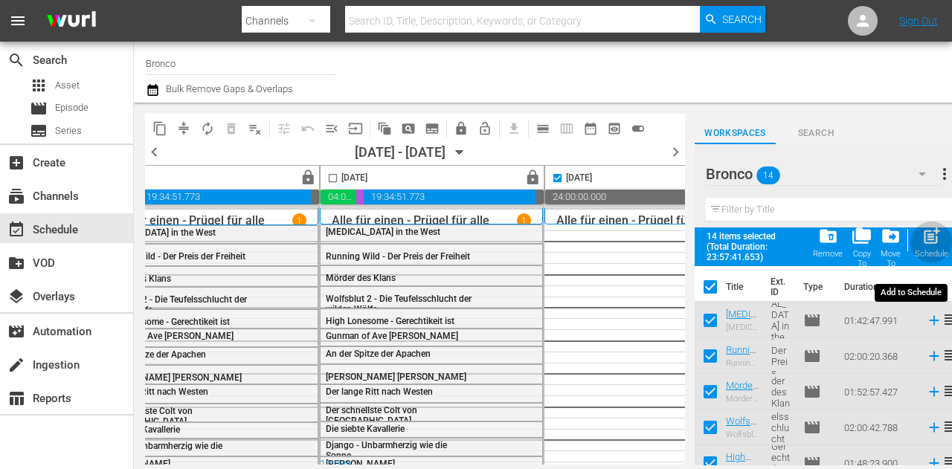
checkbox input "false"
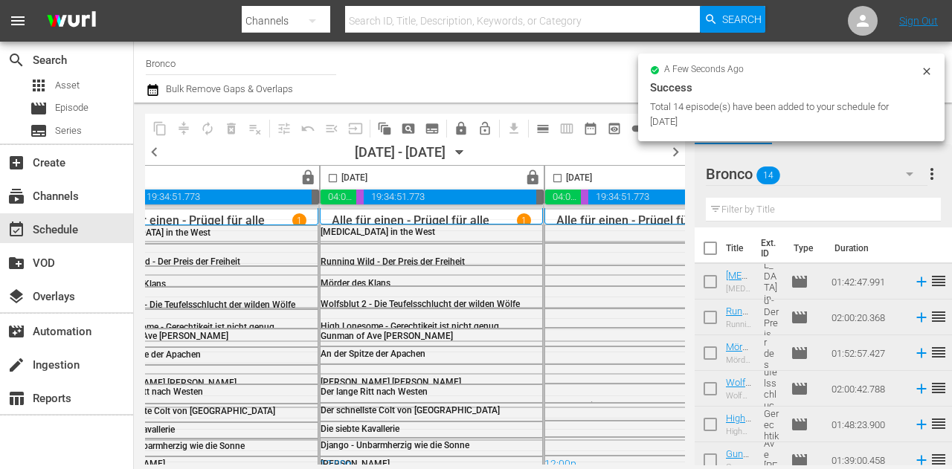
checkbox input "false"
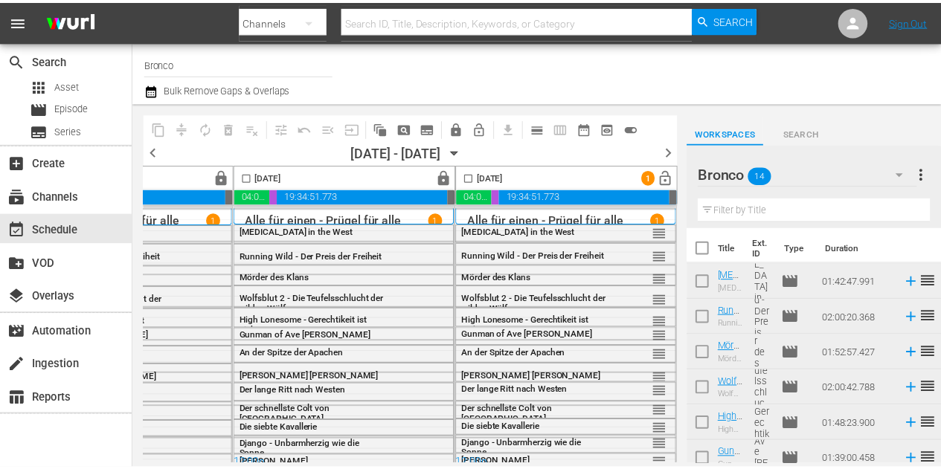
scroll to position [0, 1078]
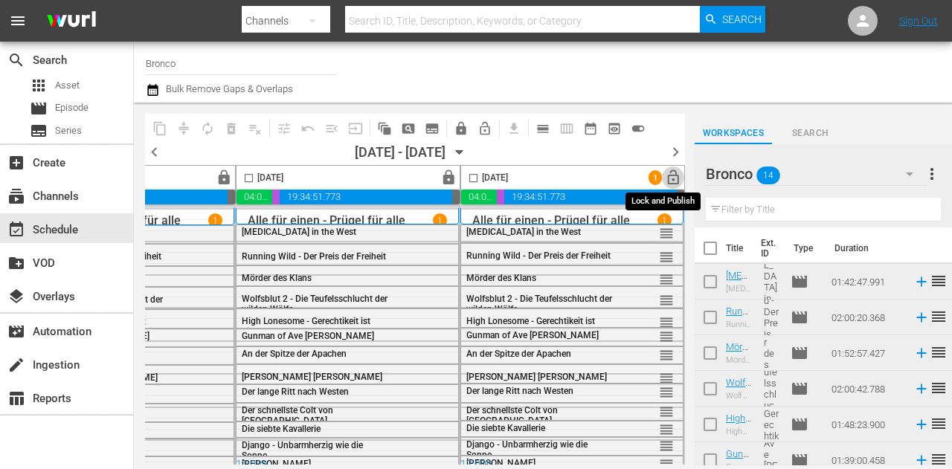
click at [665, 178] on span "lock_open" at bounding box center [673, 178] width 17 height 17
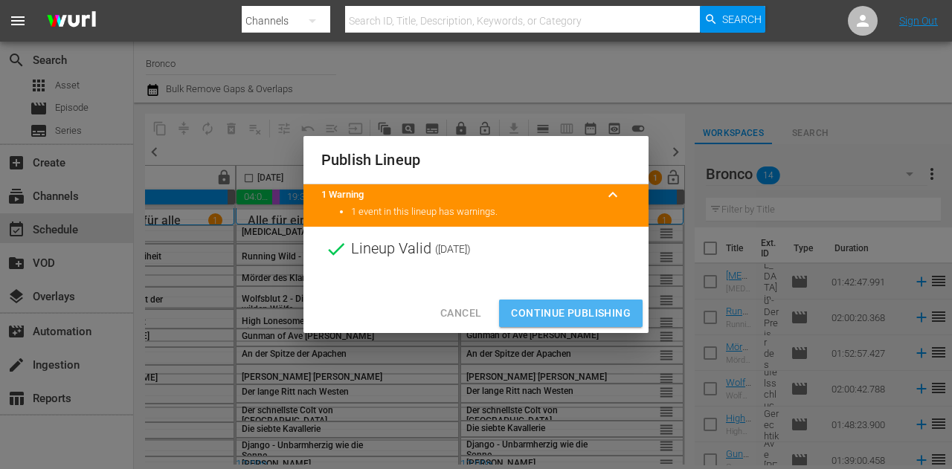
click at [553, 310] on span "Continue Publishing" at bounding box center [571, 313] width 120 height 19
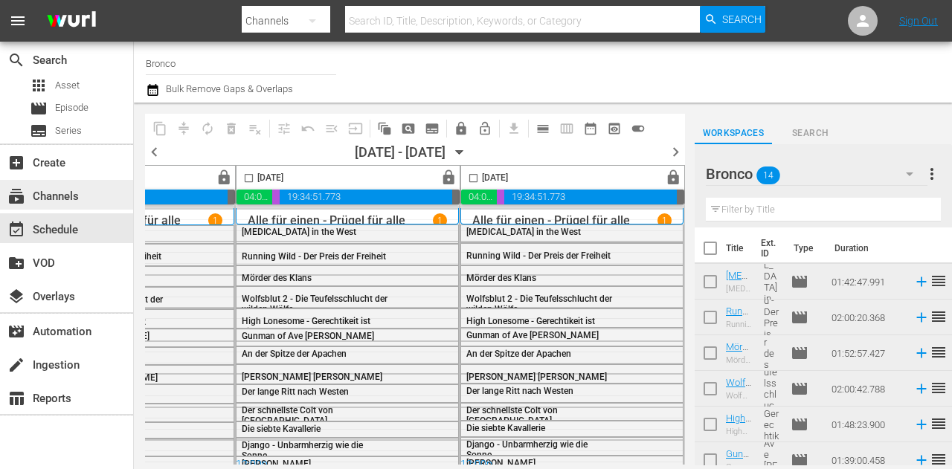
click at [70, 191] on div "subscriptions Channels" at bounding box center [41, 193] width 83 height 13
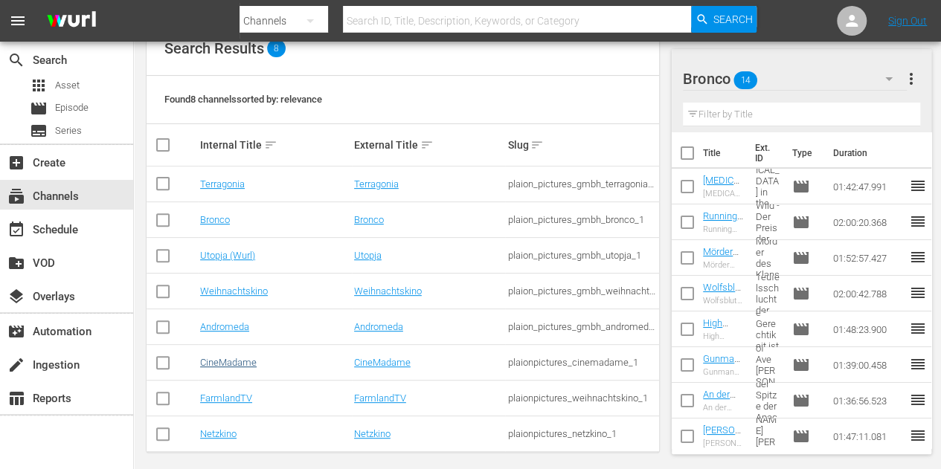
scroll to position [179, 0]
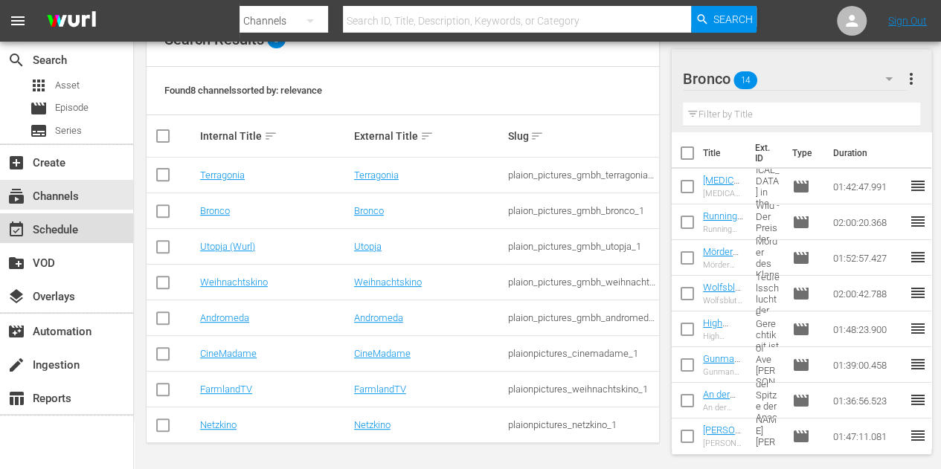
click at [48, 230] on div "event_available Schedule" at bounding box center [41, 227] width 83 height 13
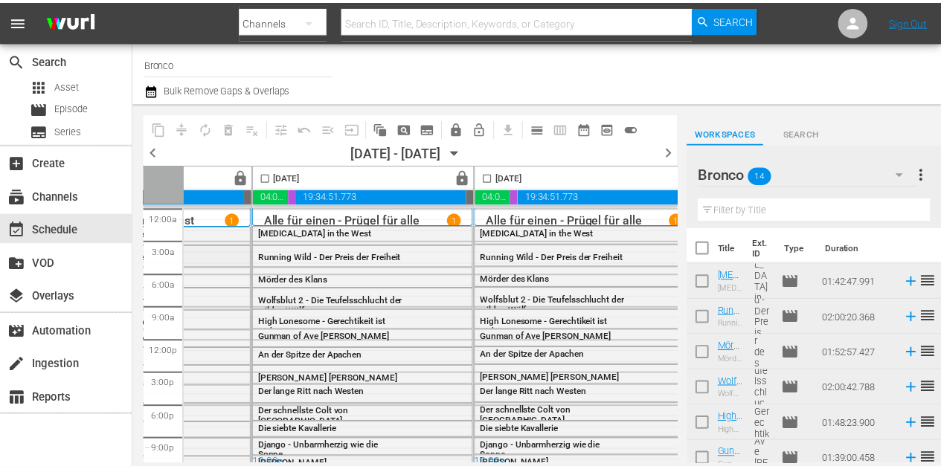
scroll to position [0, 130]
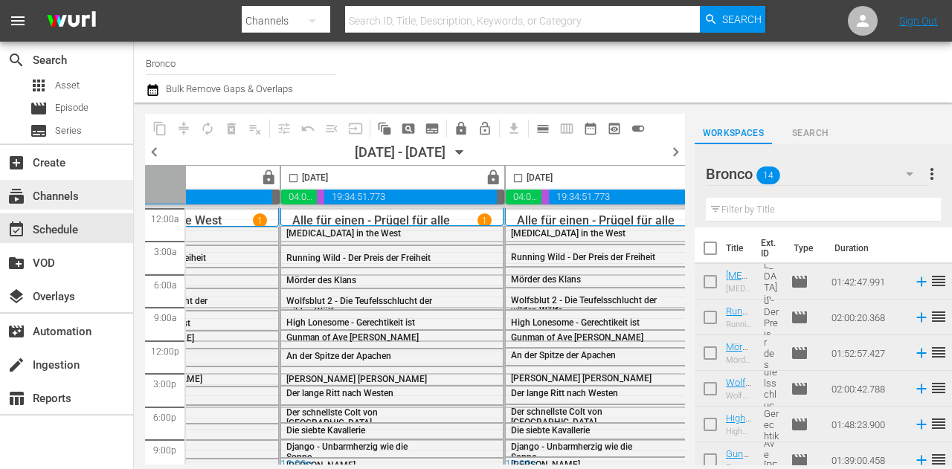
click at [62, 199] on div "subscriptions Channels" at bounding box center [41, 193] width 83 height 13
